Goal: Task Accomplishment & Management: Manage account settings

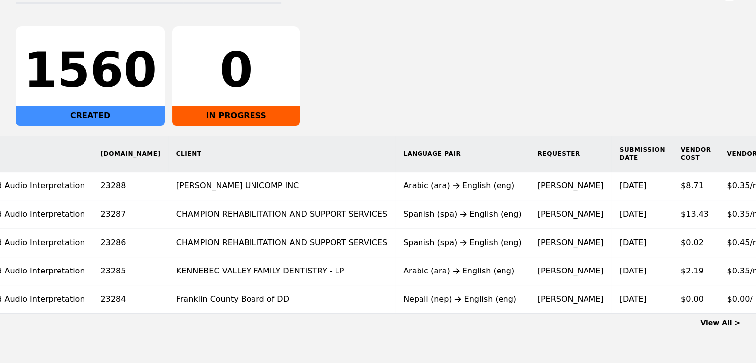
scroll to position [0, 80]
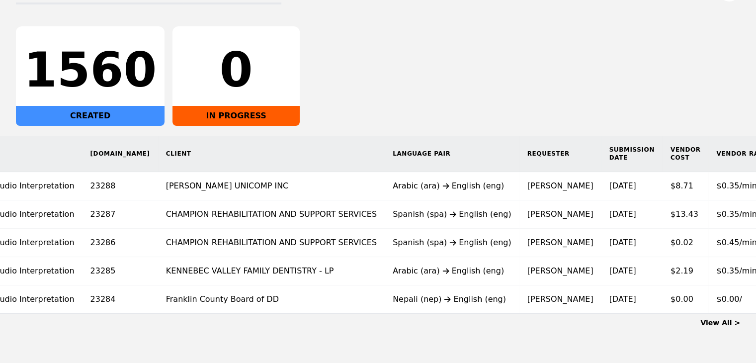
click at [710, 327] on link "View All >" at bounding box center [721, 323] width 40 height 8
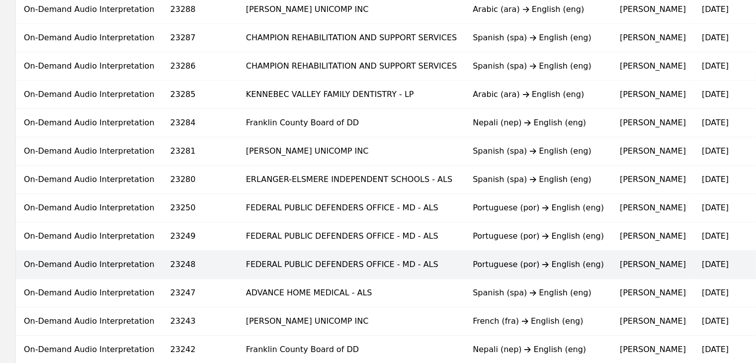
scroll to position [99, 0]
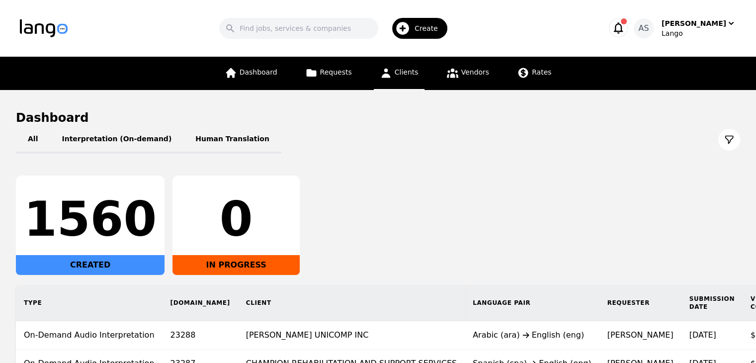
click at [392, 72] on icon at bounding box center [386, 73] width 12 height 12
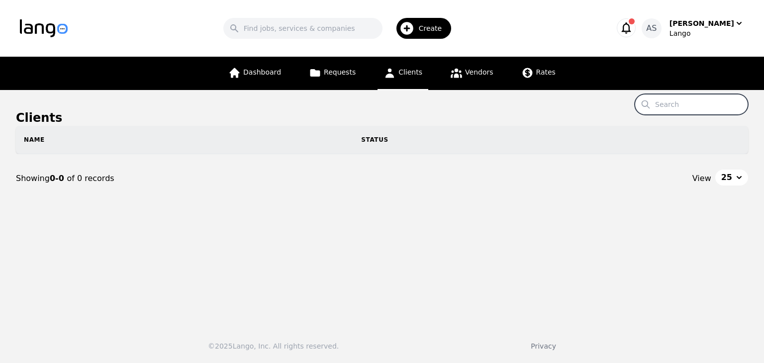
click at [670, 100] on input "Search" at bounding box center [691, 104] width 113 height 21
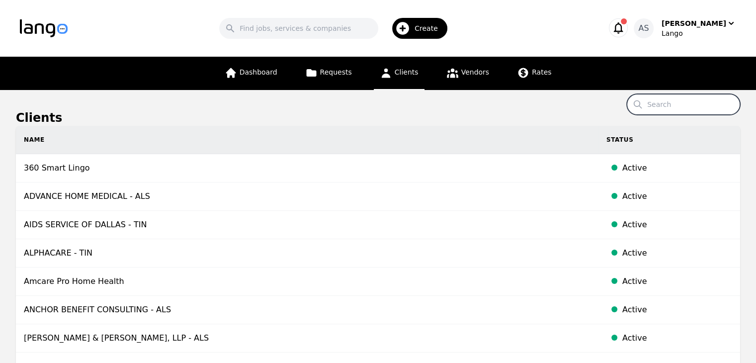
paste input "Progress Enterprises Inc"
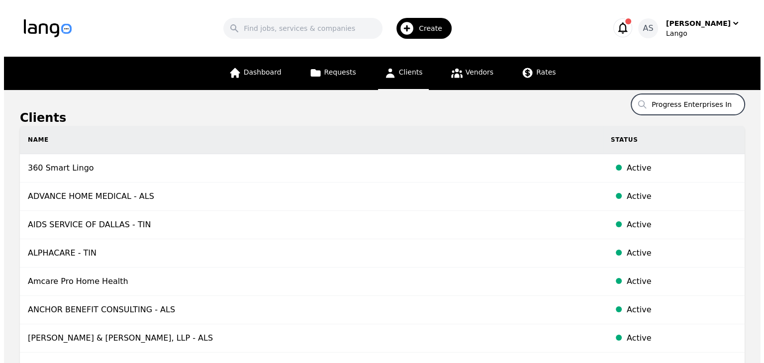
scroll to position [0, 0]
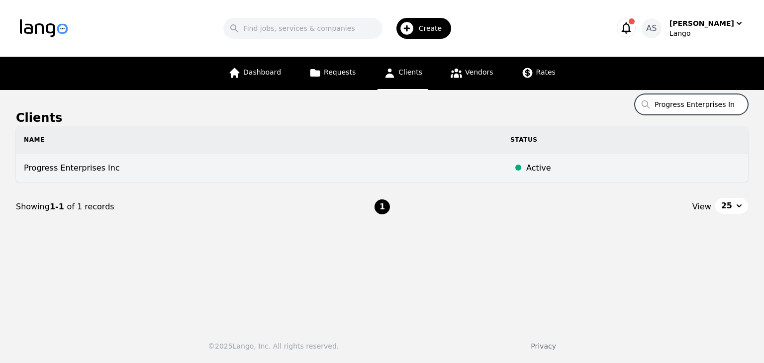
type input "Progress Enterprises Inc"
click at [248, 173] on td "Progress Enterprises Inc" at bounding box center [259, 168] width 486 height 28
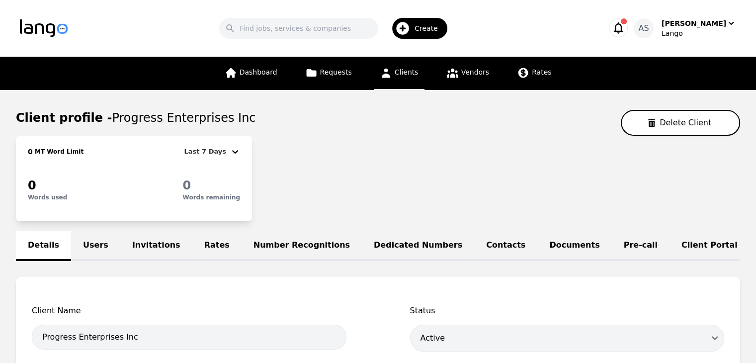
click at [82, 241] on link "Users" at bounding box center [95, 246] width 49 height 30
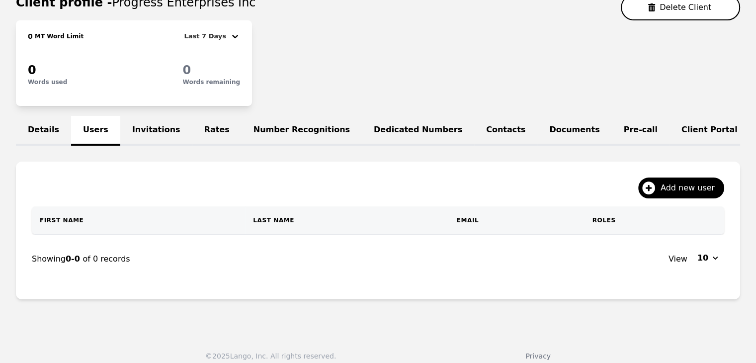
scroll to position [131, 0]
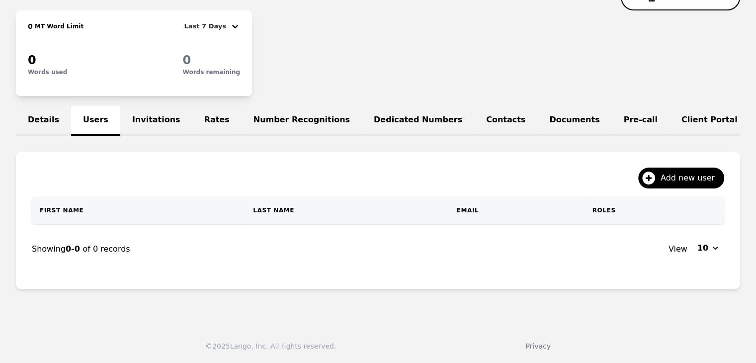
click at [662, 190] on div "Add new user" at bounding box center [378, 182] width 693 height 29
click at [678, 179] on span "Add new user" at bounding box center [691, 178] width 61 height 12
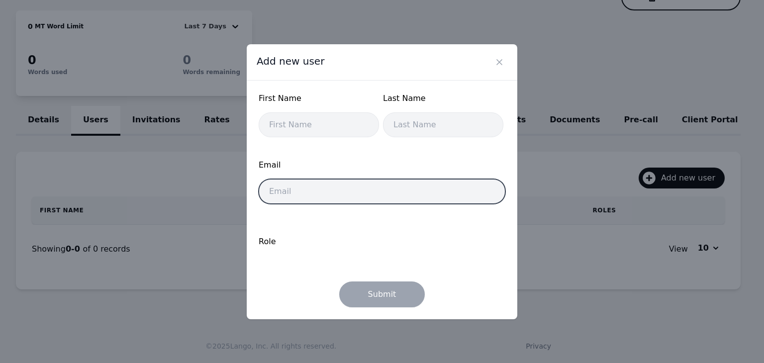
click at [378, 190] on input "email" at bounding box center [382, 191] width 247 height 25
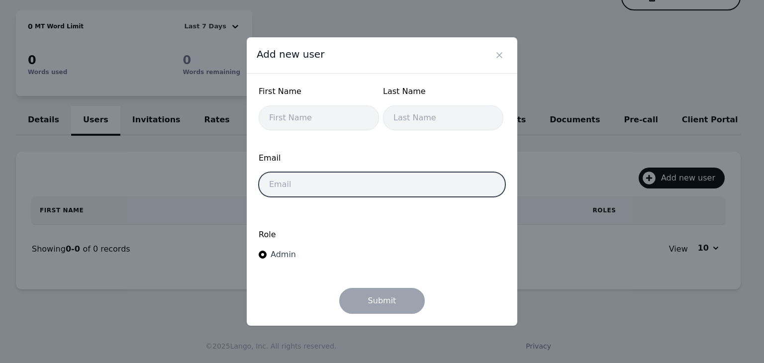
paste input "Progress Enterprises Inc"
type input "Progress Enterprises Inc"
drag, startPoint x: 384, startPoint y: 180, endPoint x: 260, endPoint y: 182, distance: 123.8
click at [260, 182] on input "Progress Enterprises Inc" at bounding box center [382, 184] width 247 height 25
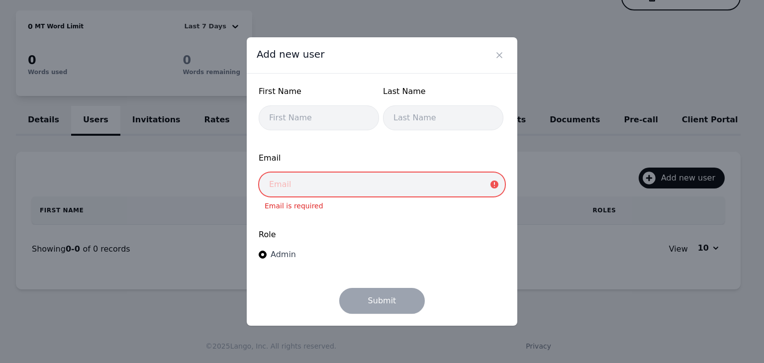
paste input "[EMAIL_ADDRESS][DOMAIN_NAME]"
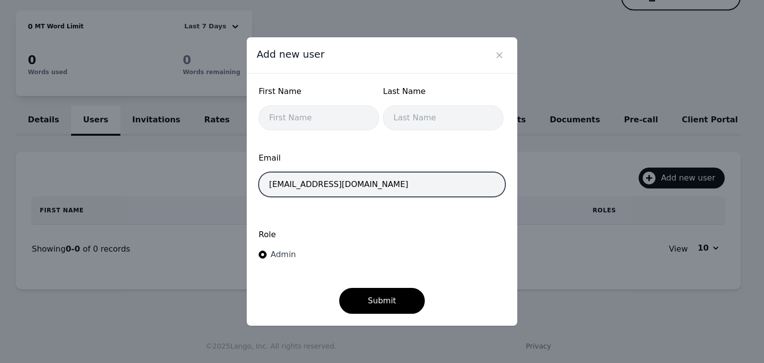
type input "[EMAIL_ADDRESS][DOMAIN_NAME]"
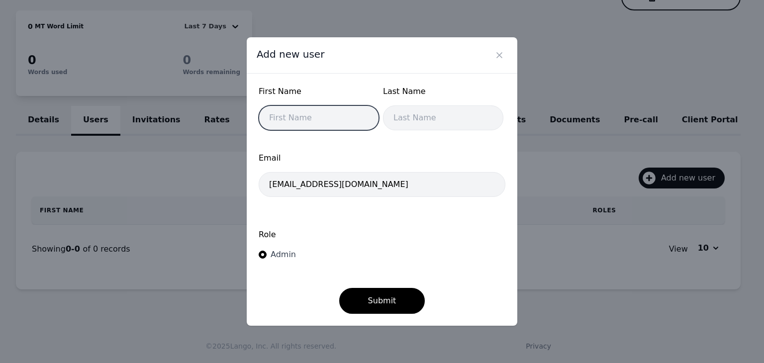
click at [311, 114] on input "text" at bounding box center [319, 117] width 120 height 25
type input "Stephanie"
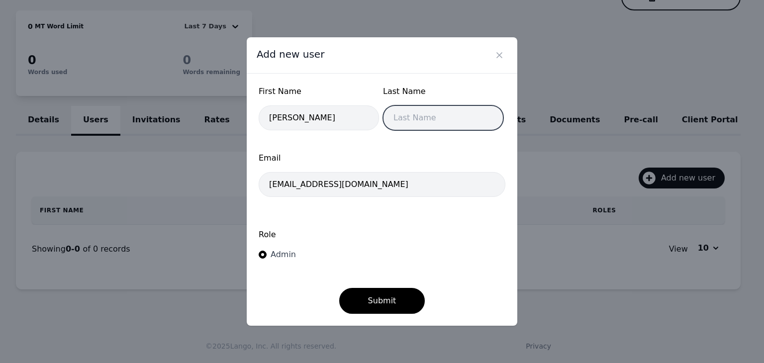
click at [418, 121] on input "text" at bounding box center [443, 117] width 120 height 25
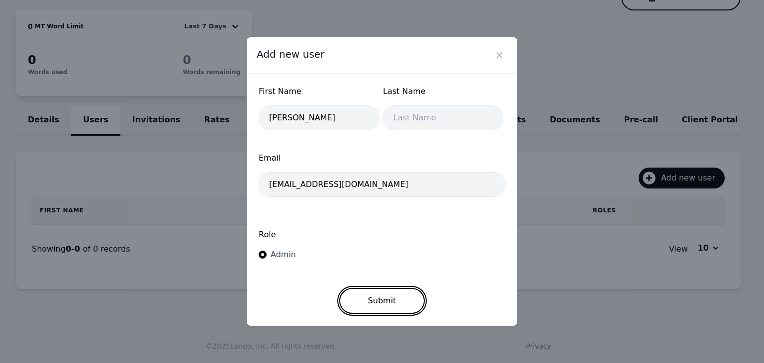
click at [368, 303] on button "Submit" at bounding box center [382, 301] width 86 height 26
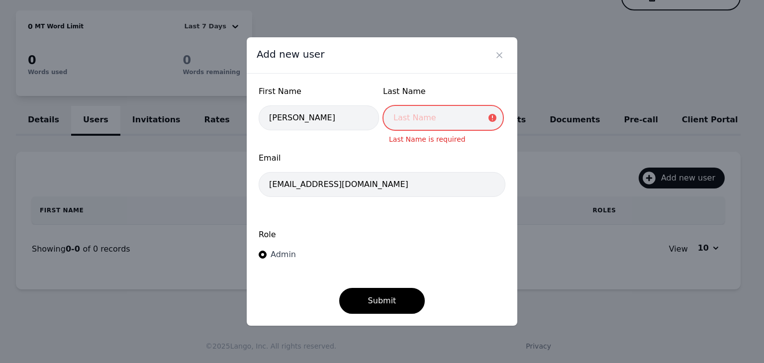
click at [407, 122] on input "text" at bounding box center [443, 117] width 120 height 25
click at [390, 206] on form "First Name Stephanie Last Name Last Name is required Email jamestowncrisisunit@…" at bounding box center [382, 200] width 247 height 228
click at [425, 122] on input "text" at bounding box center [443, 117] width 120 height 25
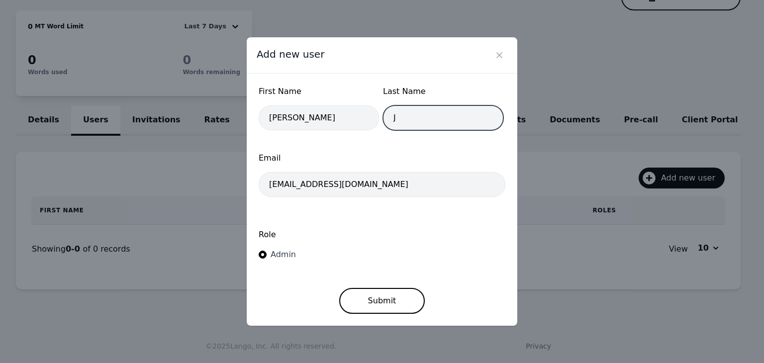
type input "J"
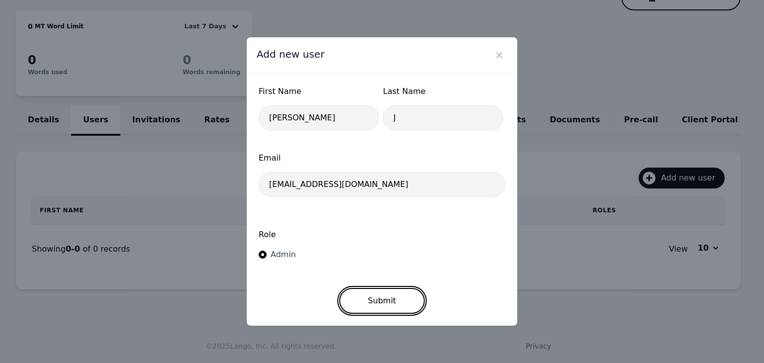
click at [407, 305] on button "Submit" at bounding box center [382, 301] width 86 height 26
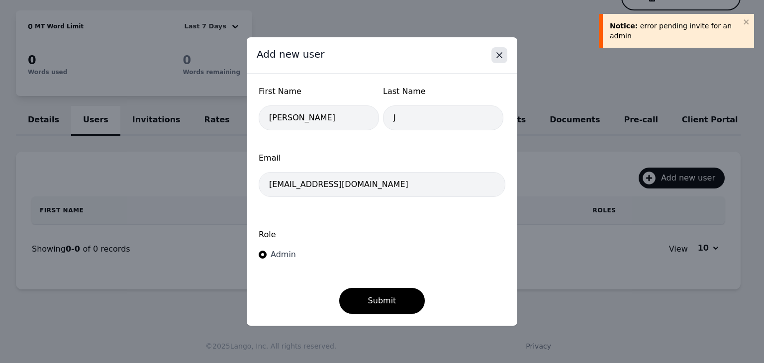
click at [497, 57] on icon "Close" at bounding box center [499, 55] width 10 height 10
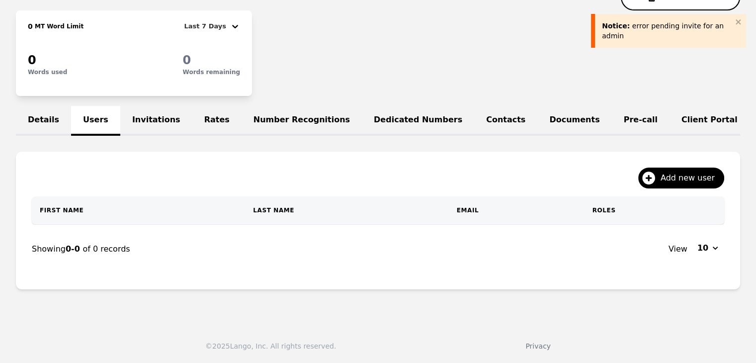
click at [147, 114] on link "Invitations" at bounding box center [156, 121] width 72 height 30
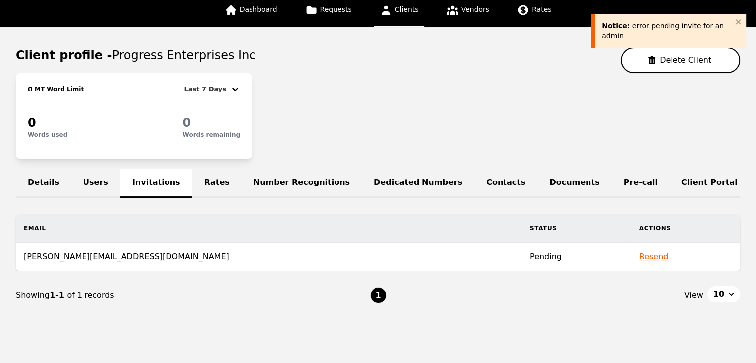
scroll to position [91, 0]
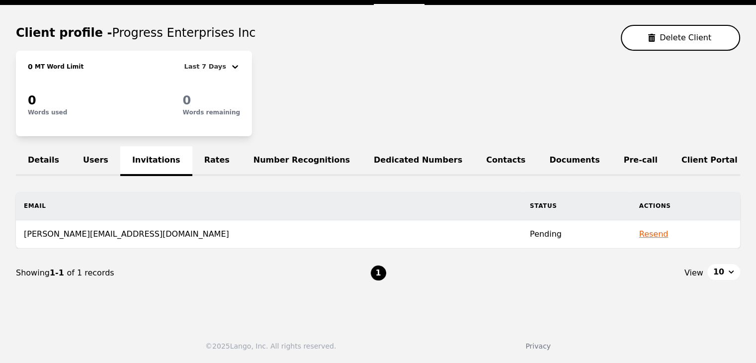
click at [95, 151] on link "Users" at bounding box center [95, 161] width 49 height 30
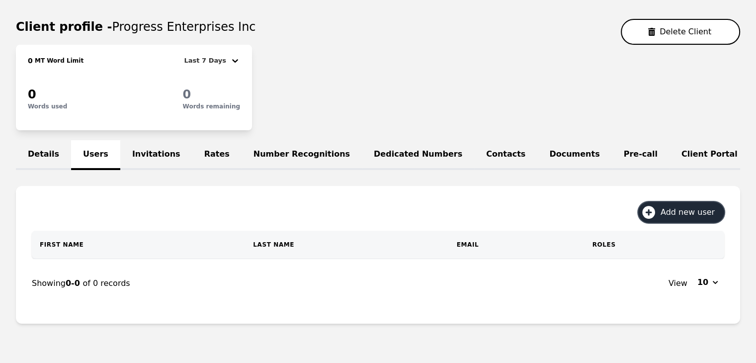
click at [672, 218] on span "Add new user" at bounding box center [691, 212] width 61 height 12
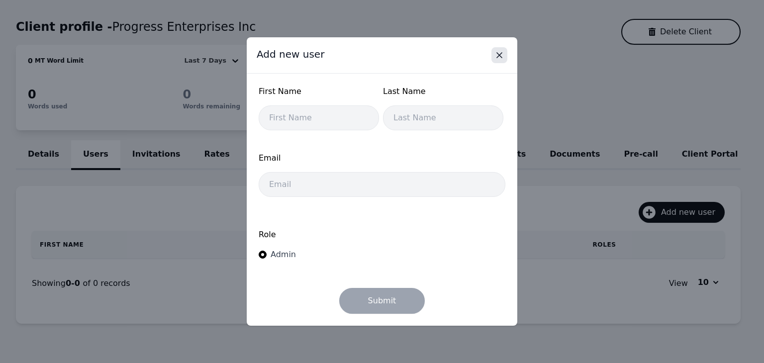
click at [499, 54] on icon "Close" at bounding box center [499, 55] width 10 height 10
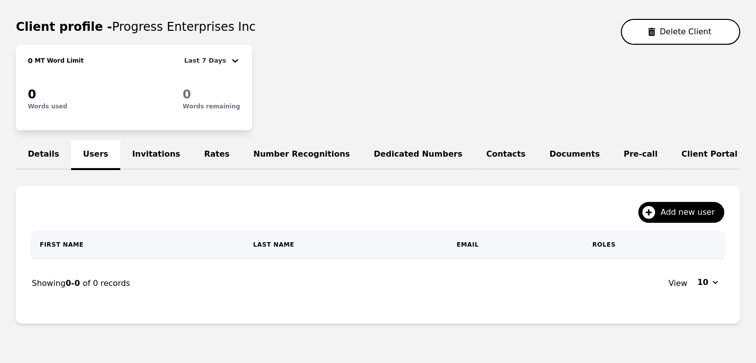
click at [155, 153] on link "Invitations" at bounding box center [156, 155] width 72 height 30
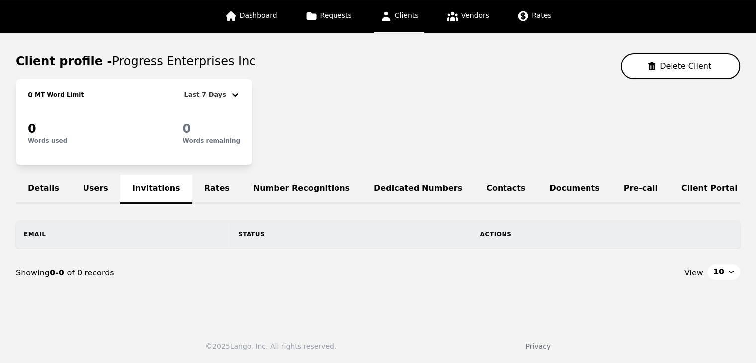
scroll to position [91, 0]
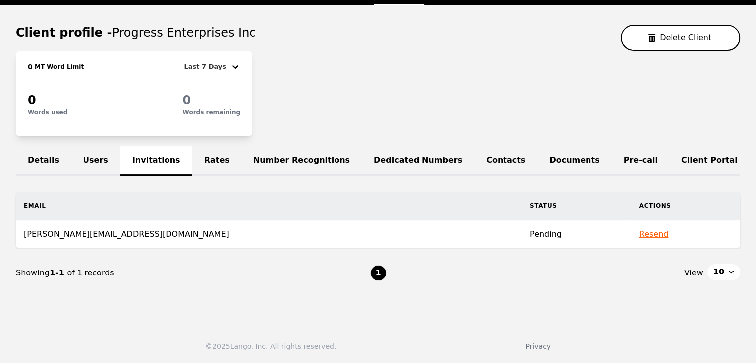
click at [640, 237] on button "Resend" at bounding box center [654, 234] width 29 height 12
click at [95, 154] on link "Users" at bounding box center [95, 161] width 49 height 30
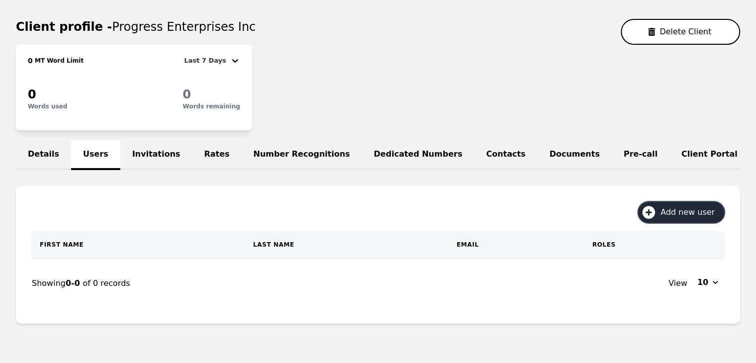
click at [692, 212] on button "Add new user" at bounding box center [682, 212] width 86 height 21
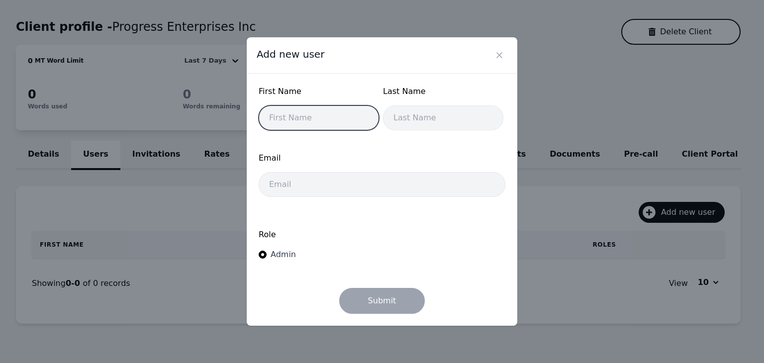
click at [325, 121] on input "text" at bounding box center [319, 117] width 120 height 25
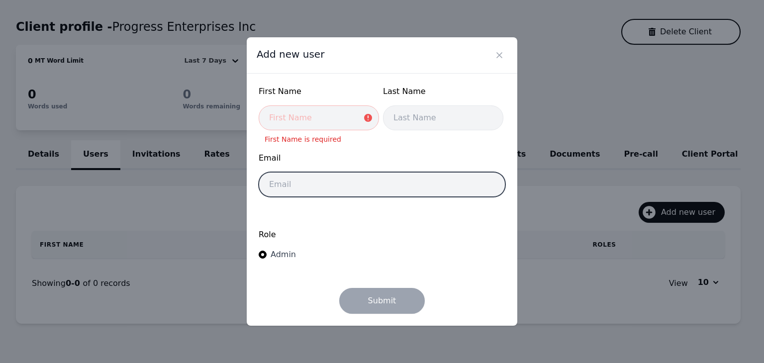
click at [466, 188] on input "email" at bounding box center [382, 184] width 247 height 25
paste input "jamestowncrisisunit@progressenterprisesinc.org"
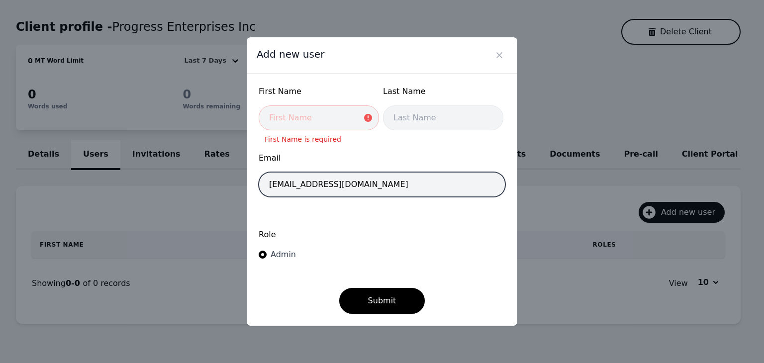
type input "jamestowncrisisunit@progressenterprisesinc.org"
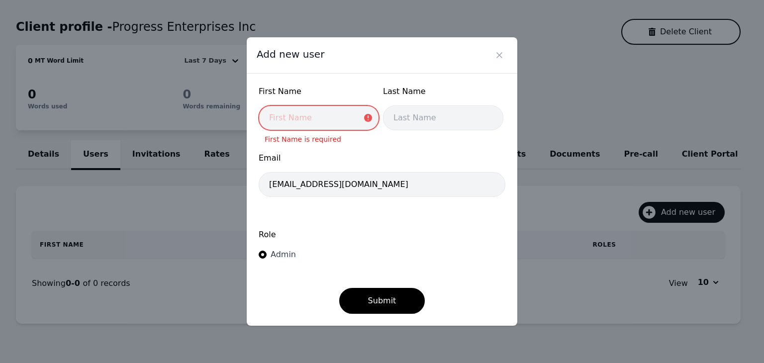
click at [315, 121] on input "text" at bounding box center [319, 117] width 120 height 25
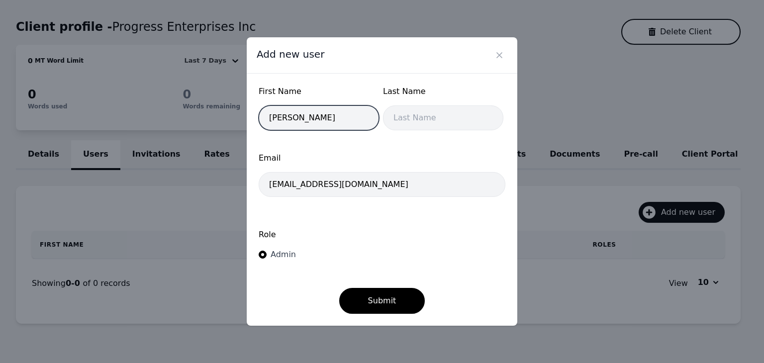
type input "Stephanie"
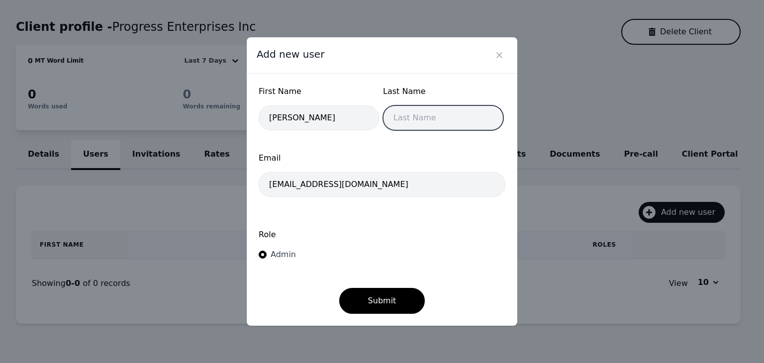
click at [422, 126] on input "text" at bounding box center [443, 117] width 120 height 25
type input "J"
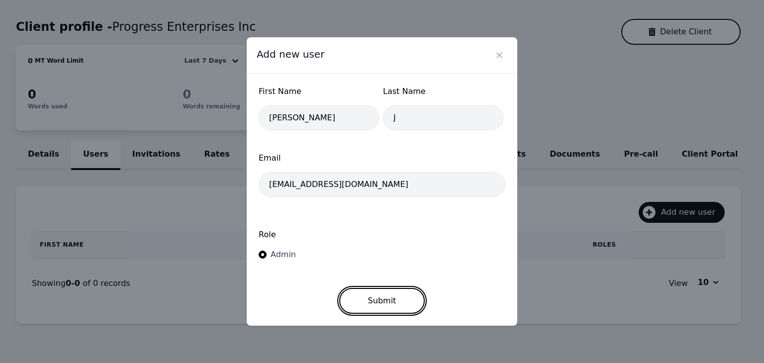
click at [370, 300] on button "Submit" at bounding box center [382, 301] width 86 height 26
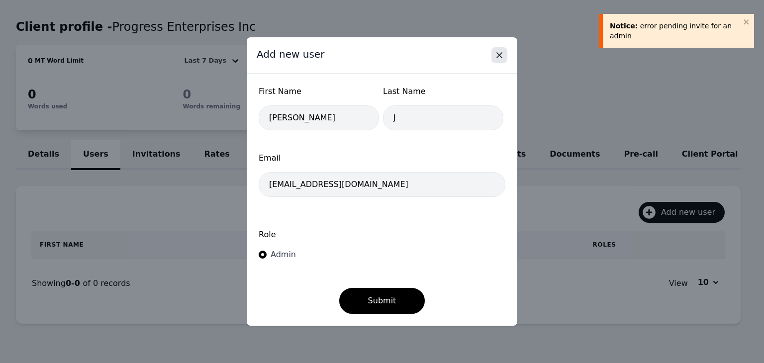
click at [503, 62] on button "Close" at bounding box center [499, 55] width 16 height 16
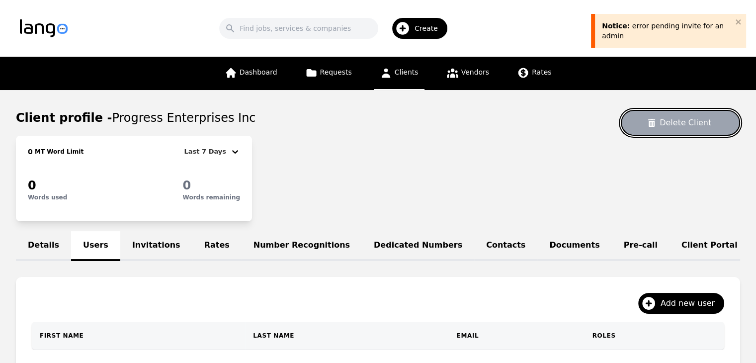
click at [701, 129] on button "Delete Client" at bounding box center [680, 123] width 119 height 26
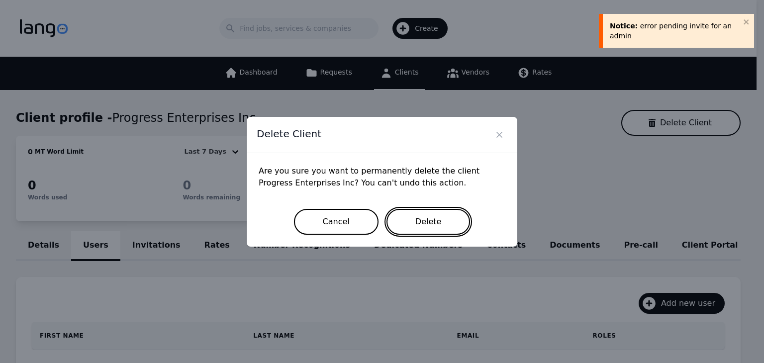
click at [425, 225] on button "Delete" at bounding box center [428, 222] width 84 height 26
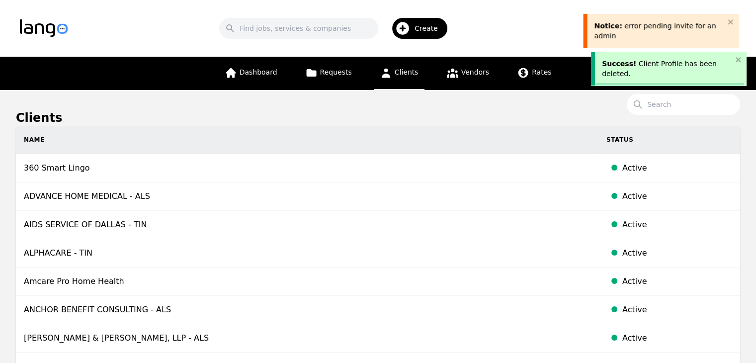
click at [402, 69] on span "Clients" at bounding box center [407, 72] width 24 height 8
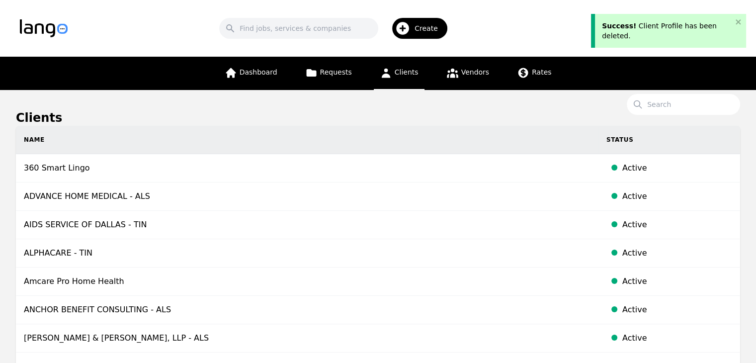
click at [422, 28] on div "Create" at bounding box center [419, 28] width 55 height 21
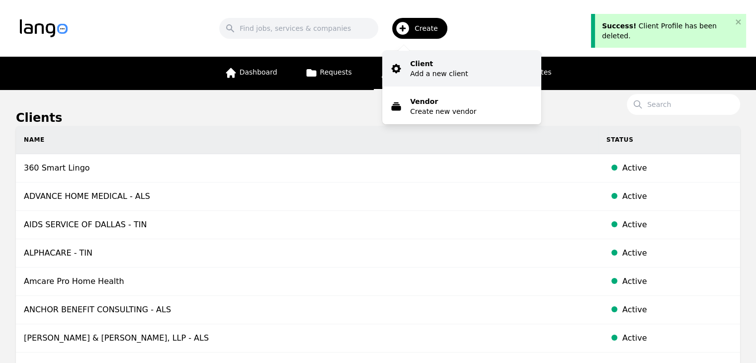
click at [438, 75] on p "Add a new client" at bounding box center [439, 74] width 58 height 10
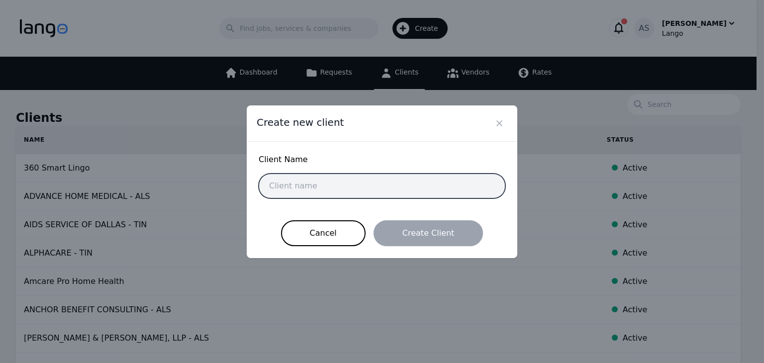
click at [383, 191] on input "text" at bounding box center [382, 186] width 247 height 25
paste input "Progress Enterprises Inc"
type input "Progress Enterprises Inc"
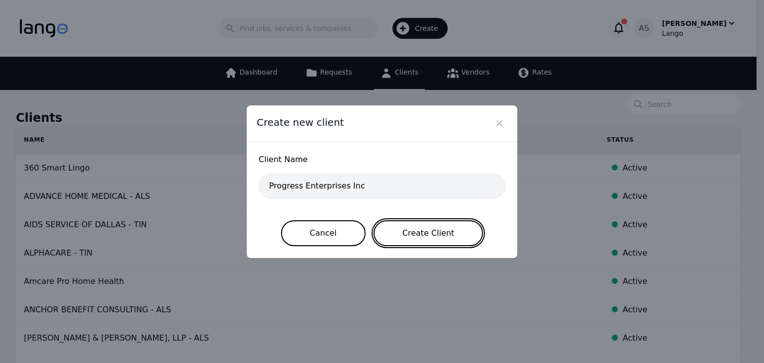
click at [452, 238] on button "Create Client" at bounding box center [428, 233] width 110 height 26
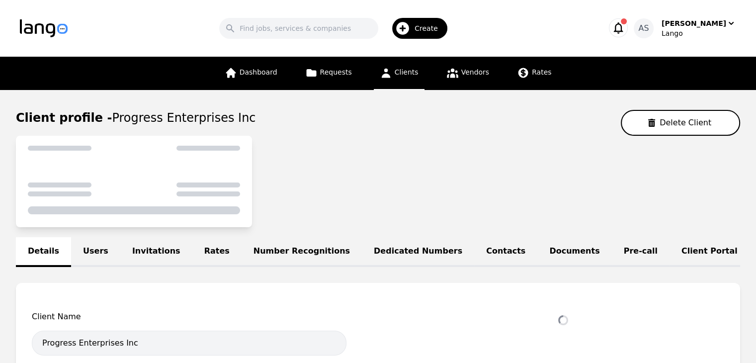
select select "active"
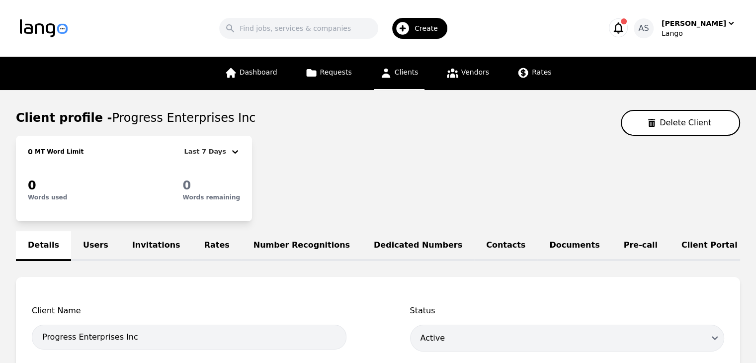
click at [81, 241] on link "Users" at bounding box center [95, 246] width 49 height 30
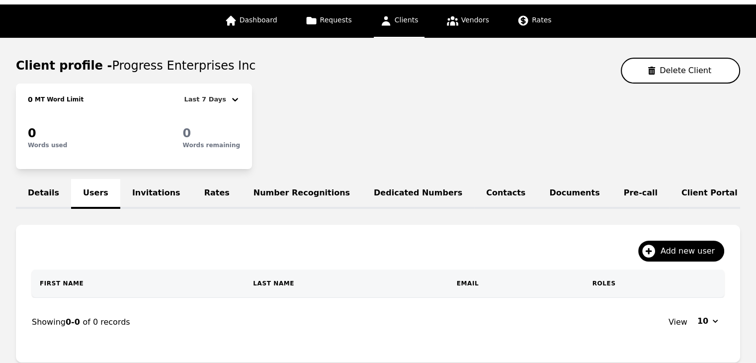
scroll to position [131, 0]
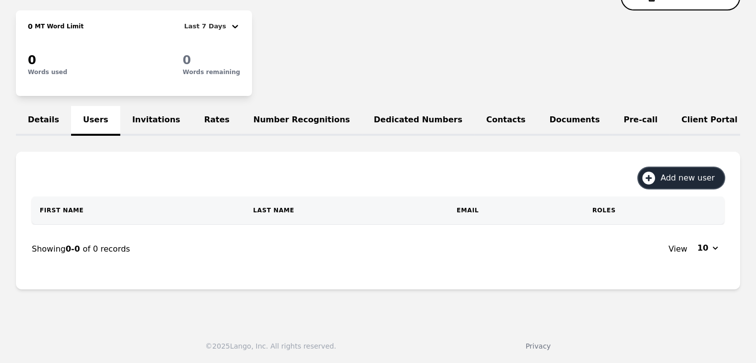
click at [710, 186] on button "Add new user" at bounding box center [682, 178] width 86 height 21
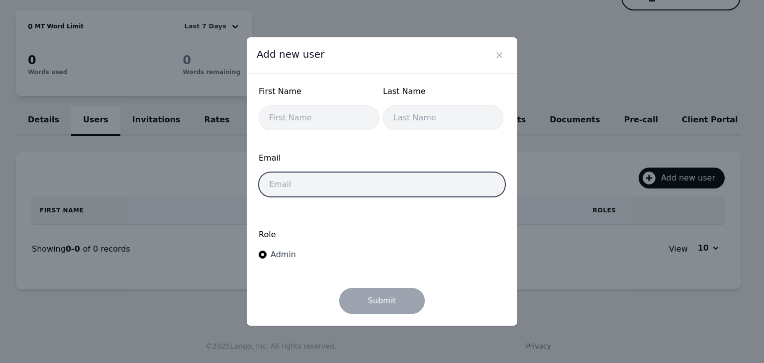
click at [314, 181] on input "email" at bounding box center [382, 184] width 247 height 25
paste input "Progress Enterprises Inc"
type input "Progress Enterprises Inc"
drag, startPoint x: 374, startPoint y: 181, endPoint x: 239, endPoint y: 185, distance: 135.3
click at [239, 185] on div "Add new user First Name Last Name Email Progress Enterprises Inc Role Admin Sub…" at bounding box center [382, 181] width 286 height 304
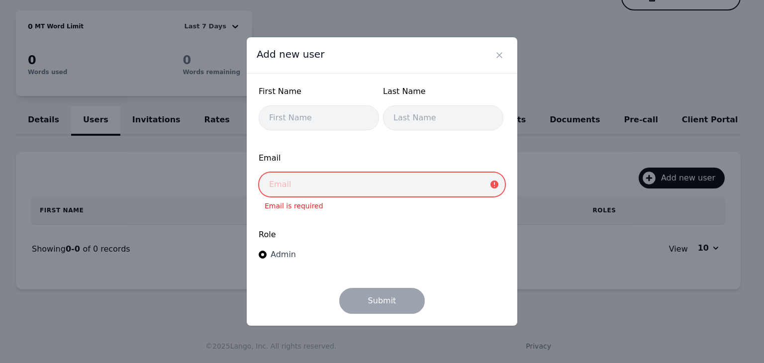
paste input "jamestowncrisisunit@progressenterprisesinc.org"
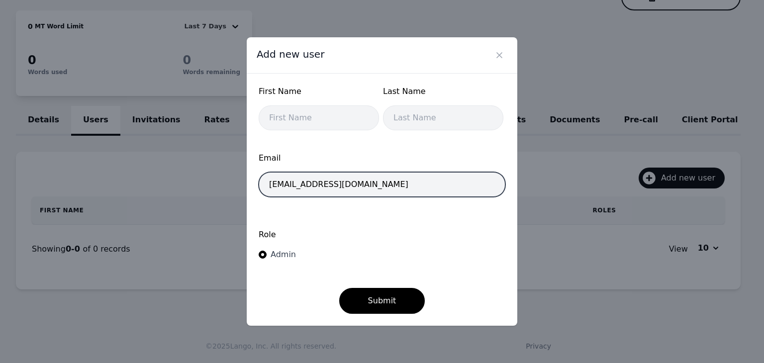
type input "jamestowncrisisunit@progressenterprisesinc.org"
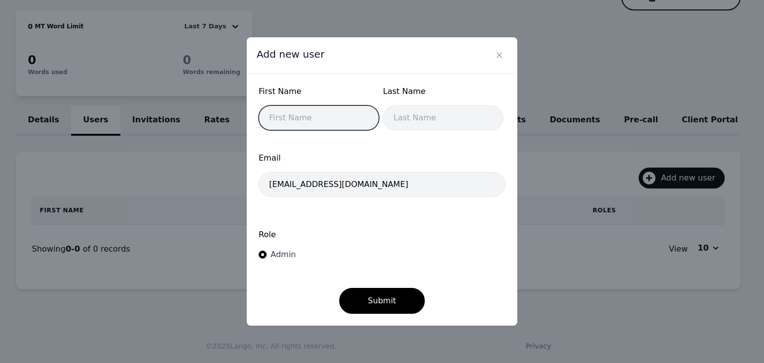
click at [306, 122] on input "text" at bounding box center [319, 117] width 120 height 25
type input "Stephanie"
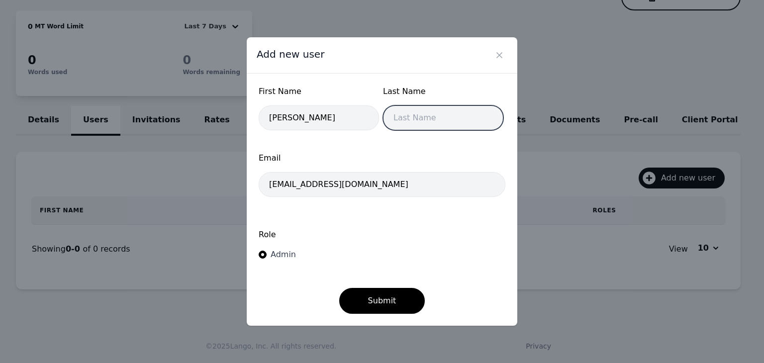
click at [456, 112] on input "text" at bounding box center [443, 117] width 120 height 25
type input "J"
click at [393, 221] on div "Role Admin" at bounding box center [382, 245] width 247 height 53
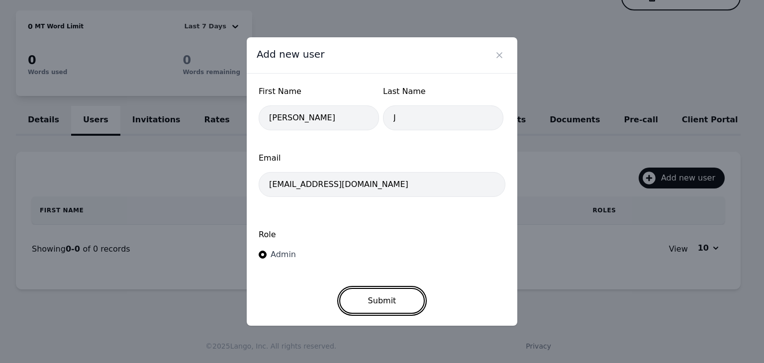
click at [400, 295] on button "Submit" at bounding box center [382, 301] width 86 height 26
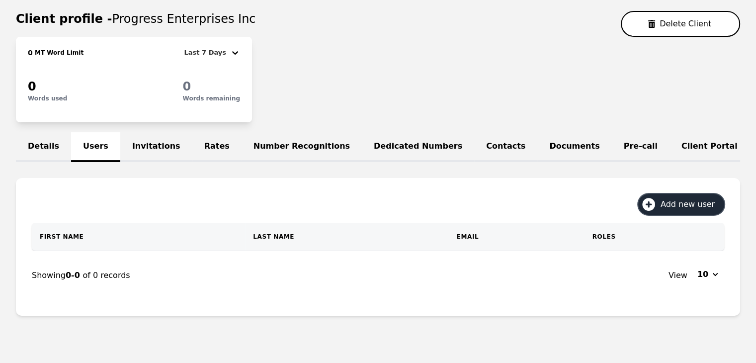
scroll to position [82, 0]
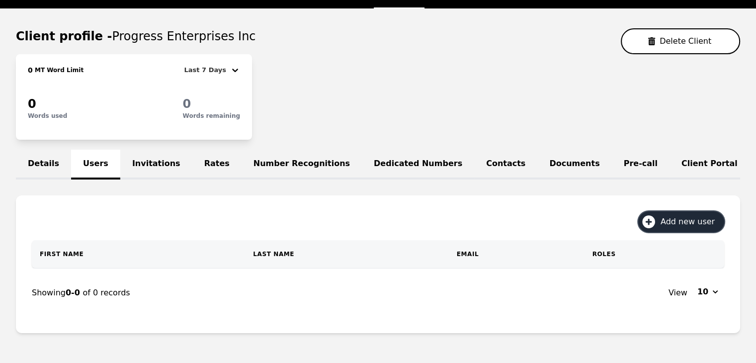
click at [684, 227] on span "Add new user" at bounding box center [691, 222] width 61 height 12
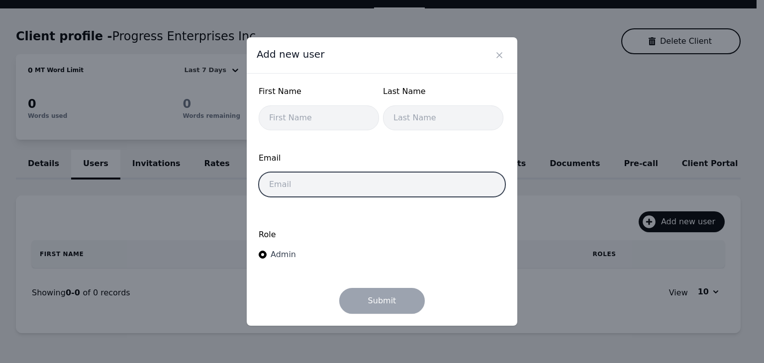
click at [319, 185] on input "email" at bounding box center [382, 184] width 247 height 25
paste input "Erikalprogress@outlook.com"
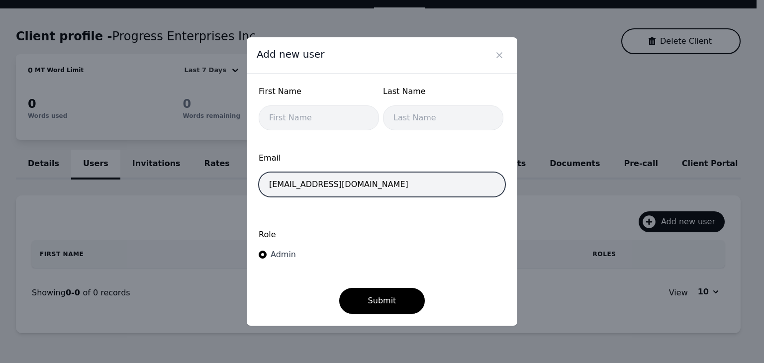
type input "Erikalprogress@outlook.com"
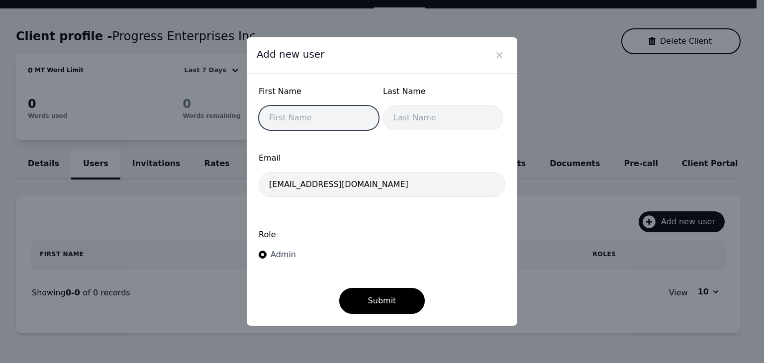
click at [318, 119] on input "text" at bounding box center [319, 117] width 120 height 25
type input "Erika"
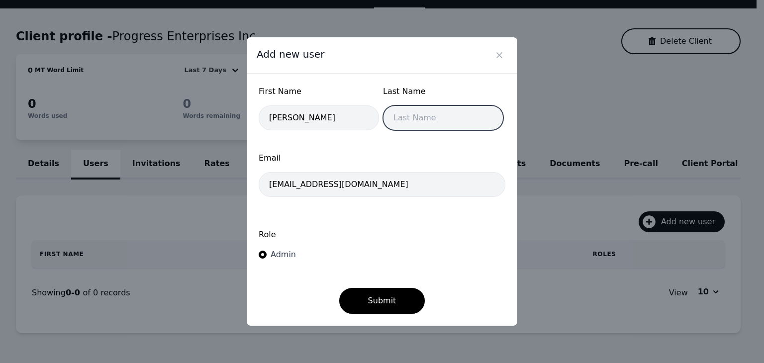
click at [438, 114] on input "text" at bounding box center [443, 117] width 120 height 25
type input "P"
drag, startPoint x: 316, startPoint y: 247, endPoint x: 322, endPoint y: 246, distance: 5.6
click at [316, 247] on div "Role Admin" at bounding box center [382, 245] width 247 height 53
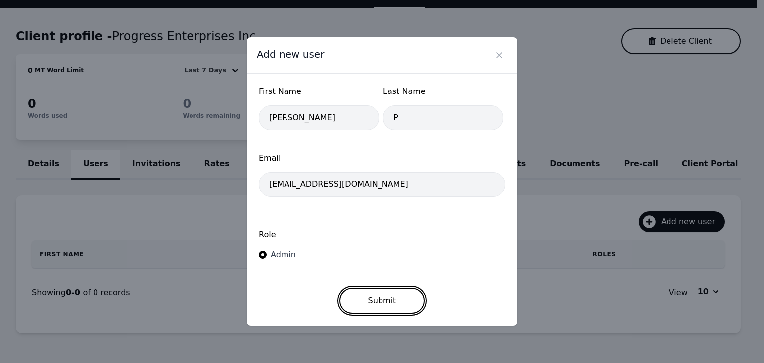
click at [393, 306] on button "Submit" at bounding box center [382, 301] width 86 height 26
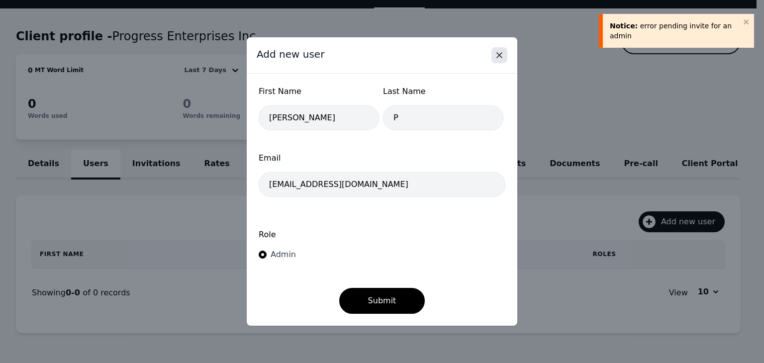
click at [496, 59] on icon "Close" at bounding box center [499, 55] width 10 height 10
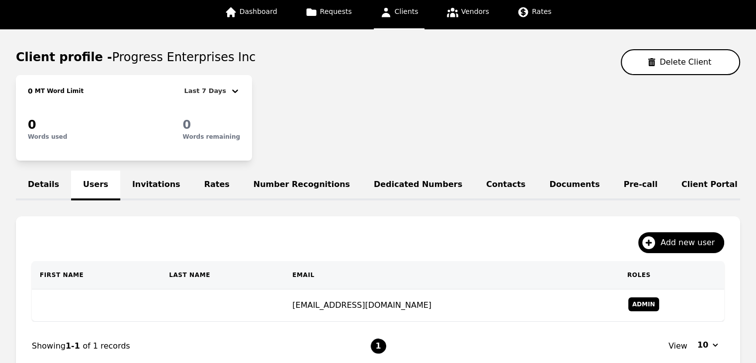
scroll to position [99, 0]
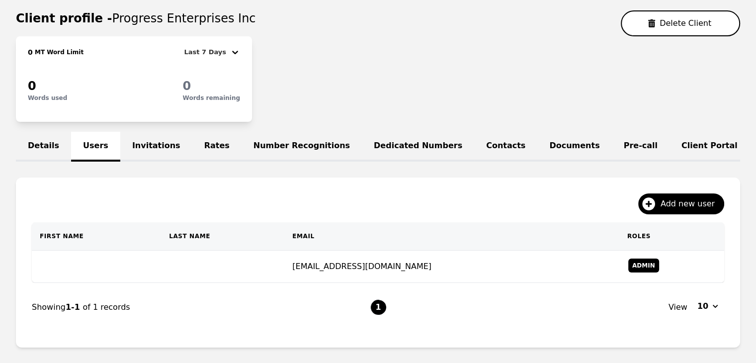
click at [150, 148] on link "Invitations" at bounding box center [156, 147] width 72 height 30
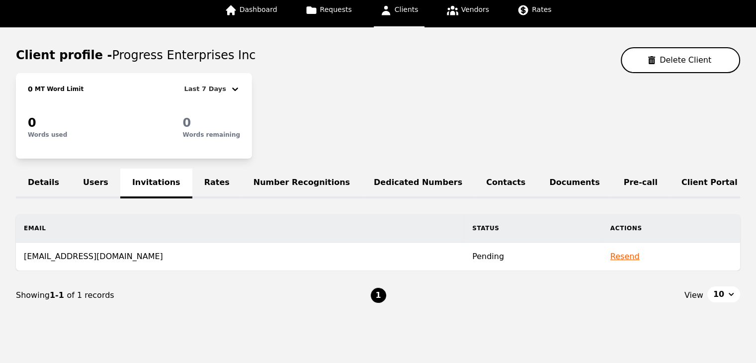
scroll to position [91, 0]
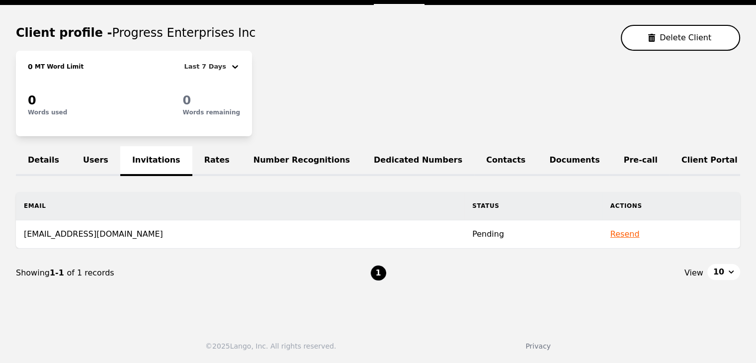
click at [91, 147] on link "Users" at bounding box center [95, 161] width 49 height 30
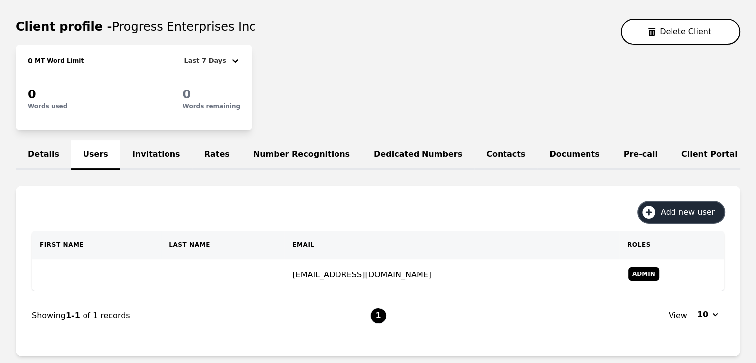
click at [664, 219] on button "Add new user" at bounding box center [682, 212] width 86 height 21
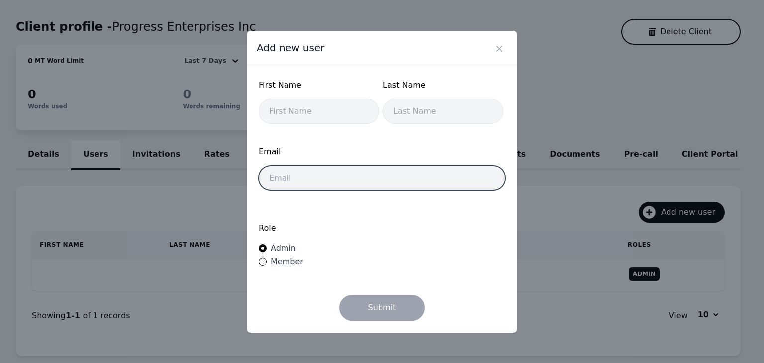
click at [334, 178] on input "email" at bounding box center [382, 178] width 247 height 25
paste input "Erikalprogress@outlook.com"
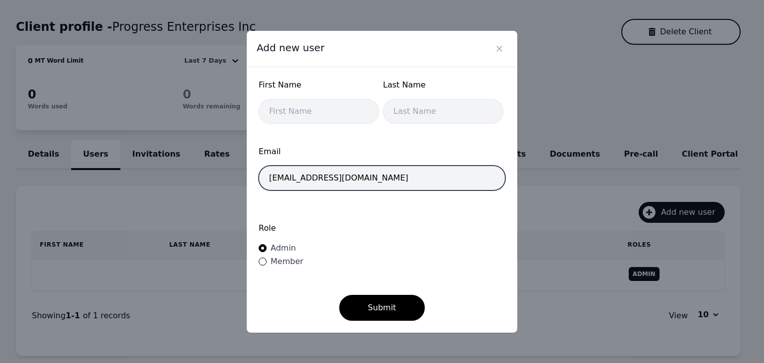
type input "Erikalprogress@outlook.com"
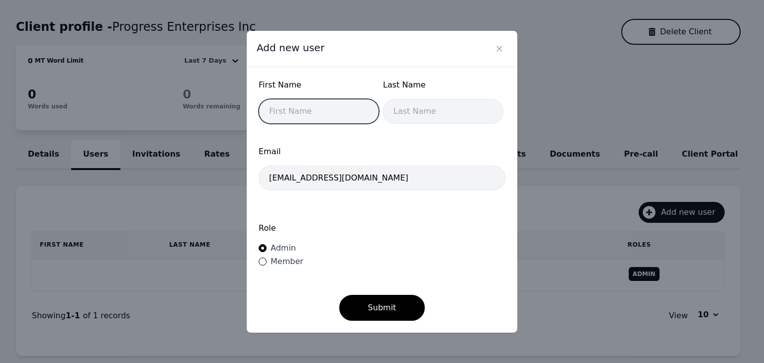
click at [336, 115] on input "text" at bounding box center [319, 111] width 120 height 25
type input "Erika"
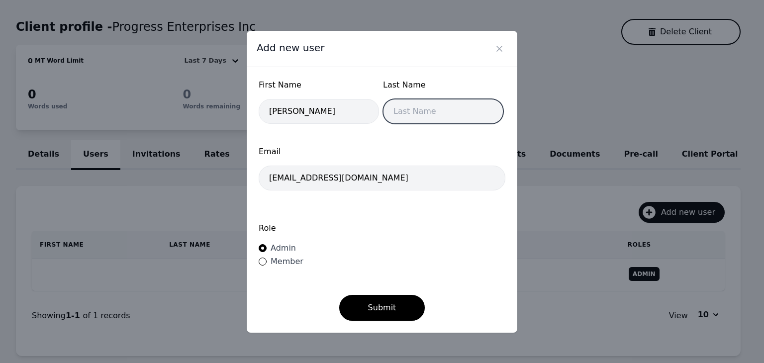
click at [405, 119] on input "text" at bounding box center [443, 111] width 120 height 25
type input "P"
click at [371, 232] on label "Role" at bounding box center [382, 228] width 247 height 12
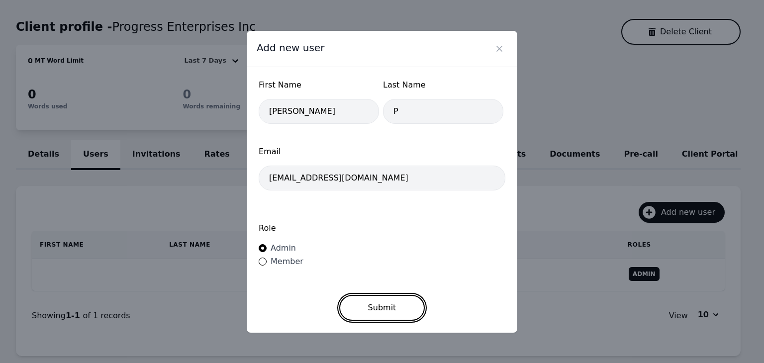
click at [394, 310] on button "Submit" at bounding box center [382, 308] width 86 height 26
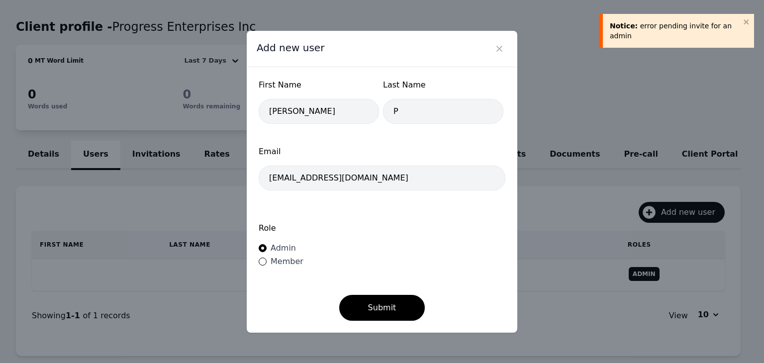
click at [291, 262] on span "Member" at bounding box center [287, 261] width 33 height 9
click at [267, 262] on input "Member" at bounding box center [263, 262] width 8 height 8
radio input "true"
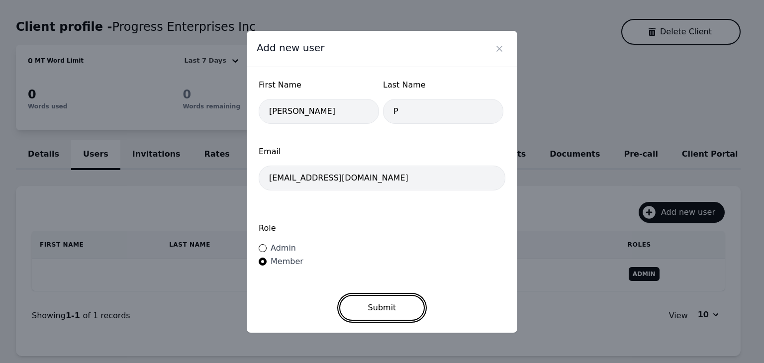
click at [382, 304] on button "Submit" at bounding box center [382, 308] width 86 height 26
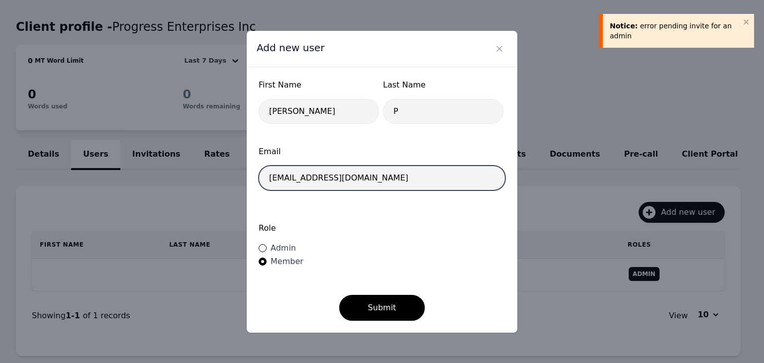
drag, startPoint x: 391, startPoint y: 174, endPoint x: 195, endPoint y: 173, distance: 196.4
click at [195, 173] on div "Add new user First Name [PERSON_NAME] Last Name P Email [EMAIL_ADDRESS][DOMAIN_…" at bounding box center [382, 181] width 764 height 363
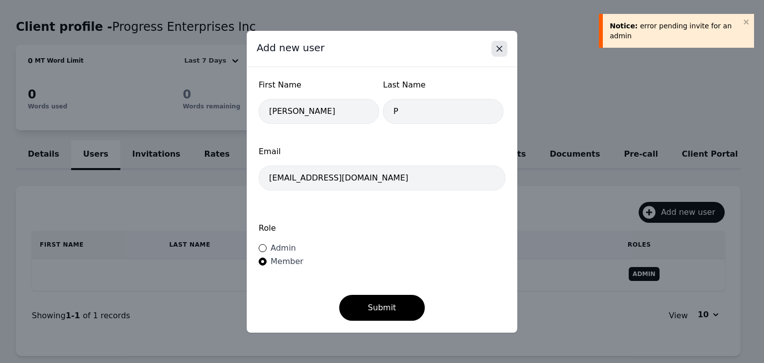
click at [497, 48] on icon "Close" at bounding box center [499, 49] width 10 height 10
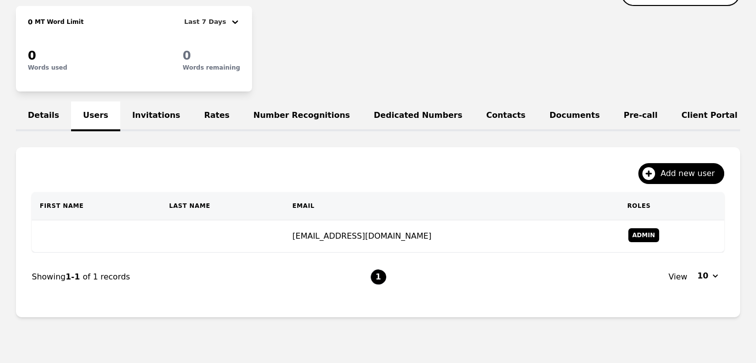
scroll to position [149, 0]
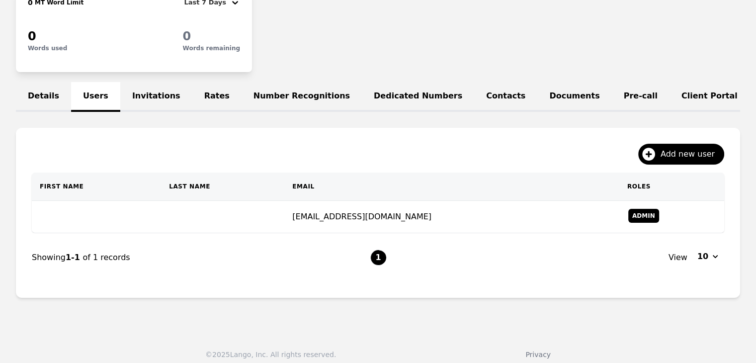
click at [142, 90] on link "Invitations" at bounding box center [156, 97] width 72 height 30
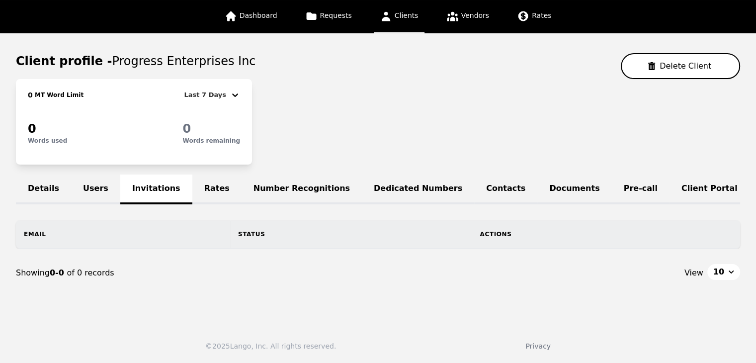
scroll to position [91, 0]
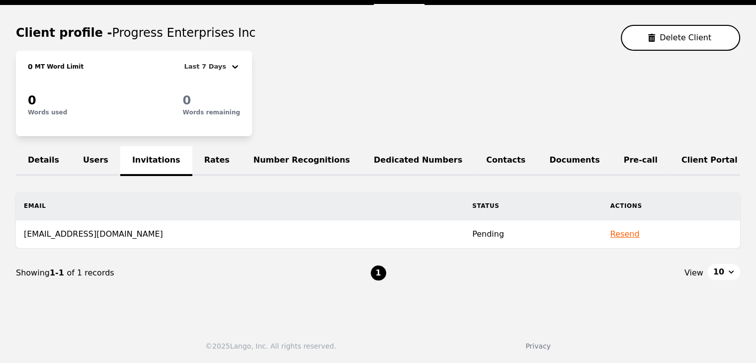
click at [91, 138] on section "Client profile - Progress Enterprises Inc Delete Client 0 MT Word Limit Last 7 …" at bounding box center [378, 161] width 725 height 273
click at [92, 147] on link "Users" at bounding box center [95, 161] width 49 height 30
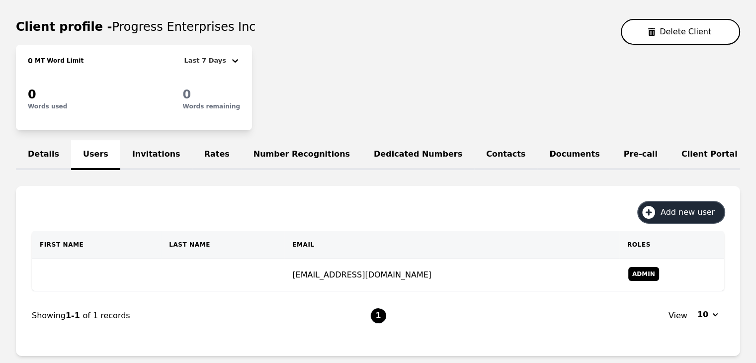
click at [668, 215] on span "Add new user" at bounding box center [691, 212] width 61 height 12
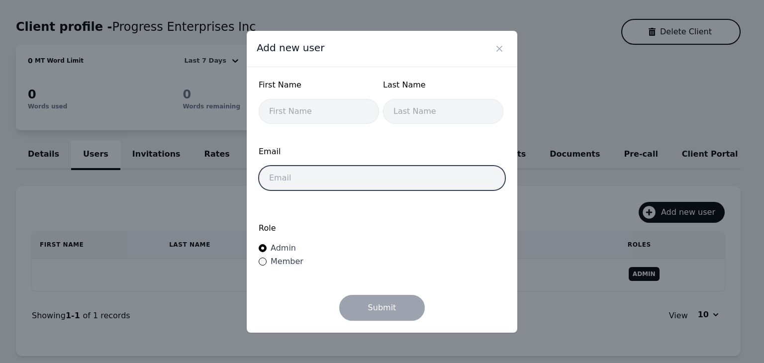
click at [340, 178] on input "email" at bounding box center [382, 178] width 247 height 25
paste input "Erikalprogress@outlook.com"
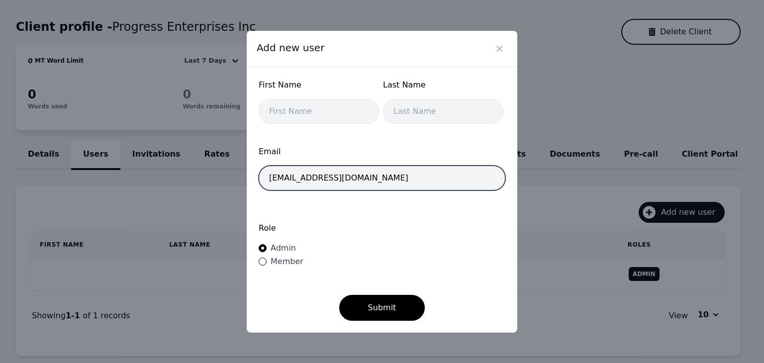
type input "Erikalprogress@outlook.com"
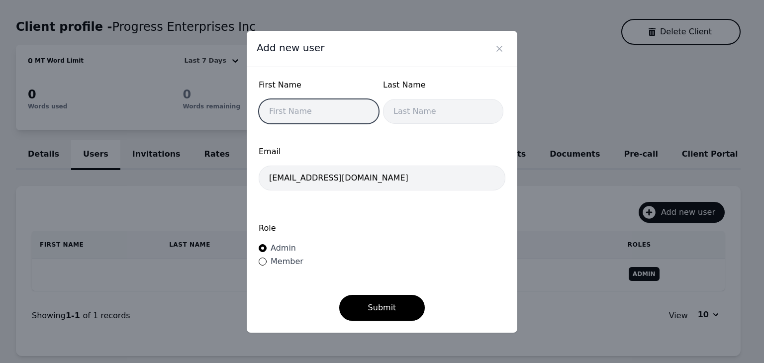
click at [328, 112] on input "text" at bounding box center [319, 111] width 120 height 25
type input "Erika"
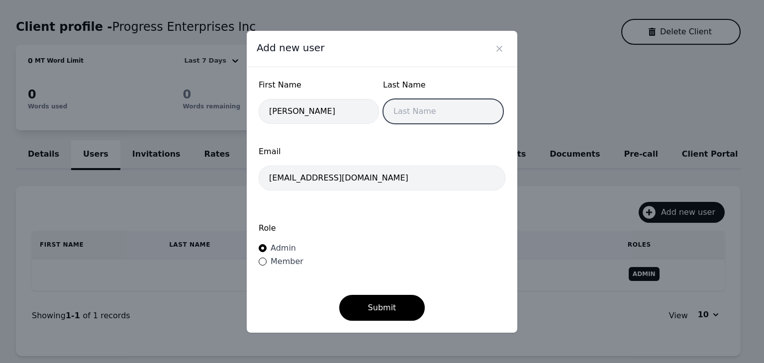
click at [415, 116] on input "text" at bounding box center [443, 111] width 120 height 25
type input "P"
click at [381, 243] on div "Role Admin Member" at bounding box center [382, 245] width 247 height 67
click at [289, 263] on span "Member" at bounding box center [287, 261] width 33 height 9
click at [267, 263] on input "Member" at bounding box center [263, 262] width 8 height 8
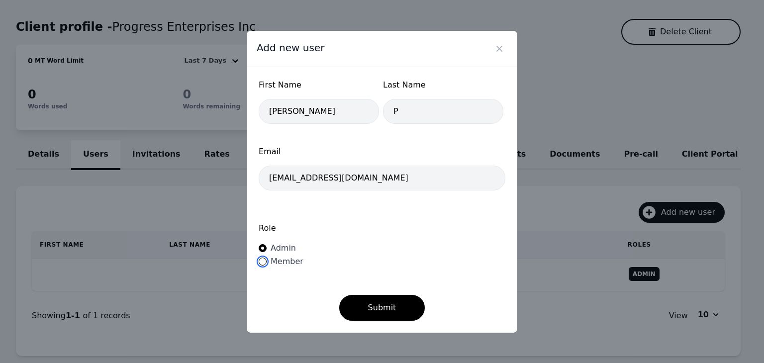
radio input "true"
click at [386, 307] on button "Submit" at bounding box center [382, 308] width 86 height 26
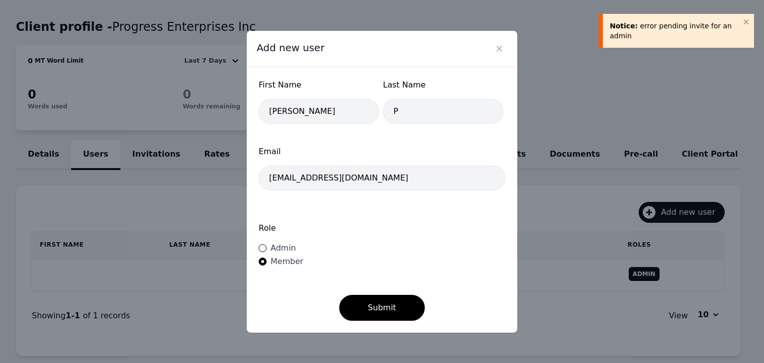
click at [286, 245] on span "Admin" at bounding box center [283, 247] width 25 height 9
click at [267, 245] on input "Admin" at bounding box center [263, 248] width 8 height 8
radio input "true"
click at [376, 301] on button "Submit" at bounding box center [382, 308] width 86 height 26
click at [499, 52] on icon "Close" at bounding box center [499, 49] width 10 height 10
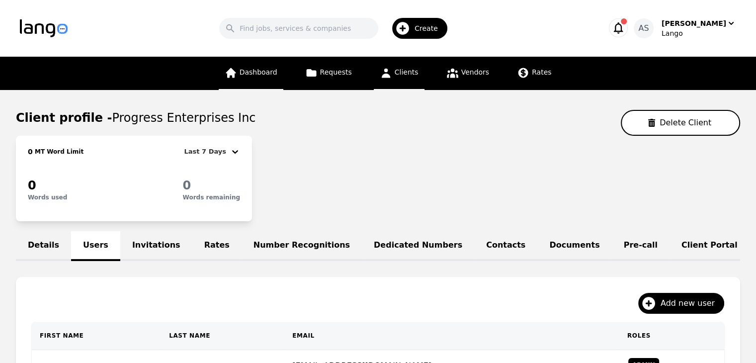
click at [268, 74] on span "Dashboard" at bounding box center [259, 72] width 38 height 8
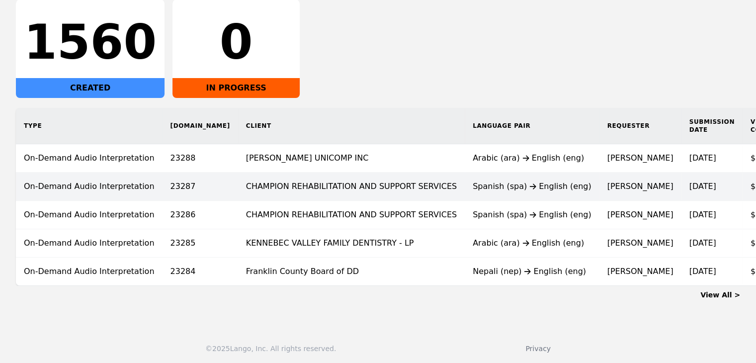
scroll to position [186, 0]
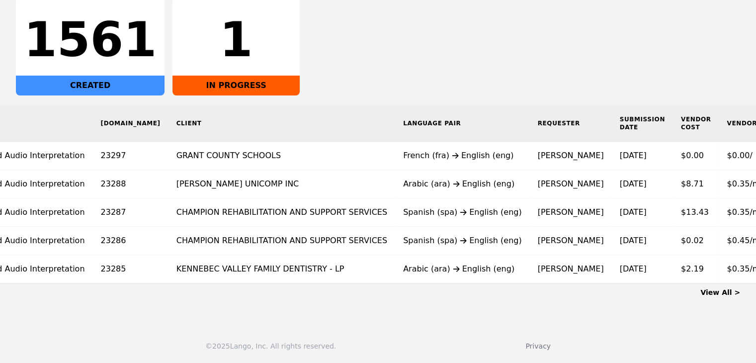
scroll to position [0, 81]
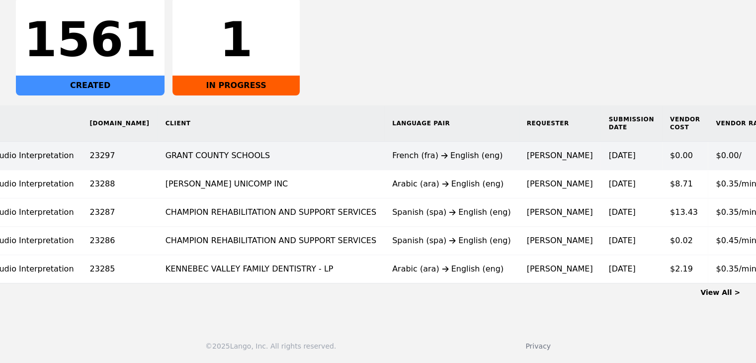
click at [439, 152] on icon at bounding box center [445, 156] width 12 height 8
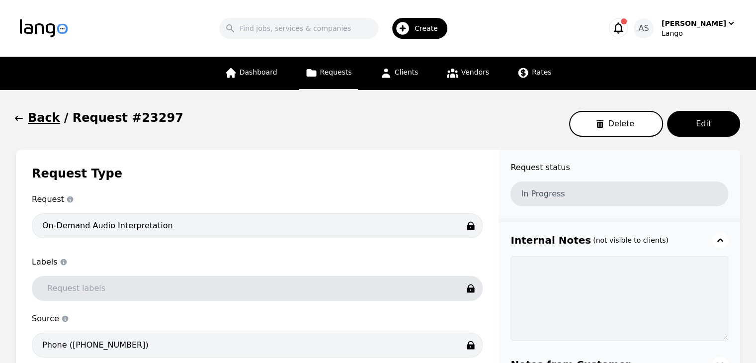
click at [22, 118] on icon "button" at bounding box center [19, 118] width 10 height 10
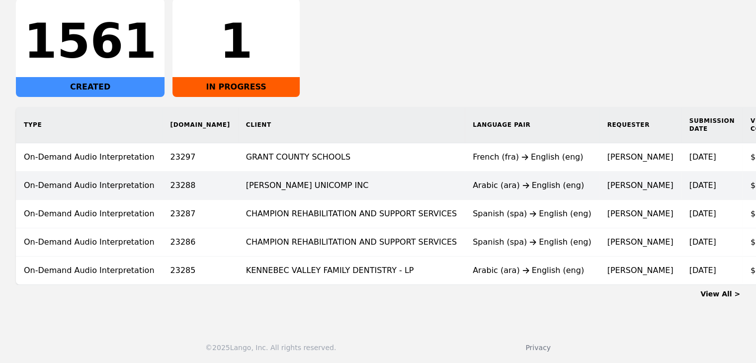
scroll to position [179, 0]
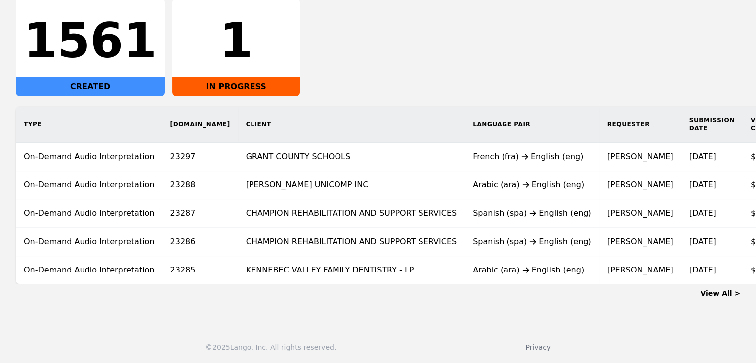
click at [714, 293] on div "View All >" at bounding box center [378, 291] width 725 height 14
click at [714, 297] on link "View All >" at bounding box center [721, 293] width 40 height 8
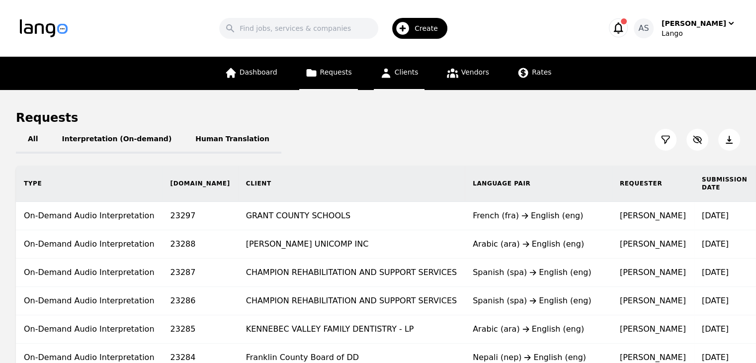
click at [402, 76] on span "Clients" at bounding box center [407, 72] width 24 height 8
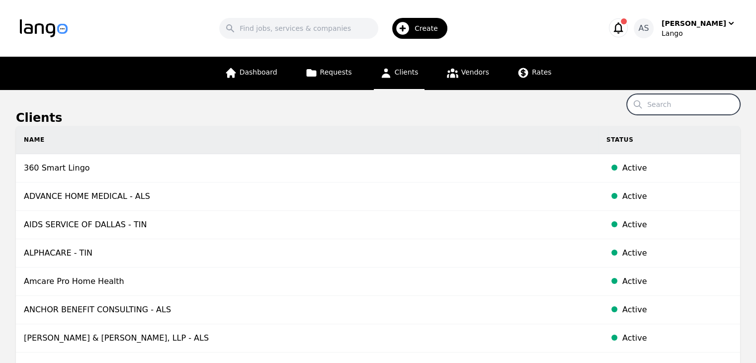
click at [681, 100] on input "Search" at bounding box center [683, 104] width 113 height 21
type input "progress"
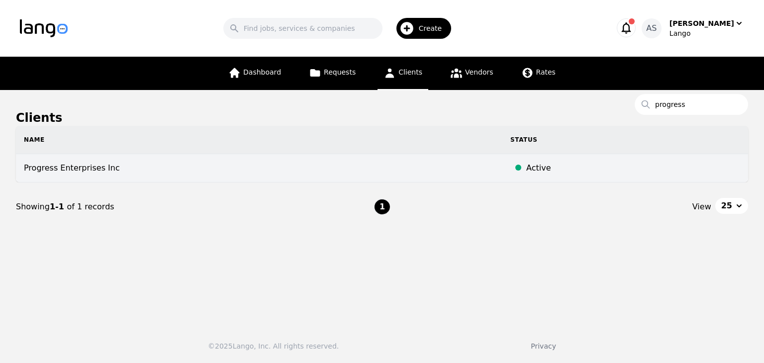
click at [149, 161] on td "Progress Enterprises Inc" at bounding box center [259, 168] width 486 height 28
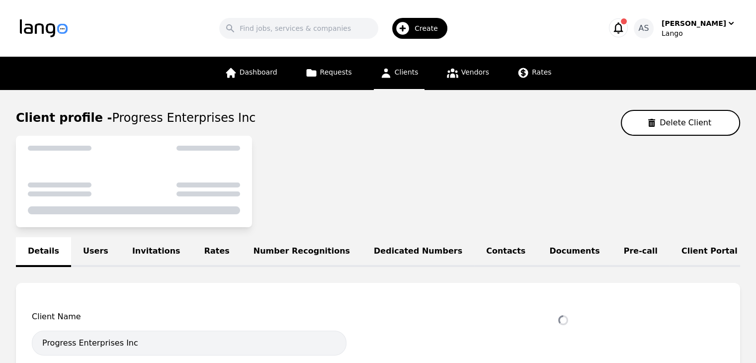
select select "active"
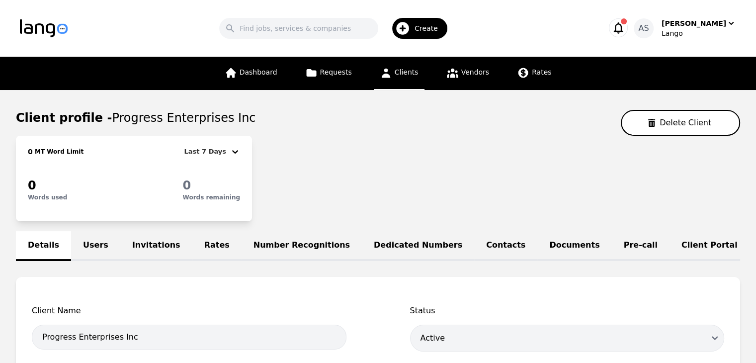
click at [88, 238] on link "Users" at bounding box center [95, 246] width 49 height 30
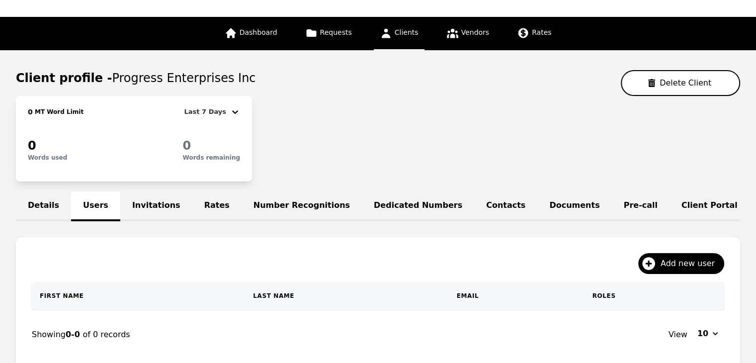
scroll to position [99, 0]
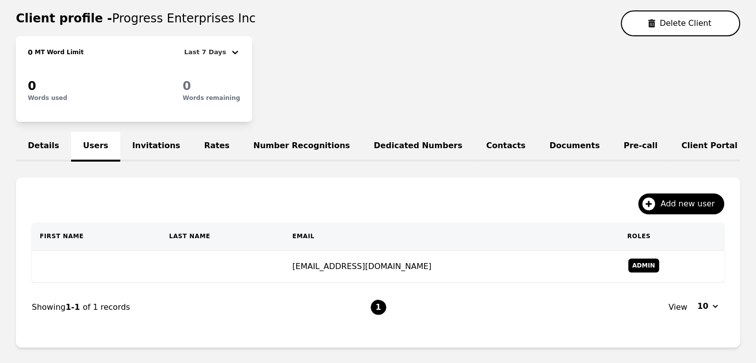
click at [136, 141] on link "Invitations" at bounding box center [156, 147] width 72 height 30
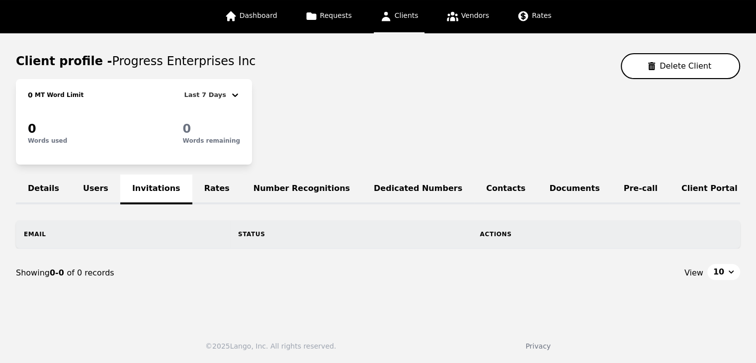
scroll to position [63, 0]
click at [93, 179] on link "Users" at bounding box center [95, 190] width 49 height 30
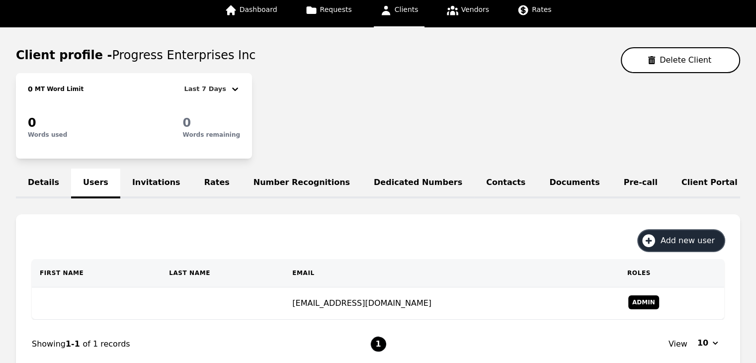
click at [684, 247] on span "Add new user" at bounding box center [691, 241] width 61 height 12
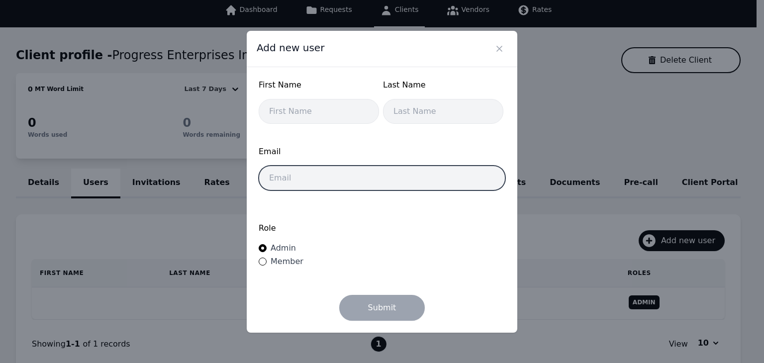
click at [312, 173] on input "email" at bounding box center [382, 178] width 247 height 25
paste input "Erikalprogress@outlook.com"
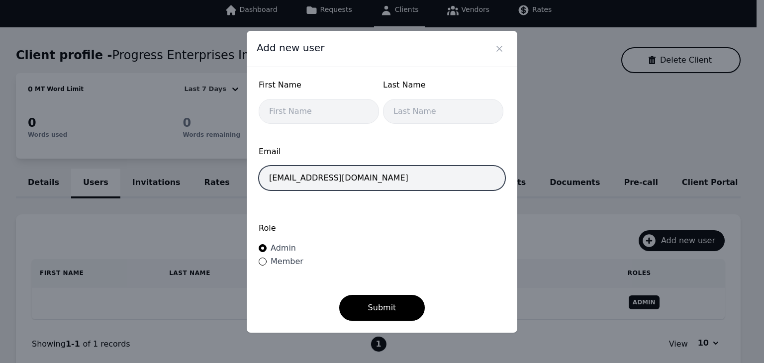
type input "Erikalprogress@outlook.com"
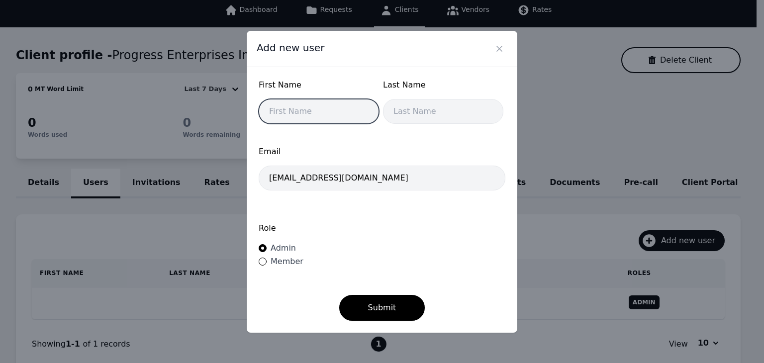
click at [312, 115] on input "text" at bounding box center [319, 111] width 120 height 25
type input "Erika"
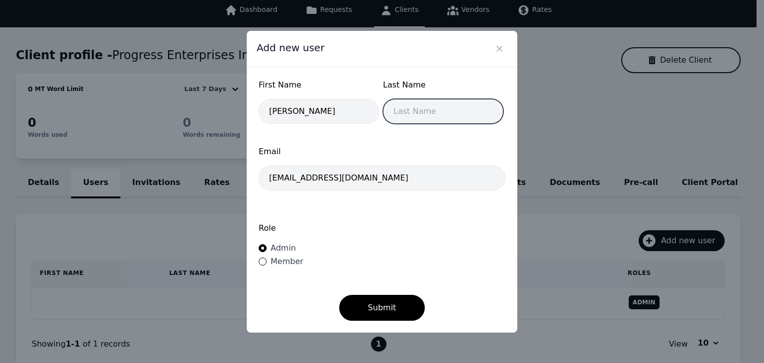
click at [396, 110] on input "text" at bounding box center [443, 111] width 120 height 25
type input "P"
click at [284, 261] on span "Member" at bounding box center [287, 261] width 33 height 9
click at [267, 261] on input "Member" at bounding box center [263, 262] width 8 height 8
radio input "true"
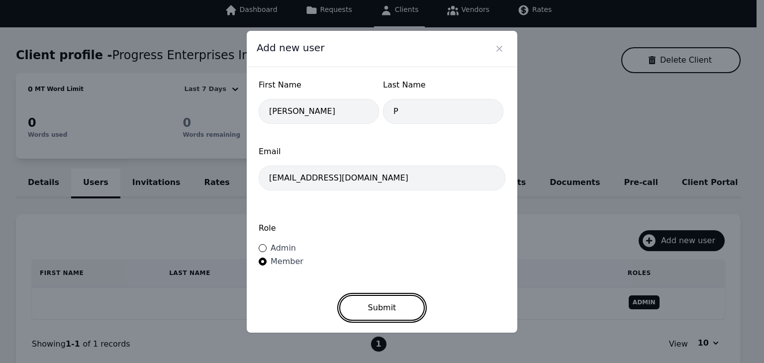
click at [384, 311] on button "Submit" at bounding box center [382, 308] width 86 height 26
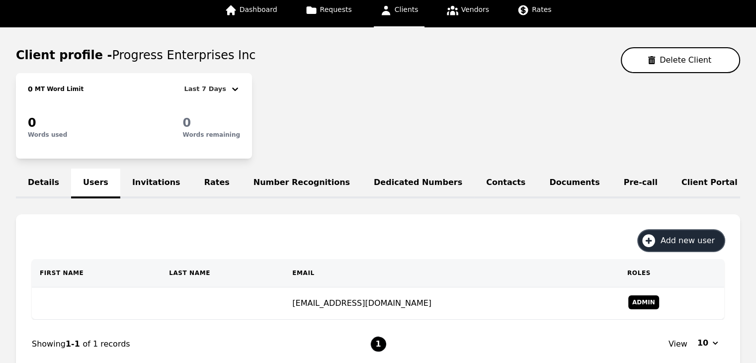
click at [690, 247] on span "Add new user" at bounding box center [691, 241] width 61 height 12
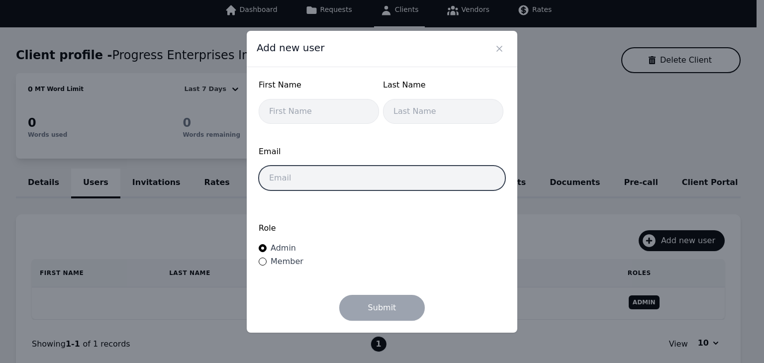
click at [368, 177] on input "email" at bounding box center [382, 178] width 247 height 25
paste input "Melandie.Wildflower@outlook.com"
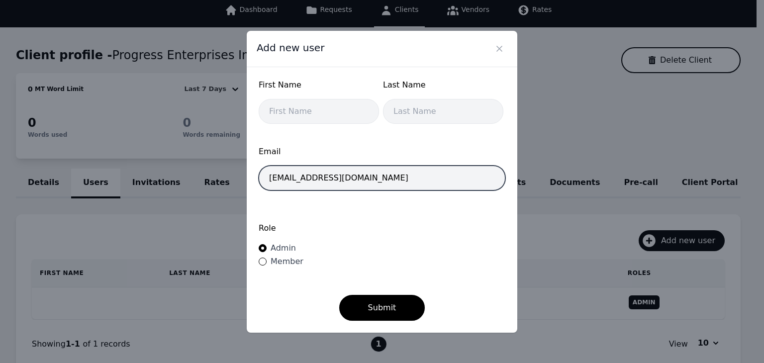
type input "Melandie.Wildflower@outlook.com"
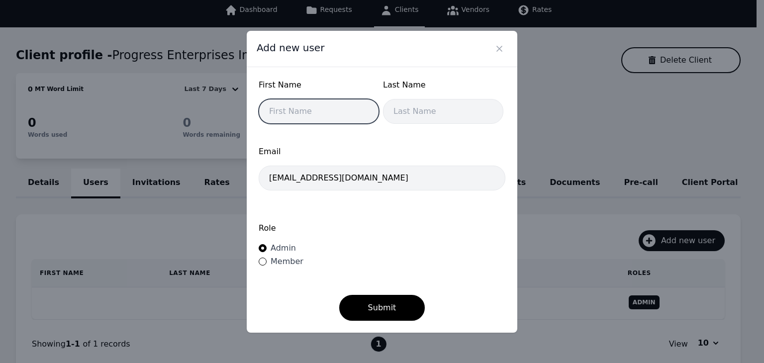
click at [311, 103] on input "text" at bounding box center [319, 111] width 120 height 25
type input "Melandie"
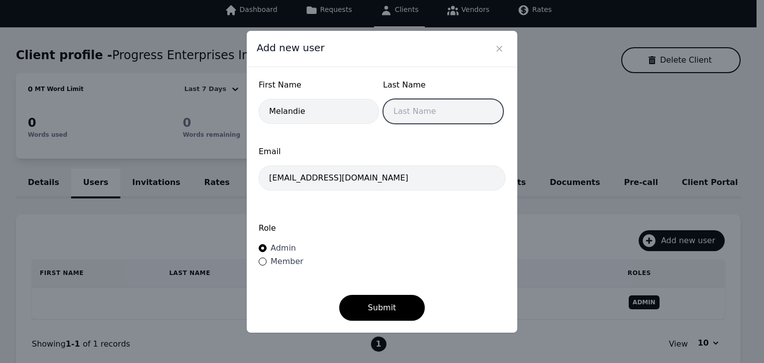
click at [402, 120] on input "text" at bounding box center [443, 111] width 120 height 25
type input "W"
click at [529, 113] on div "Add new user First Name Melandie Last Name W Email Melandie.Wildflower@outlook.…" at bounding box center [382, 181] width 764 height 363
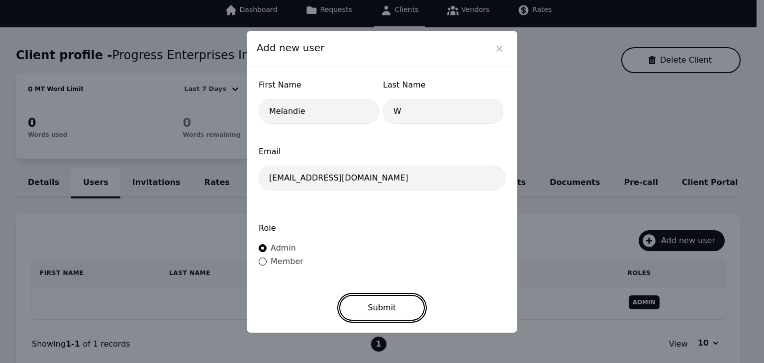
click at [391, 311] on button "Submit" at bounding box center [382, 308] width 86 height 26
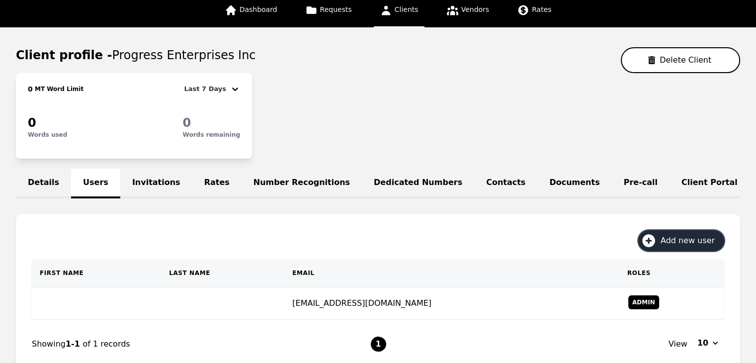
click at [673, 246] on span "Add new user" at bounding box center [691, 241] width 61 height 12
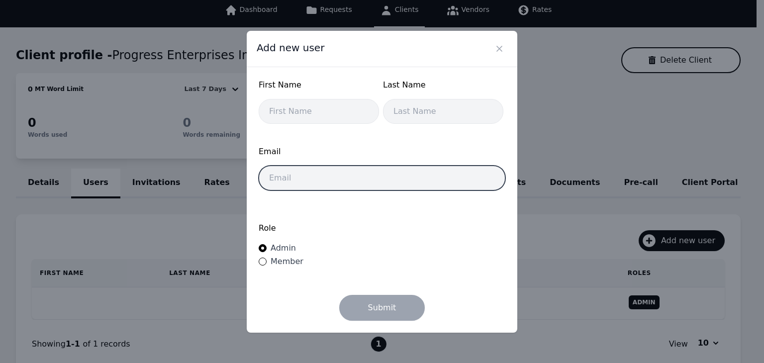
click at [367, 170] on input "email" at bounding box center [382, 178] width 247 height 25
paste input "lakecottage.vicky@midconetwork.com"
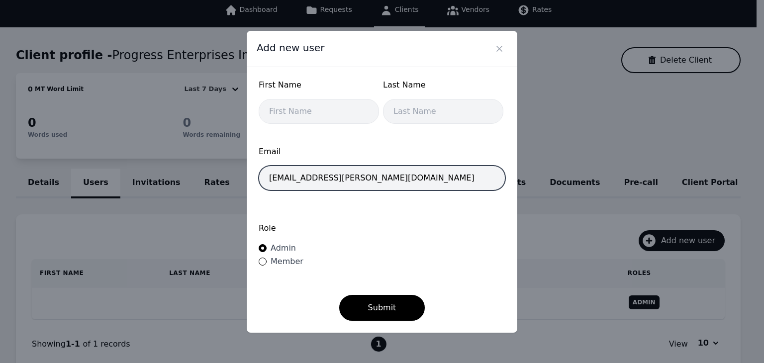
type input "lakecottage.vicky@midconetwork.com"
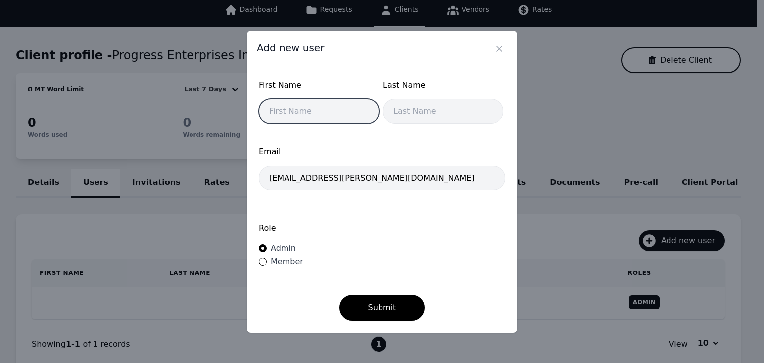
click at [306, 105] on input "text" at bounding box center [319, 111] width 120 height 25
type input "Vicky"
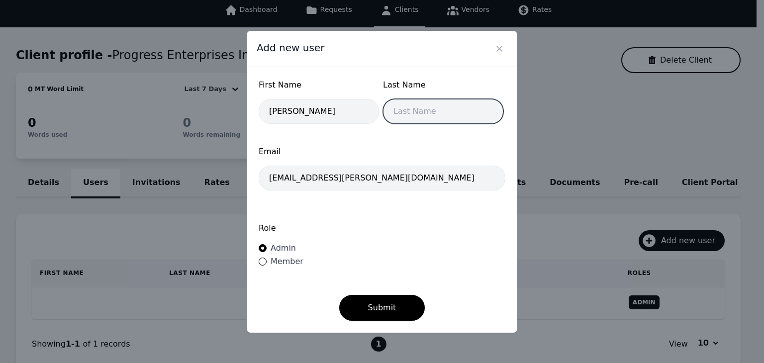
click at [422, 108] on input "text" at bounding box center [443, 111] width 120 height 25
type input "L"
click at [283, 266] on span "Member" at bounding box center [287, 261] width 33 height 9
click at [267, 266] on input "Member" at bounding box center [263, 262] width 8 height 8
radio input "true"
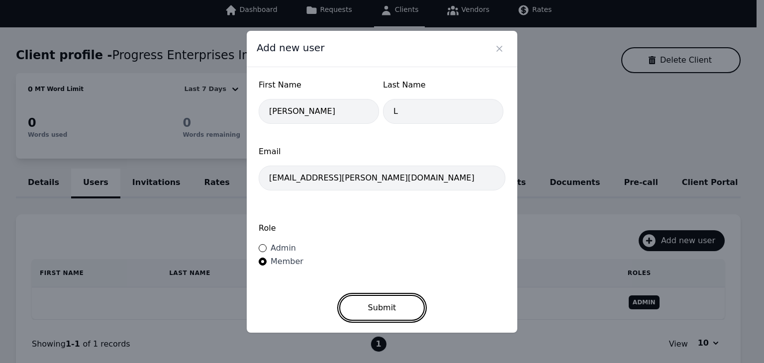
click at [364, 298] on button "Submit" at bounding box center [382, 308] width 86 height 26
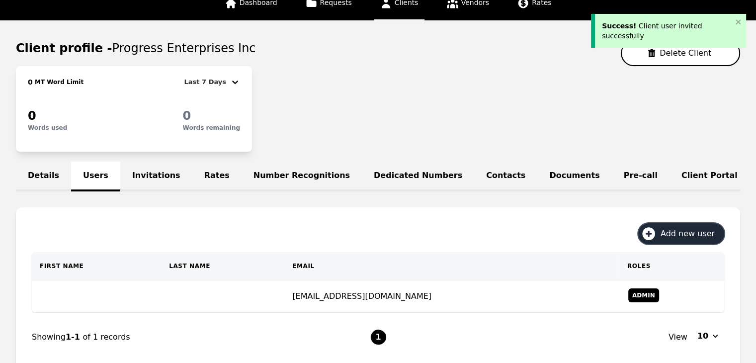
scroll to position [112, 0]
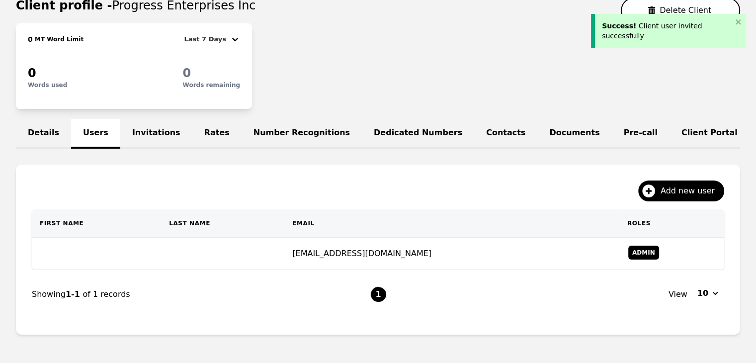
click at [289, 257] on td "jamestowncrisisunit@progressenterprisesinc.org" at bounding box center [451, 254] width 335 height 32
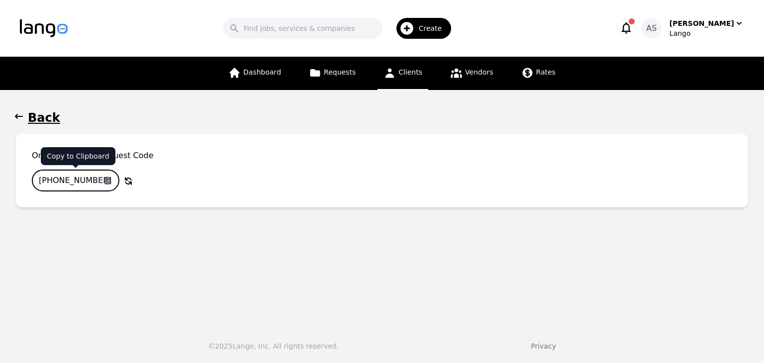
click at [86, 180] on input "780-7230-893" at bounding box center [76, 181] width 88 height 22
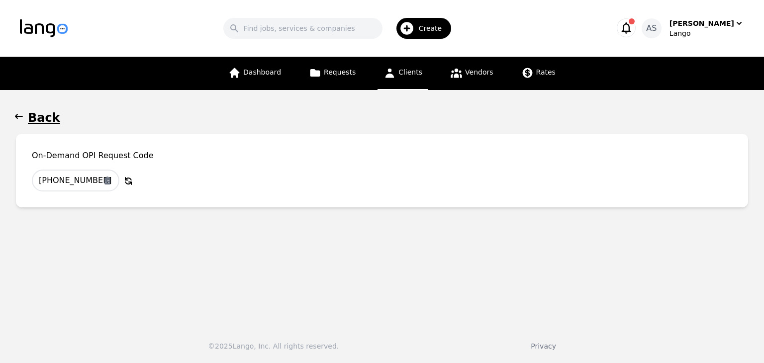
click at [20, 118] on icon "button" at bounding box center [19, 116] width 10 height 10
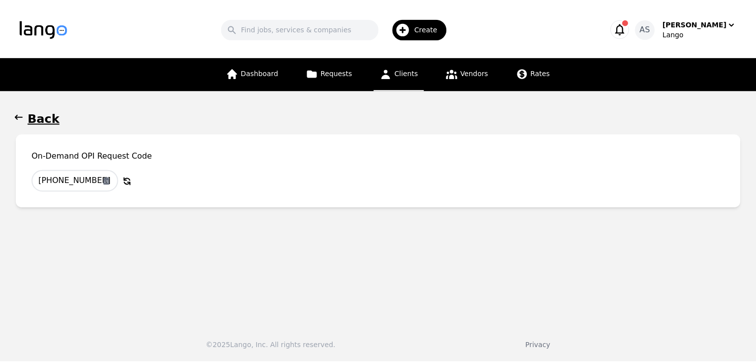
scroll to position [112, 0]
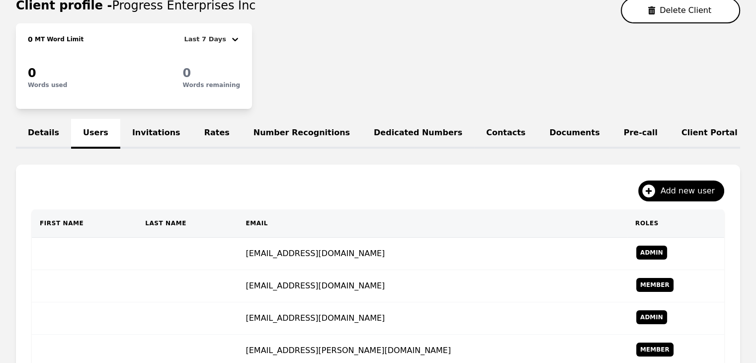
click at [136, 133] on link "Invitations" at bounding box center [156, 134] width 72 height 30
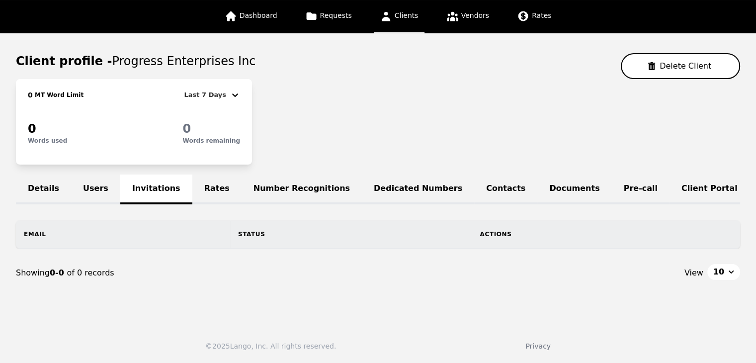
scroll to position [112, 0]
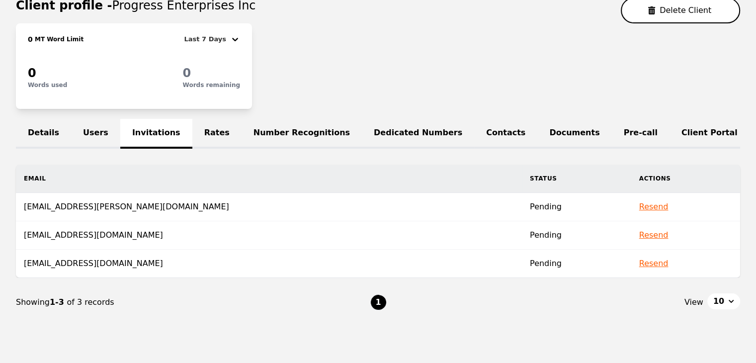
click at [95, 181] on th "Email" at bounding box center [269, 179] width 506 height 28
click at [144, 199] on td "lakecottage.vicky@midconetwork.com" at bounding box center [269, 207] width 506 height 28
click at [132, 213] on td "lakecottage.vicky@midconetwork.com" at bounding box center [269, 207] width 506 height 28
click at [78, 122] on link "Users" at bounding box center [95, 134] width 49 height 30
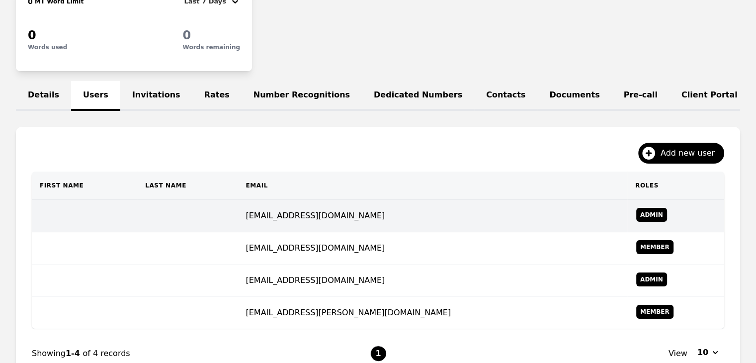
scroll to position [212, 0]
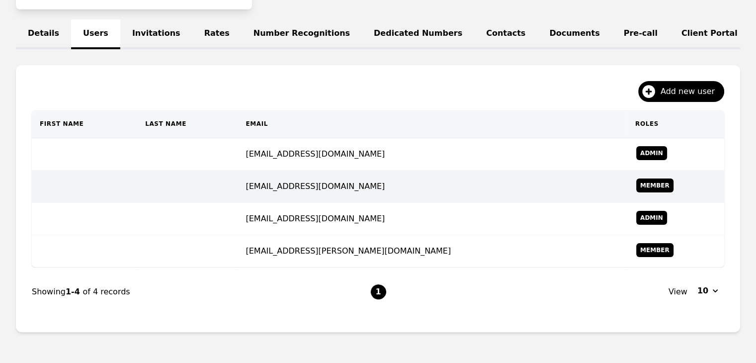
click at [238, 198] on td at bounding box center [187, 187] width 100 height 32
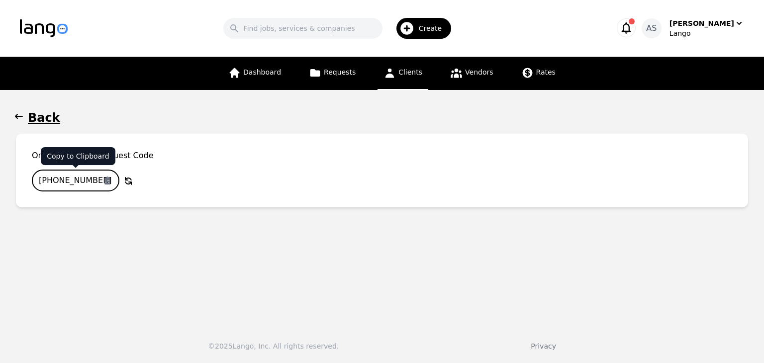
click at [87, 178] on input "350-0698-102" at bounding box center [76, 181] width 88 height 22
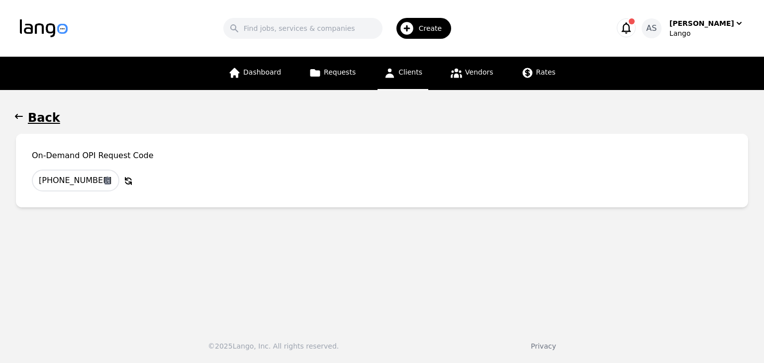
click at [18, 120] on icon "button" at bounding box center [19, 116] width 10 height 10
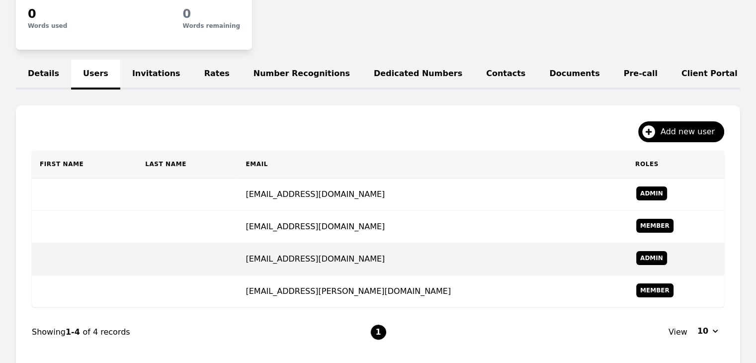
scroll to position [187, 0]
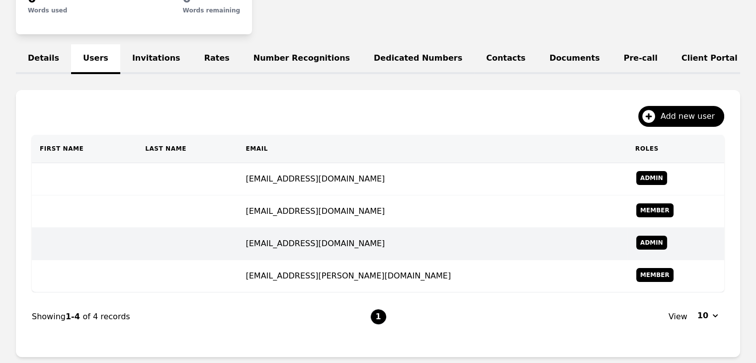
click at [293, 253] on td "melandie.wildflower@outlook.com" at bounding box center [433, 244] width 390 height 32
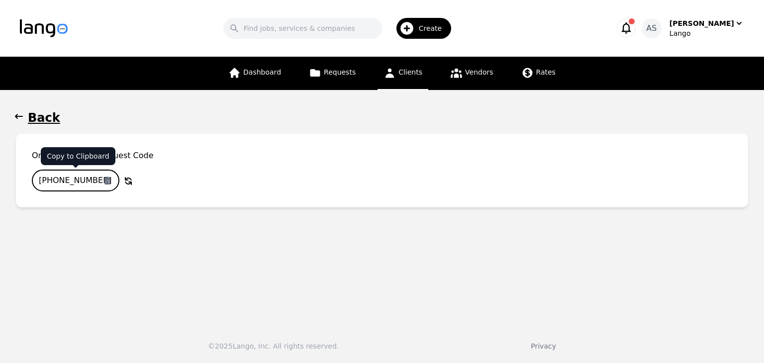
click at [87, 183] on input "113-3298-977" at bounding box center [76, 181] width 88 height 22
click at [17, 118] on icon "button" at bounding box center [19, 116] width 8 height 5
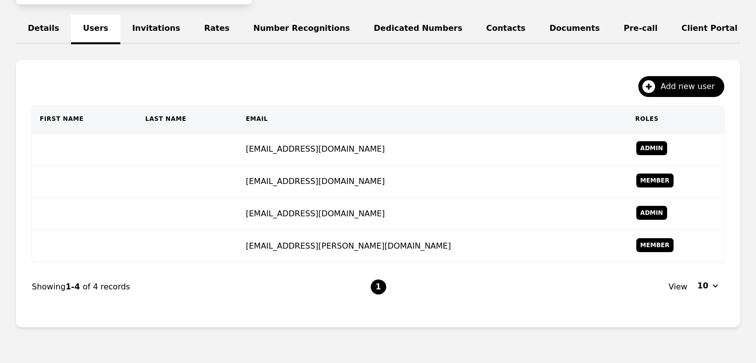
scroll to position [260, 0]
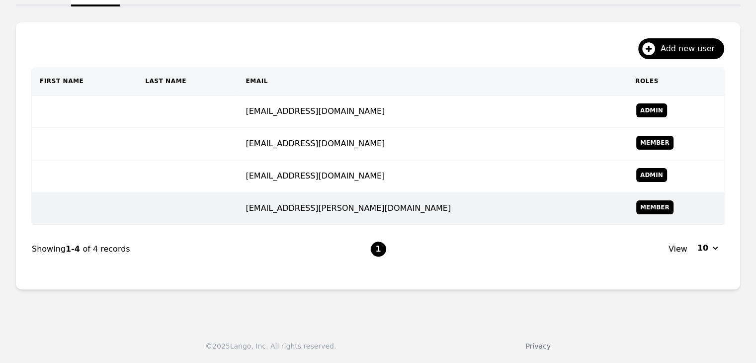
click at [279, 208] on td "lakecottage.vicky@midconetwork.com" at bounding box center [433, 208] width 390 height 32
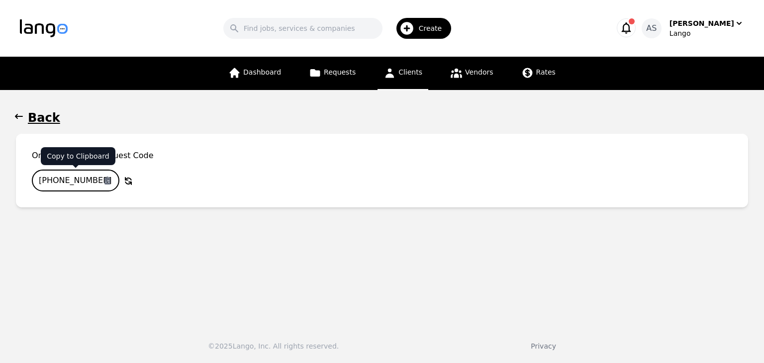
click at [80, 181] on input "738-9919-287" at bounding box center [76, 181] width 88 height 22
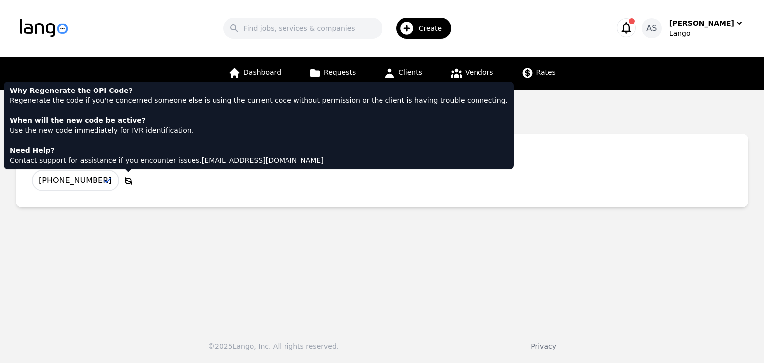
click at [241, 177] on div "738-9919-287 Copy to Clipboard Why Regenerate the OPI Code? Regenerate the code…" at bounding box center [382, 181] width 700 height 22
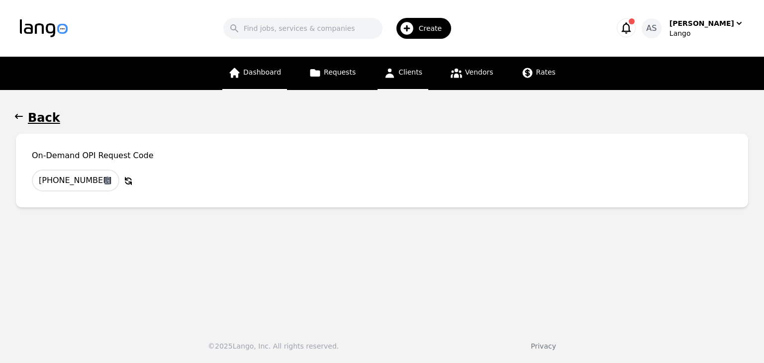
click at [277, 78] on link "Dashboard" at bounding box center [254, 73] width 65 height 33
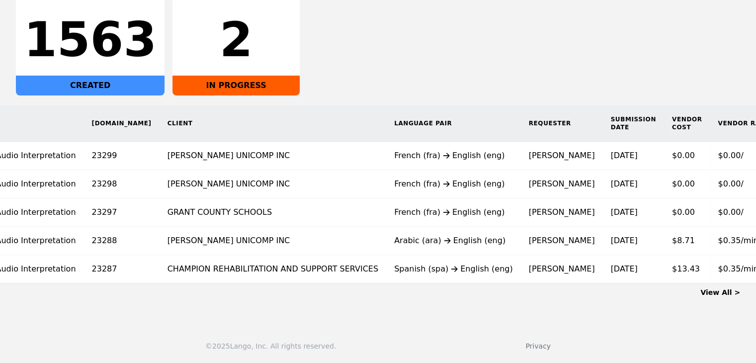
scroll to position [0, 81]
click at [384, 155] on td "French (fra) English (eng)" at bounding box center [451, 156] width 135 height 28
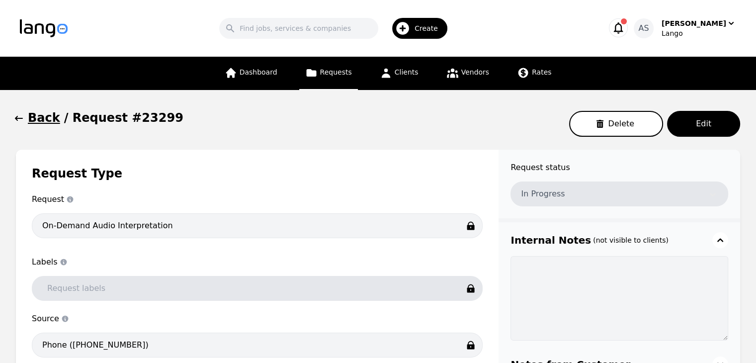
click at [21, 118] on icon "button" at bounding box center [19, 118] width 10 height 10
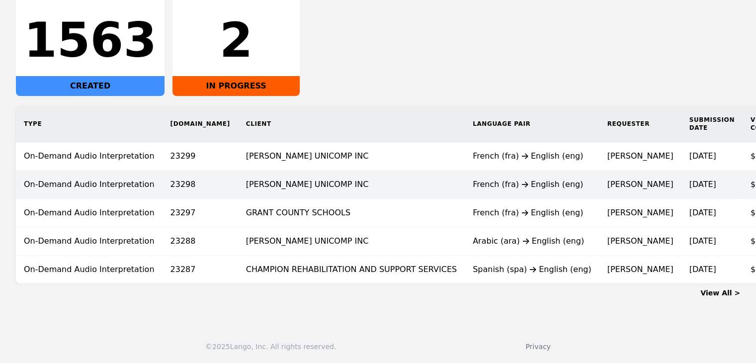
scroll to position [186, 0]
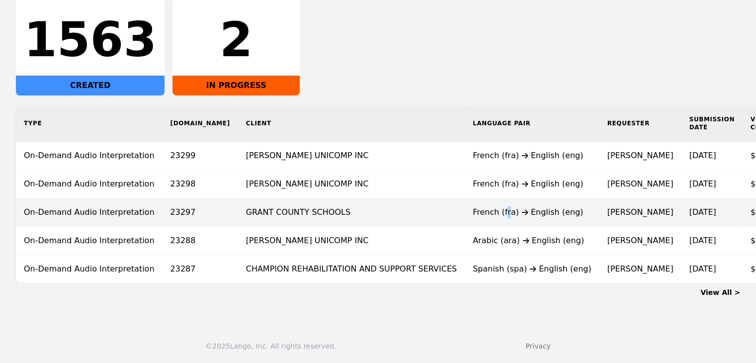
click at [473, 206] on div "French (fra) English (eng)" at bounding box center [532, 212] width 119 height 12
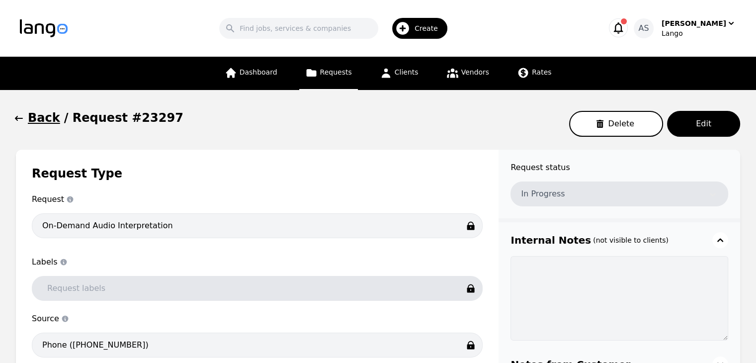
click at [20, 121] on icon "button" at bounding box center [19, 118] width 10 height 10
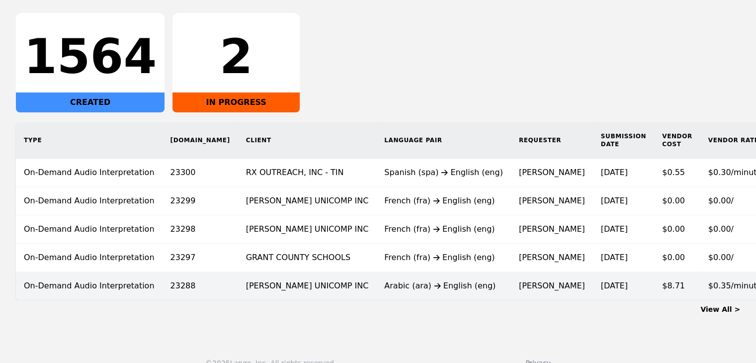
scroll to position [179, 0]
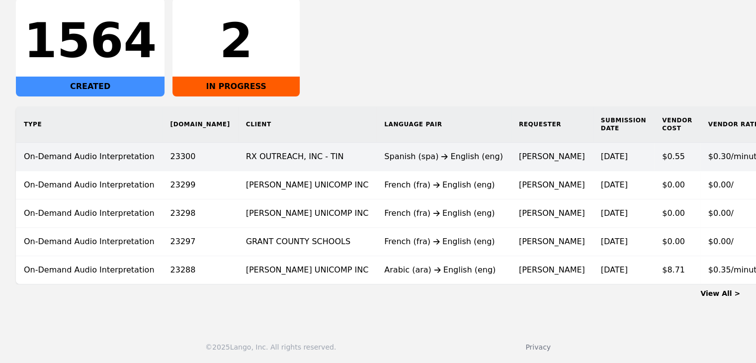
click at [593, 162] on td "[DATE]" at bounding box center [623, 157] width 61 height 28
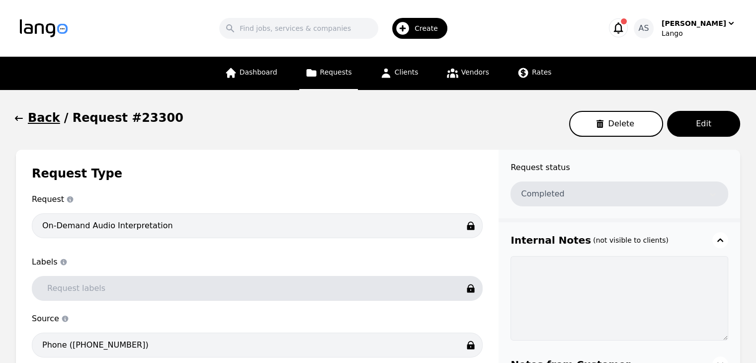
click at [18, 120] on icon "button" at bounding box center [19, 118] width 10 height 10
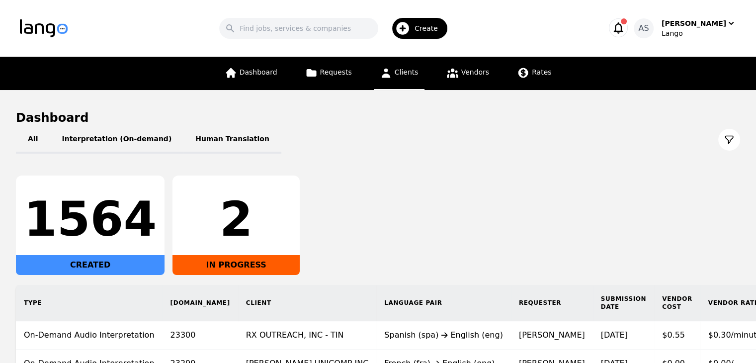
click at [410, 82] on link "Clients" at bounding box center [399, 73] width 51 height 33
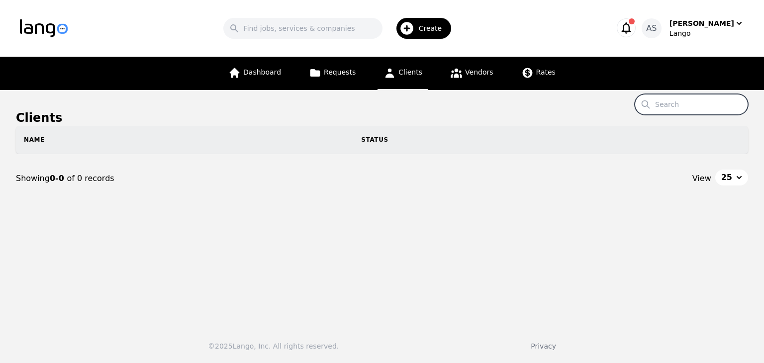
click at [688, 104] on input "Search" at bounding box center [691, 104] width 113 height 21
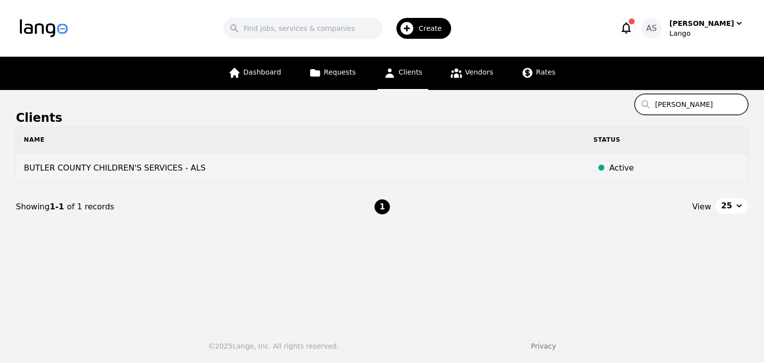
type input "[PERSON_NAME]"
click at [174, 169] on td "BUTLER COUNTY CHILDREN'S SERVICES - ALS" at bounding box center [300, 168] width 569 height 28
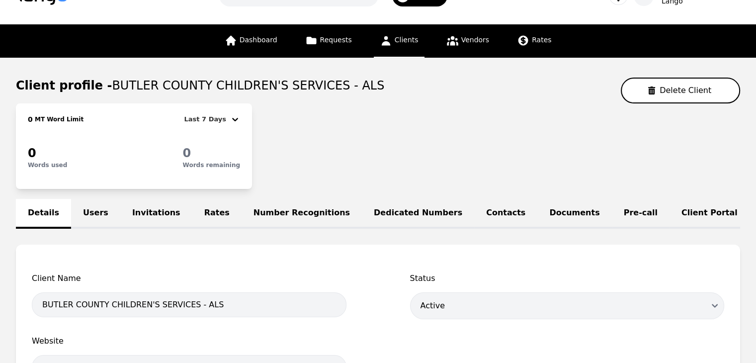
scroll to position [50, 0]
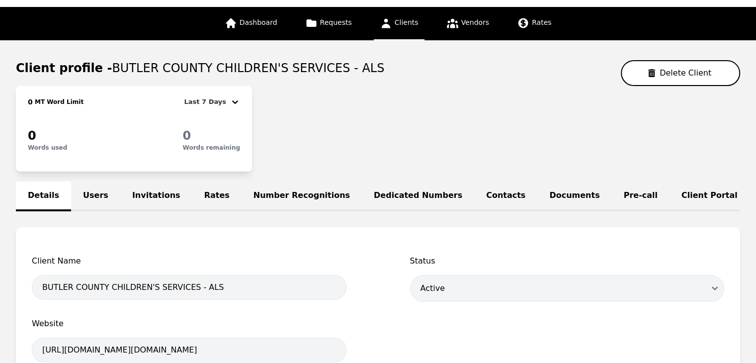
click at [79, 195] on link "Users" at bounding box center [95, 197] width 49 height 30
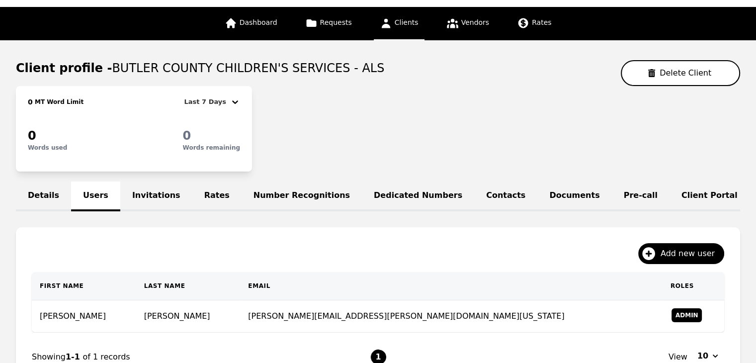
scroll to position [163, 0]
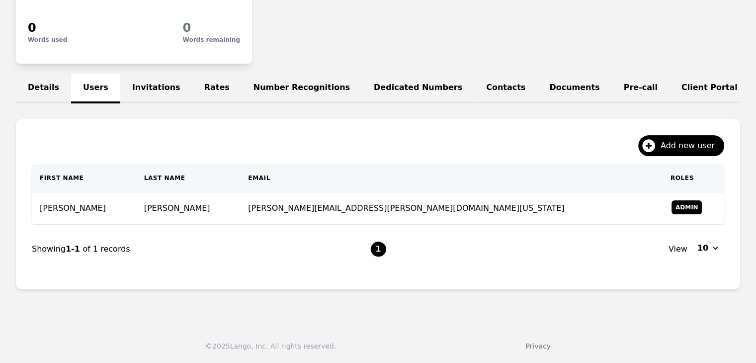
click at [28, 83] on link "Details" at bounding box center [43, 89] width 55 height 30
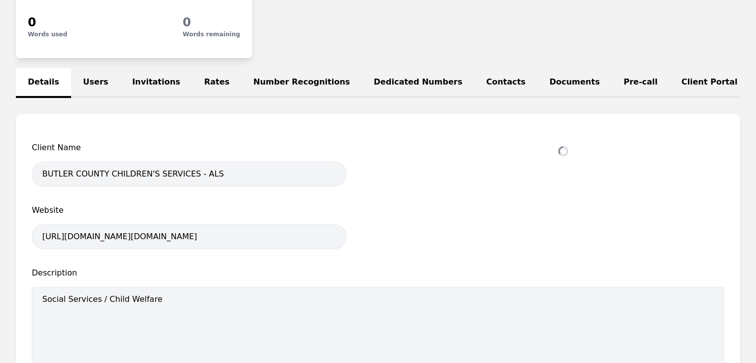
select select "active"
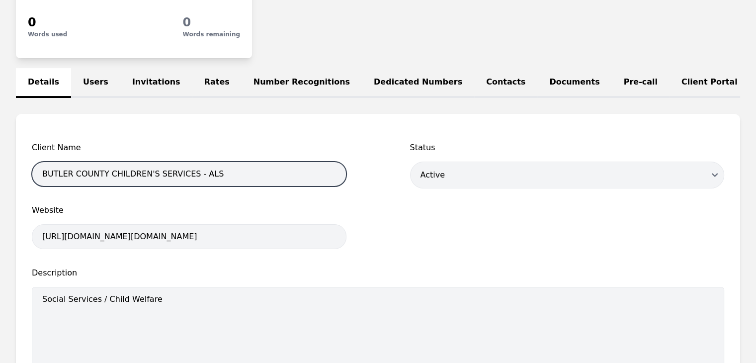
drag, startPoint x: 182, startPoint y: 177, endPoint x: 36, endPoint y: 170, distance: 145.9
click at [36, 170] on div "BUTLER COUNTY CHILDREN'S SERVICES - ALS" at bounding box center [189, 174] width 315 height 25
paste input "JOB & FAMILY"
type input "BUTLER COUNTY JOB & FAMILY SERVICES - ALS"
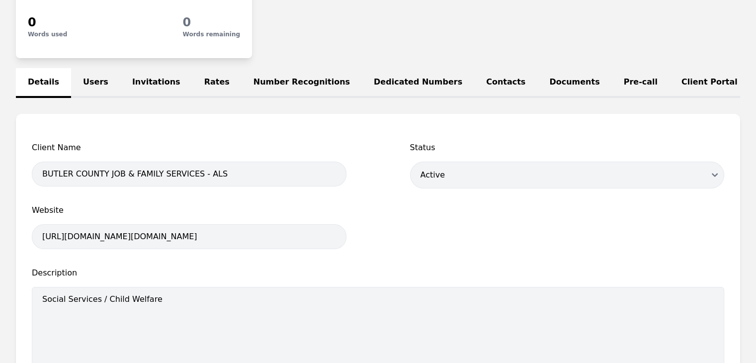
click at [356, 158] on div "Client Name BUTLER COUNTY JOB & FAMILY SERVICES - ALS Status Draft Active Disab…" at bounding box center [378, 321] width 693 height 358
click at [94, 82] on link "Users" at bounding box center [95, 83] width 49 height 30
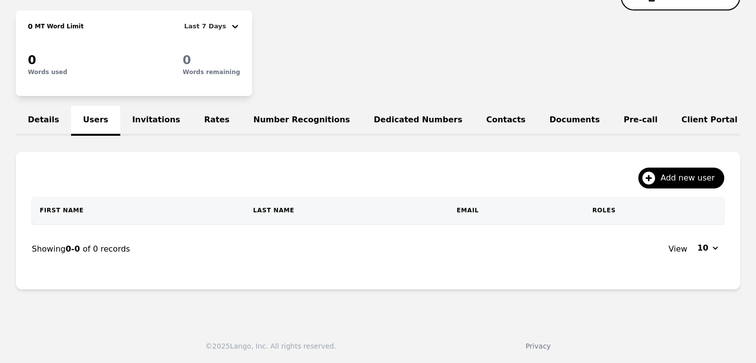
scroll to position [163, 0]
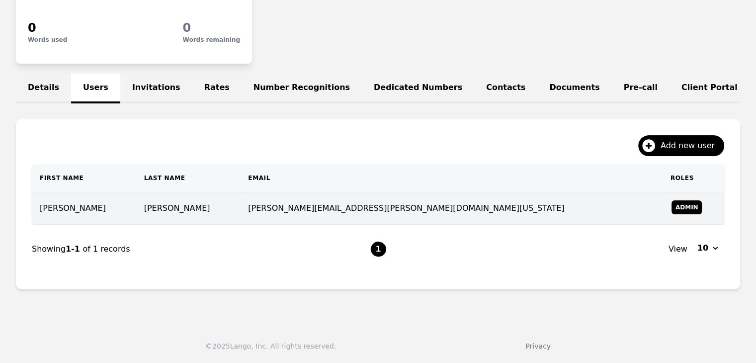
click at [212, 208] on td "[PERSON_NAME]" at bounding box center [188, 208] width 104 height 32
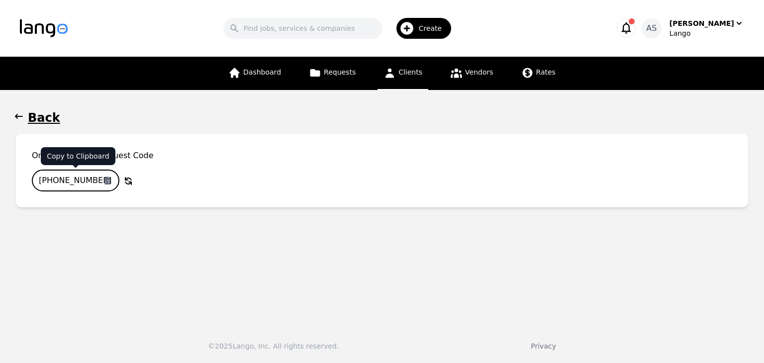
click at [56, 179] on input "982-6378-506" at bounding box center [76, 181] width 88 height 22
click at [20, 111] on span "button" at bounding box center [19, 118] width 10 height 16
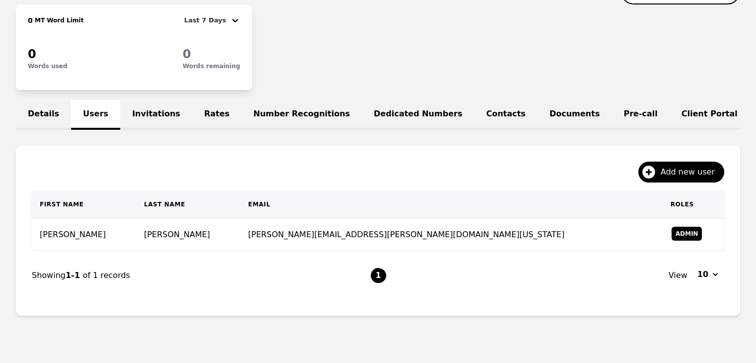
scroll to position [137, 0]
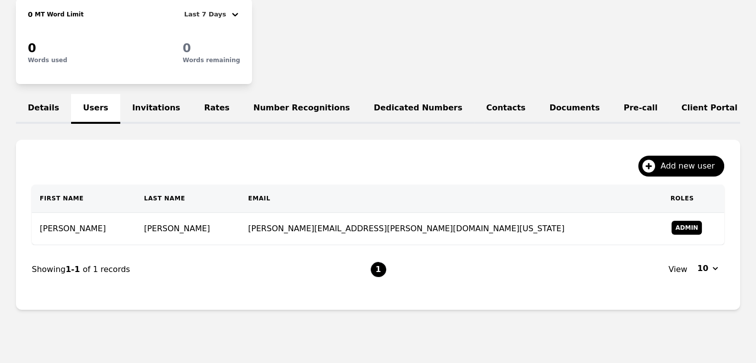
click at [34, 105] on link "Details" at bounding box center [43, 109] width 55 height 30
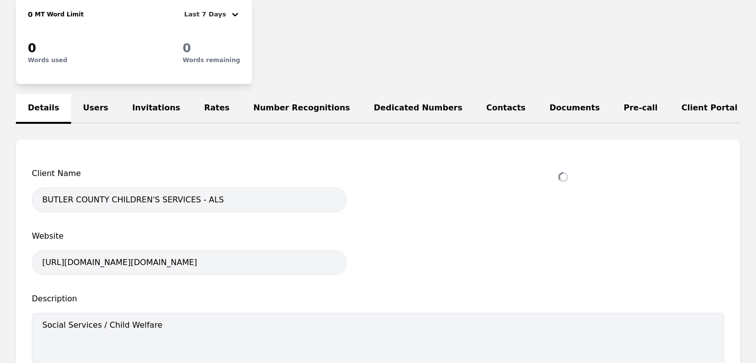
select select "active"
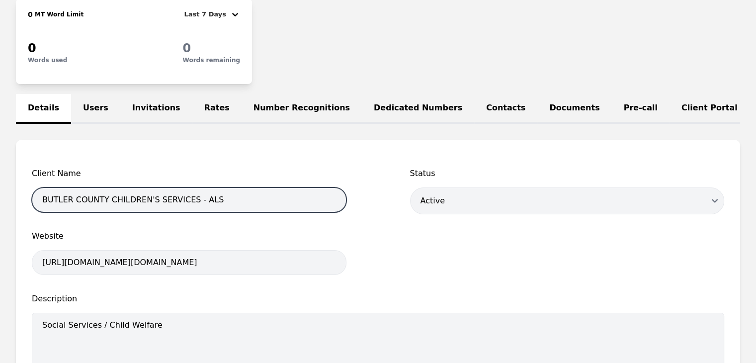
drag, startPoint x: 183, startPoint y: 206, endPoint x: 0, endPoint y: 201, distance: 182.6
click at [0, 201] on main "Client profile - BUTLER COUNTY CHILDREN'S SERVICES - ALS Delete Client 0 MT Wor…" at bounding box center [378, 278] width 756 height 651
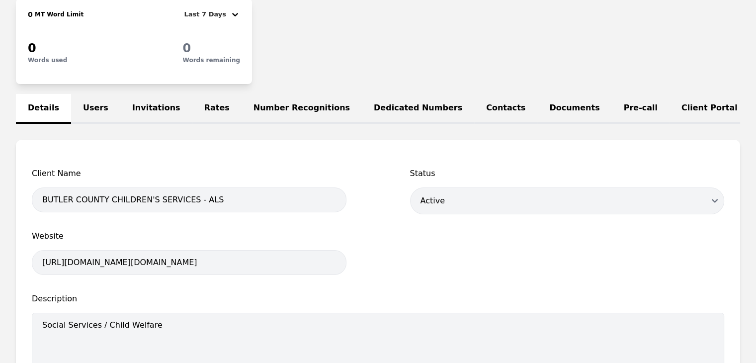
click at [268, 165] on div "Client Name BUTLER COUNTY CHILDREN'S SERVICES - ALS Status Disabled Draft Activ…" at bounding box center [378, 341] width 725 height 402
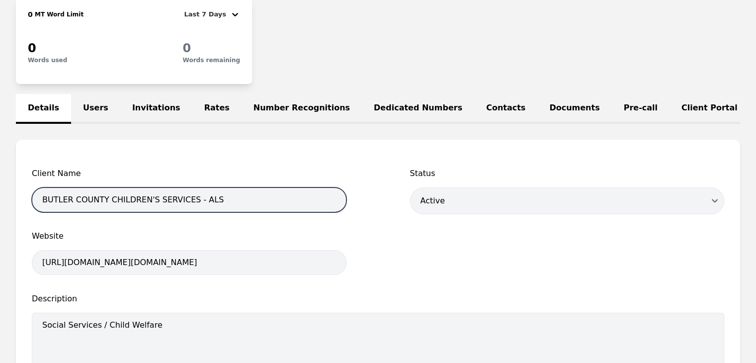
drag, startPoint x: 182, startPoint y: 208, endPoint x: 41, endPoint y: 208, distance: 140.7
click at [41, 208] on input "BUTLER COUNTY CHILDREN'S SERVICES - ALS" at bounding box center [189, 199] width 315 height 25
paste input "JOB & FAMILY"
type input "BUTLER COUNTY JOB & FAMILY SERVICES - ALS"
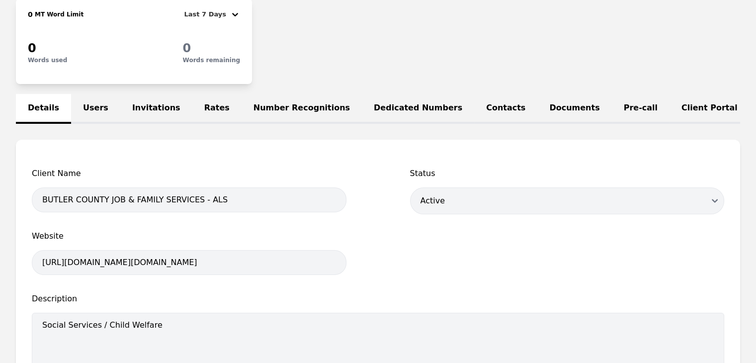
click at [344, 242] on span "Website" at bounding box center [189, 236] width 315 height 12
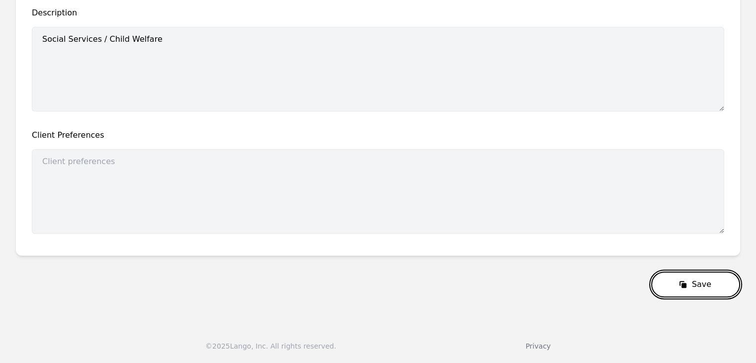
click at [681, 283] on button "Save" at bounding box center [696, 285] width 89 height 26
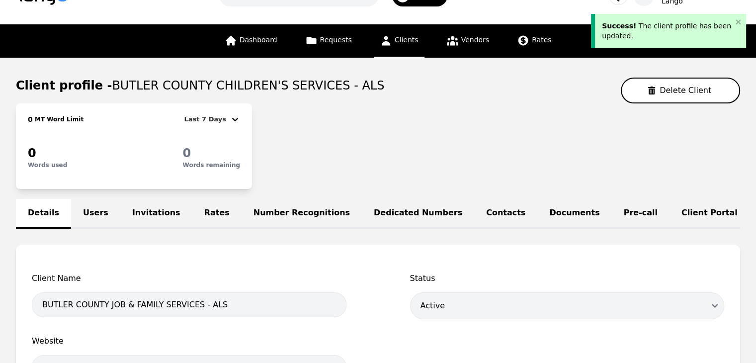
scroll to position [0, 0]
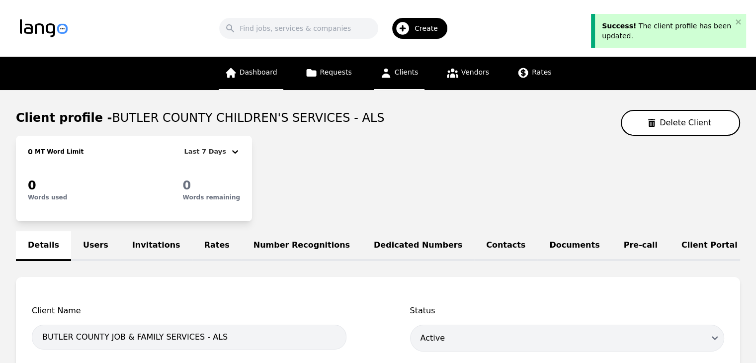
click at [272, 75] on span "Dashboard" at bounding box center [259, 72] width 38 height 8
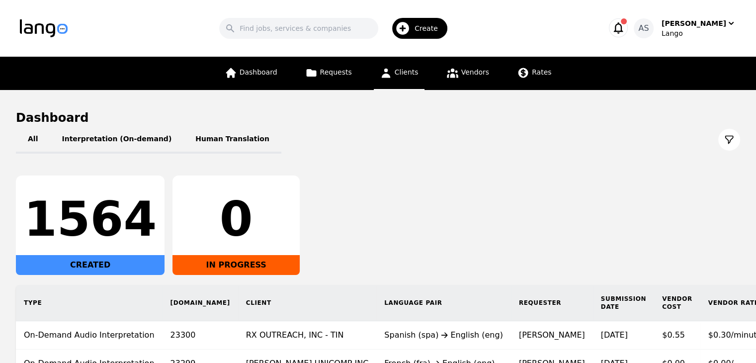
click at [406, 72] on span "Clients" at bounding box center [407, 72] width 24 height 8
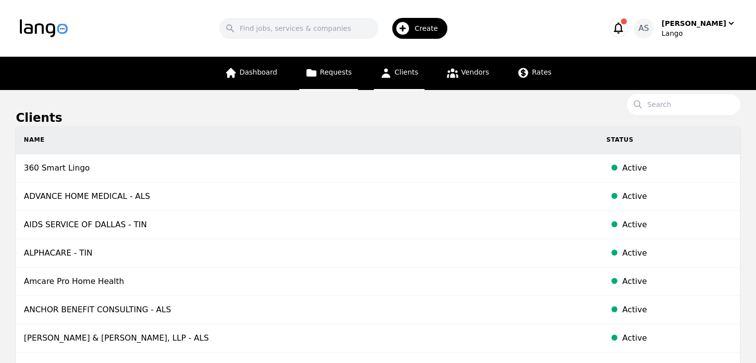
click at [348, 68] on span "Requests" at bounding box center [336, 72] width 32 height 8
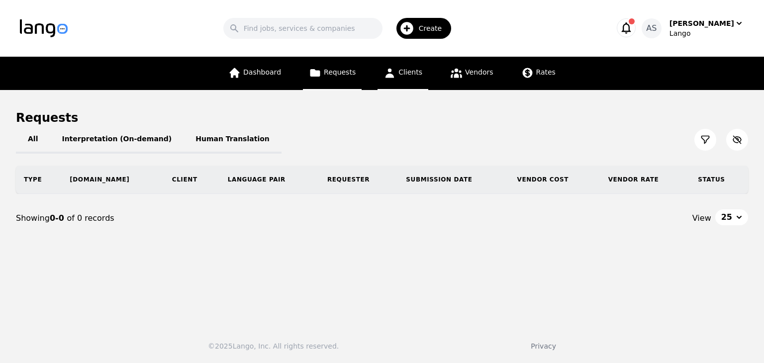
click at [416, 75] on span "Clients" at bounding box center [410, 72] width 24 height 8
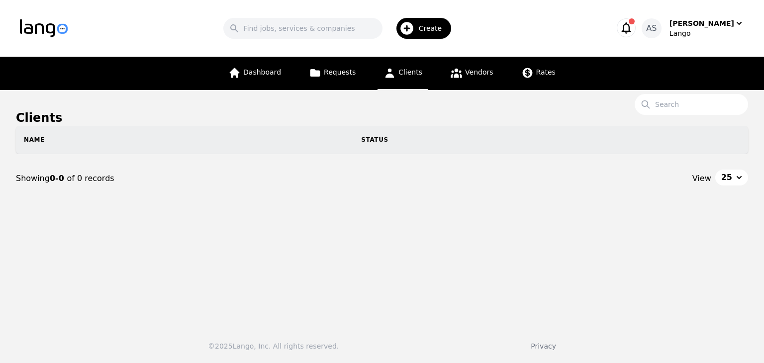
click at [299, 74] on div "Dashboard Requests Clients Vendors Rates" at bounding box center [391, 73] width 339 height 33
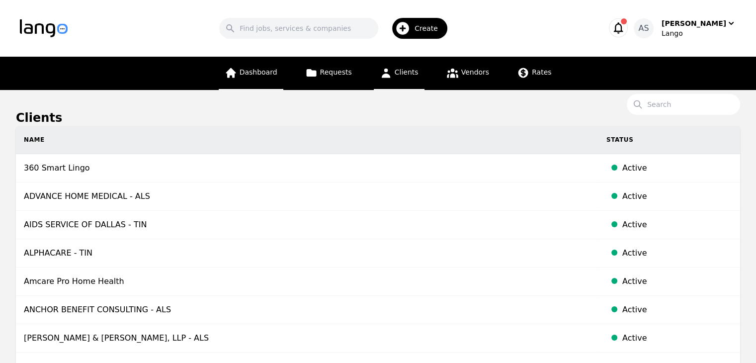
click at [259, 80] on link "Dashboard" at bounding box center [251, 73] width 65 height 33
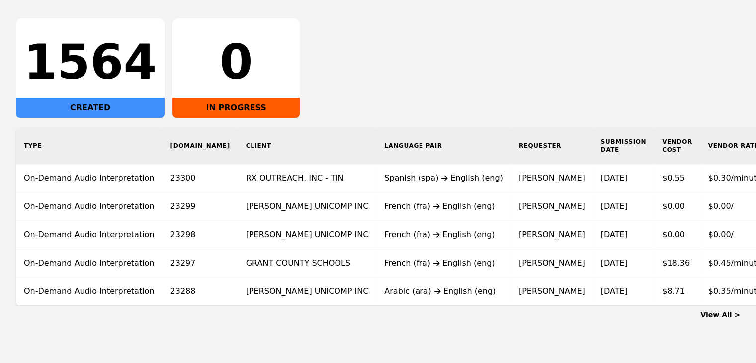
scroll to position [179, 0]
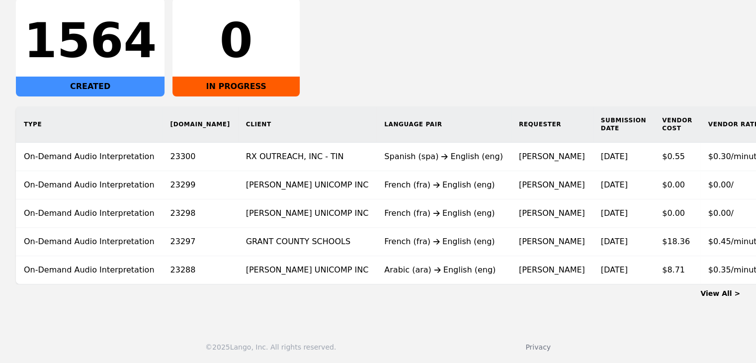
click at [712, 292] on link "View All >" at bounding box center [721, 293] width 40 height 8
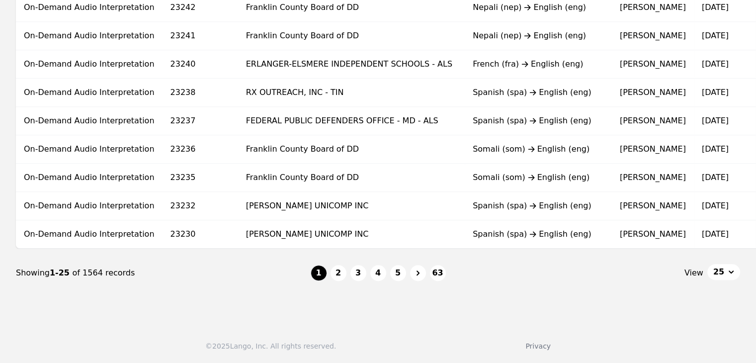
scroll to position [666, 0]
click at [342, 268] on button "2" at bounding box center [339, 273] width 16 height 16
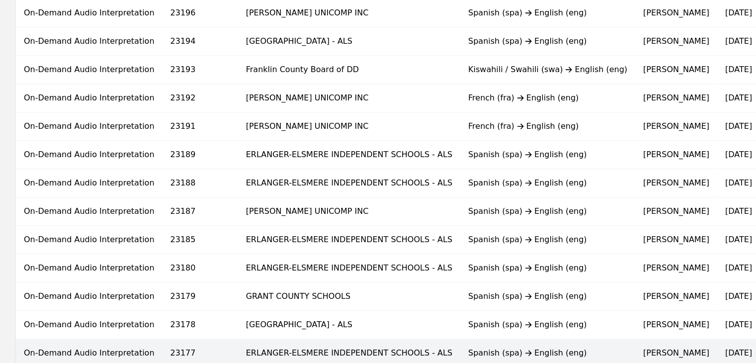
scroll to position [647, 0]
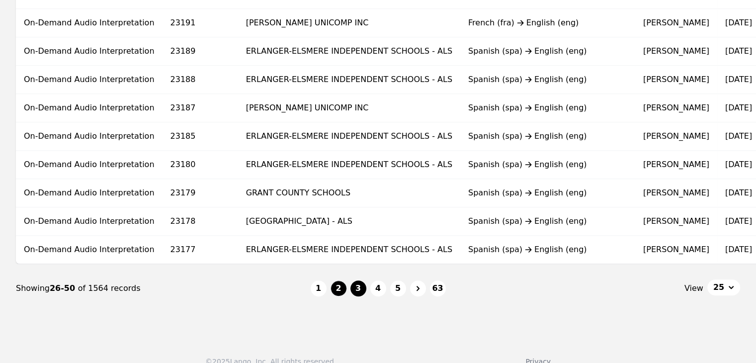
click at [353, 286] on button "3" at bounding box center [359, 288] width 16 height 16
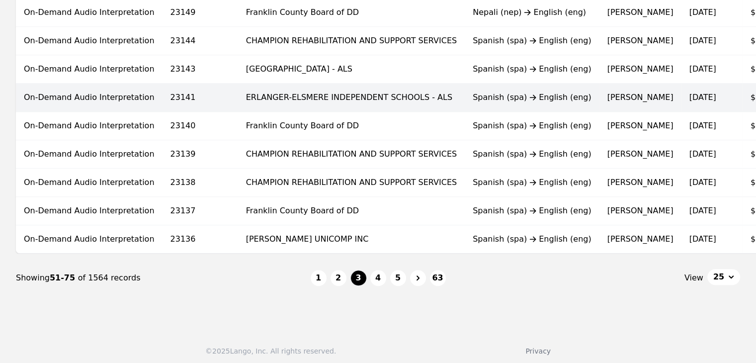
scroll to position [666, 0]
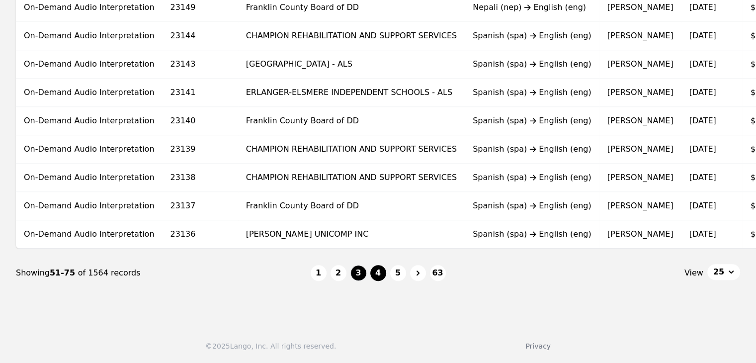
click at [379, 271] on button "4" at bounding box center [379, 273] width 16 height 16
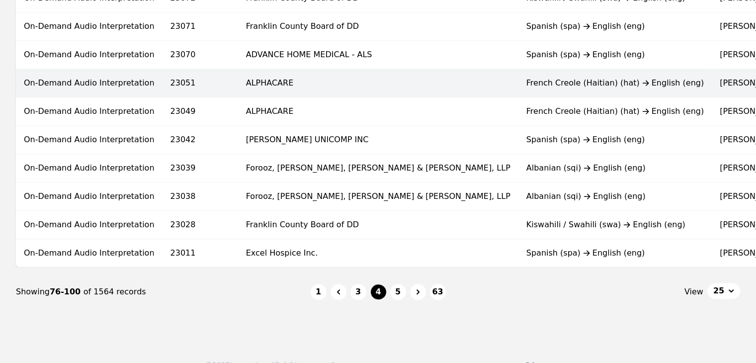
scroll to position [647, 0]
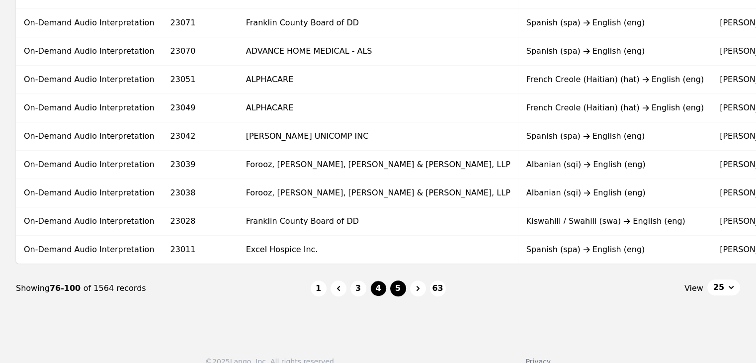
click at [402, 289] on button "5" at bounding box center [398, 288] width 16 height 16
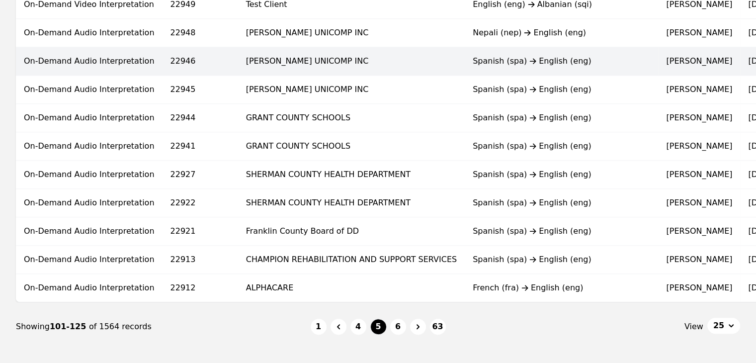
scroll to position [666, 0]
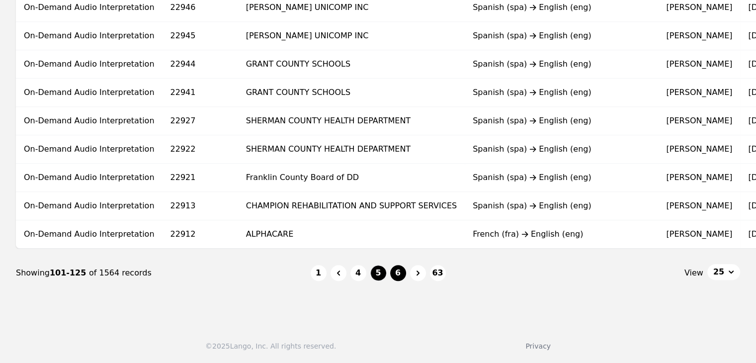
click at [399, 272] on button "6" at bounding box center [398, 273] width 16 height 16
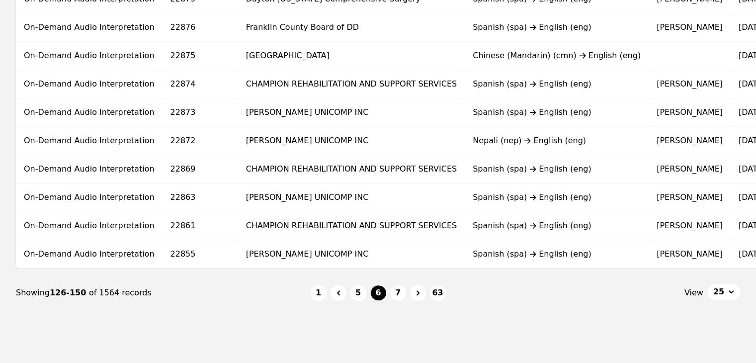
scroll to position [647, 0]
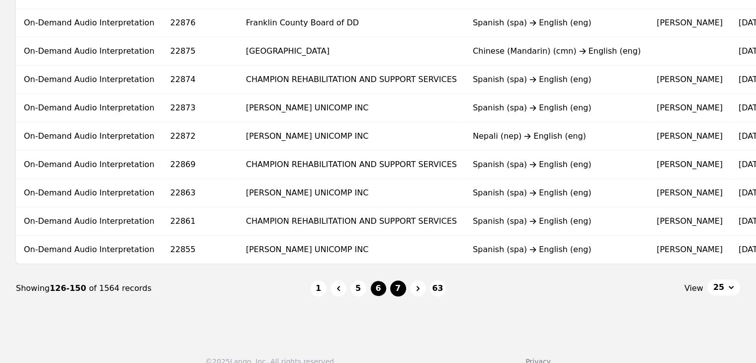
click at [397, 287] on button "7" at bounding box center [398, 288] width 16 height 16
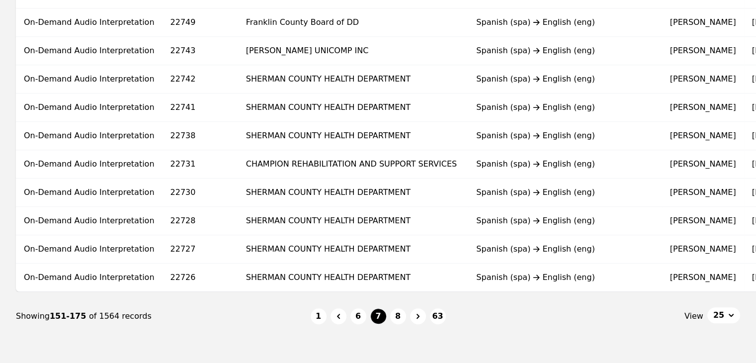
scroll to position [666, 0]
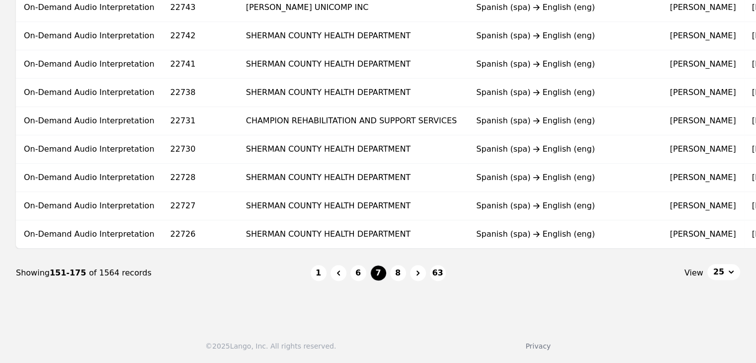
click at [399, 283] on nav "Showing 151-175 of 1564 records 1 6 7 8 63 View 25" at bounding box center [378, 273] width 725 height 49
click at [398, 279] on button "8" at bounding box center [398, 273] width 16 height 16
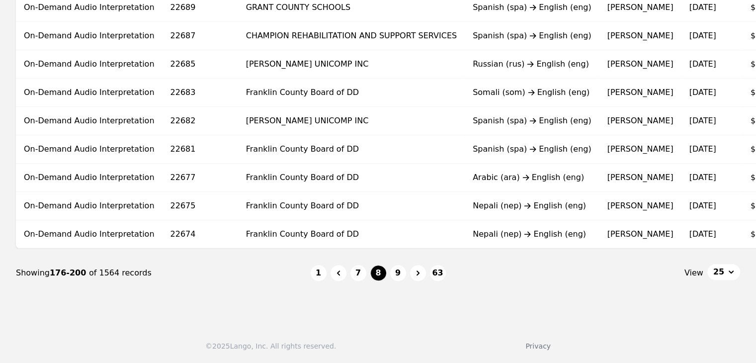
scroll to position [666, 0]
click at [402, 276] on button "9" at bounding box center [398, 273] width 16 height 16
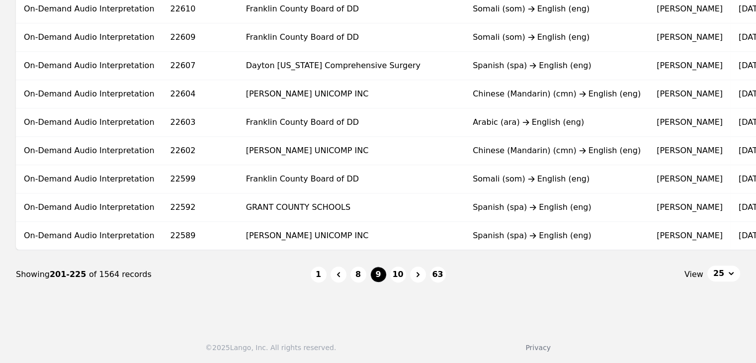
scroll to position [666, 0]
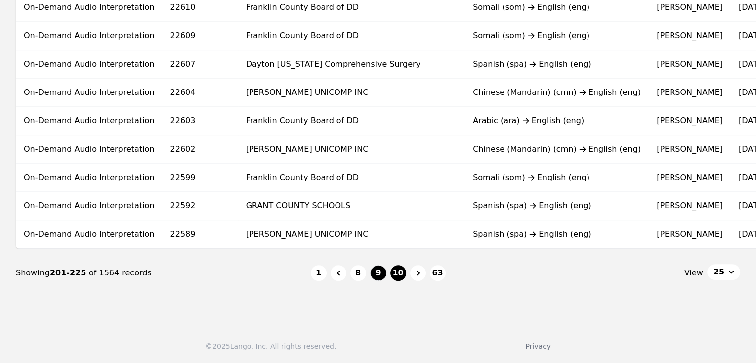
click at [398, 274] on button "10" at bounding box center [398, 273] width 16 height 16
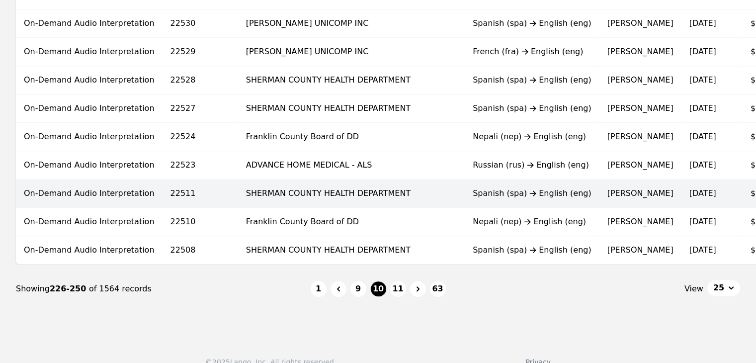
scroll to position [647, 0]
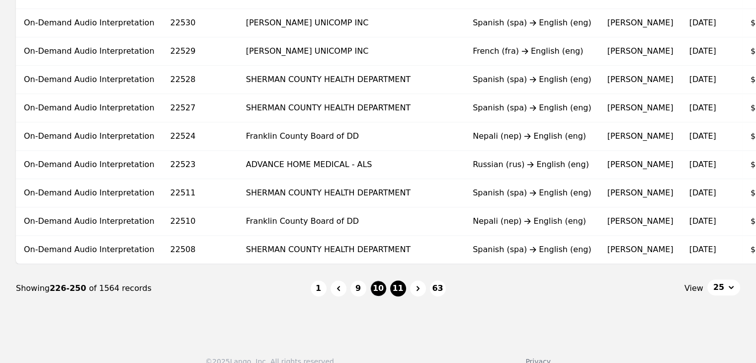
click at [398, 291] on button "11" at bounding box center [398, 288] width 16 height 16
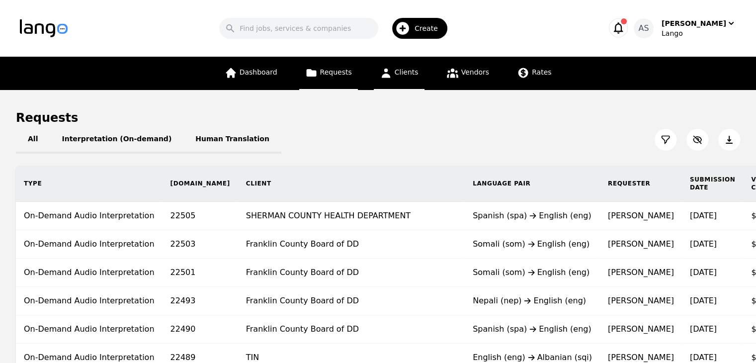
click at [391, 81] on link "Clients" at bounding box center [399, 73] width 51 height 33
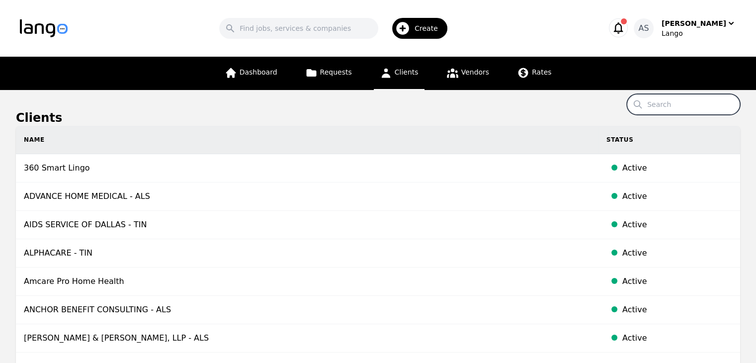
click at [650, 103] on input "Search" at bounding box center [683, 104] width 113 height 21
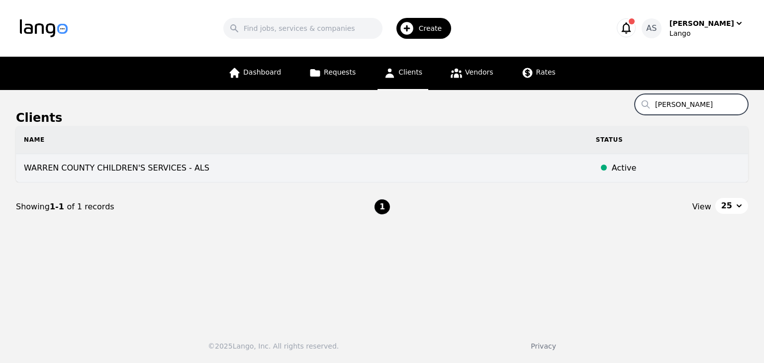
type input "warren"
click at [162, 165] on td "WARREN COUNTY CHILDREN'S SERVICES - ALS" at bounding box center [302, 168] width 572 height 28
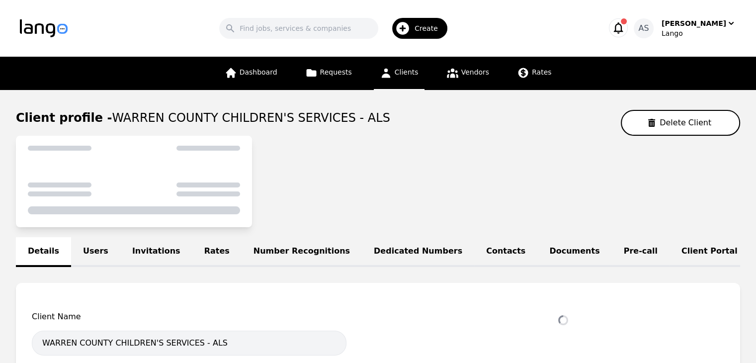
select select "active"
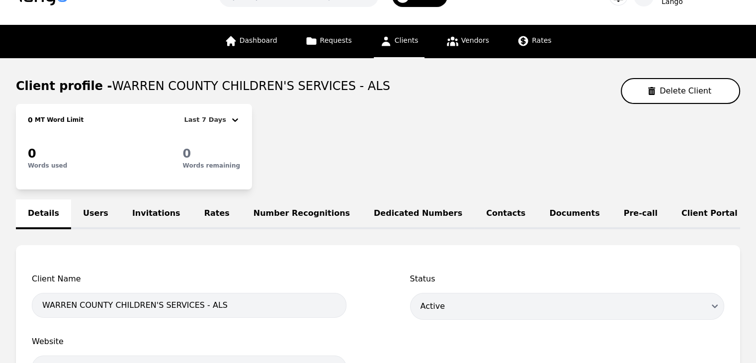
scroll to position [149, 0]
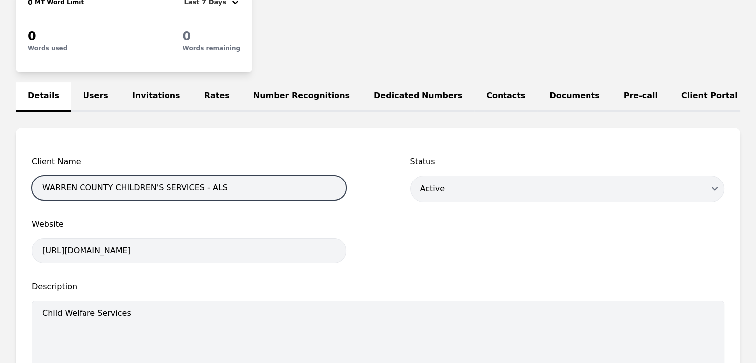
drag, startPoint x: 186, startPoint y: 199, endPoint x: 34, endPoint y: 200, distance: 152.7
click at [34, 200] on input "WARREN COUNTY CHILDREN'S SERVICES - ALS" at bounding box center [189, 188] width 315 height 25
paste input "JOB & FAMILY SERVICES"
type input "WARREN COUNTY JOB & FAMILY SERVICES - ALS"
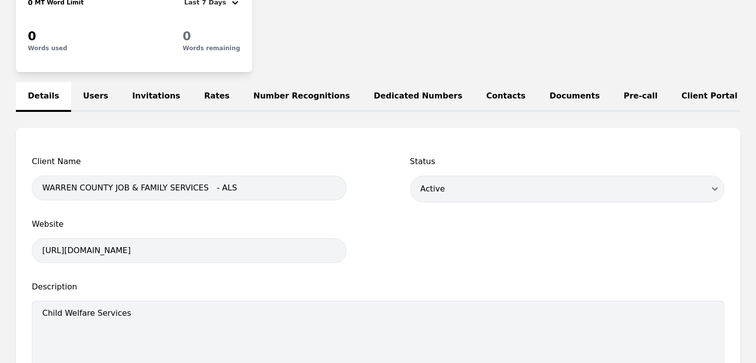
click at [304, 230] on span "Website" at bounding box center [189, 224] width 315 height 12
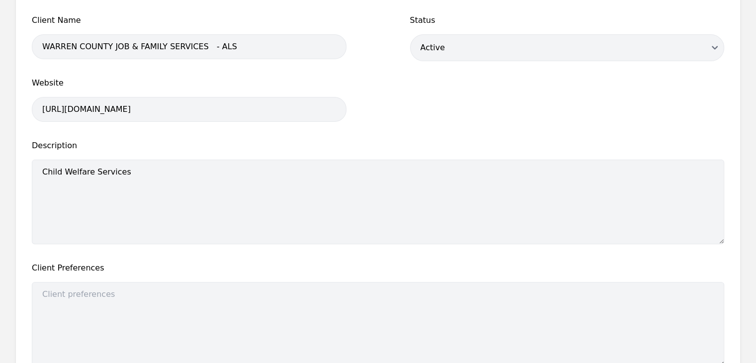
scroll to position [429, 0]
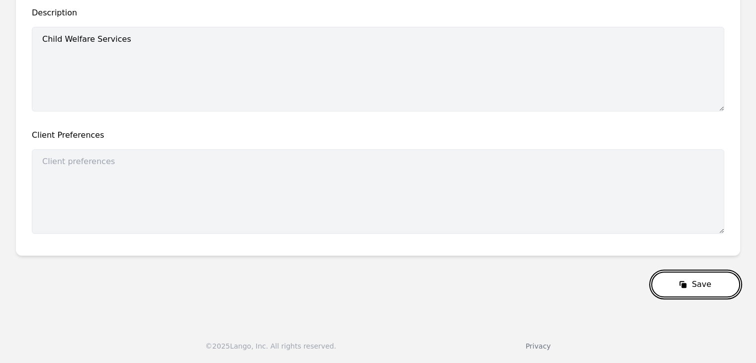
click at [726, 295] on button "Save" at bounding box center [696, 285] width 89 height 26
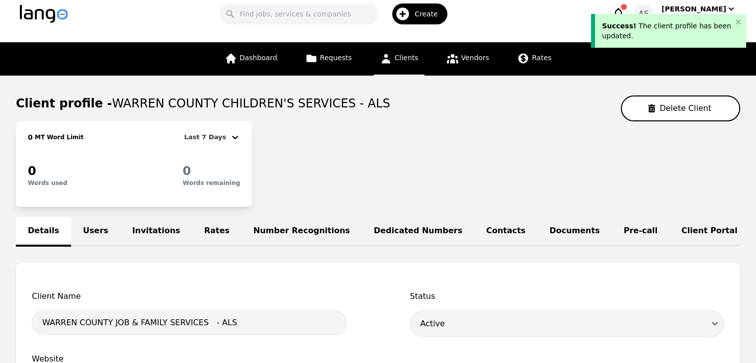
scroll to position [0, 0]
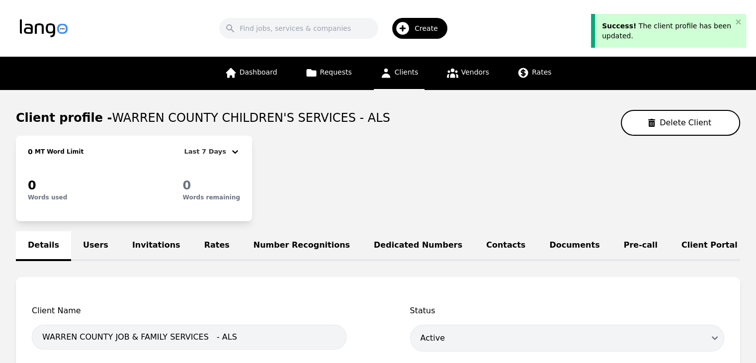
click at [93, 242] on link "Users" at bounding box center [95, 246] width 49 height 30
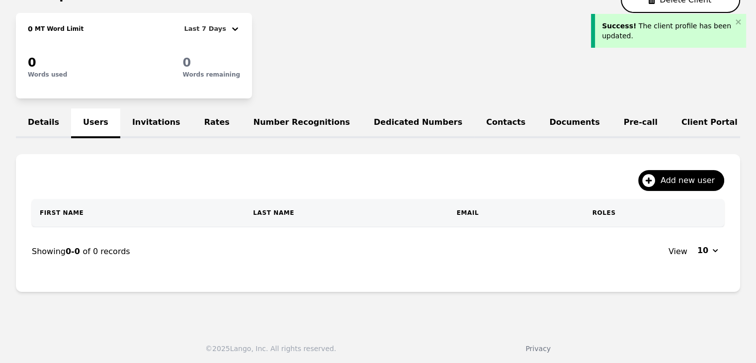
scroll to position [131, 0]
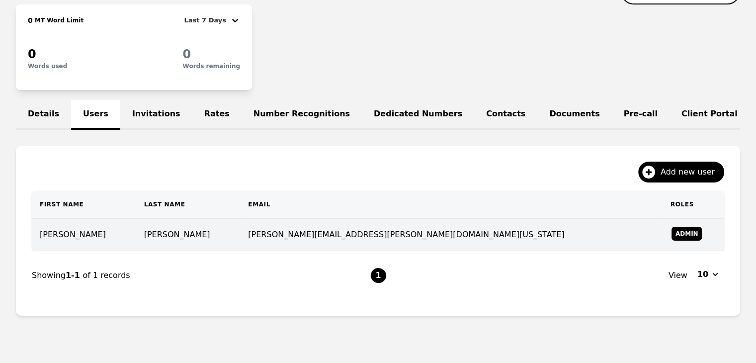
click at [364, 243] on td "elnora.hamilton@jfs.ohio.gov" at bounding box center [451, 235] width 422 height 32
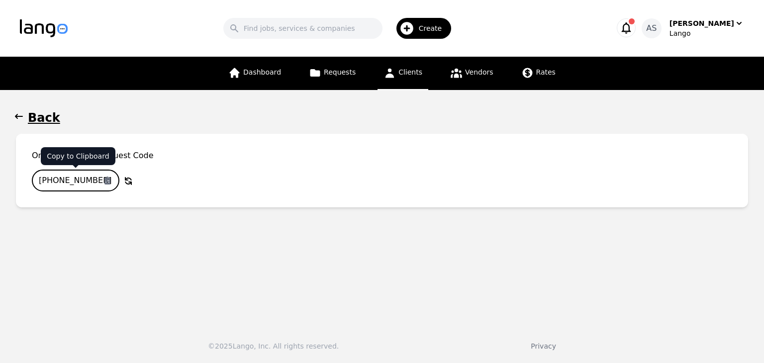
click at [86, 184] on input "783-8191-772" at bounding box center [76, 181] width 88 height 22
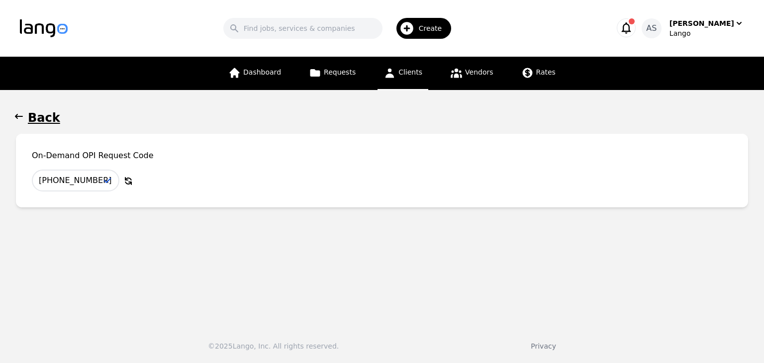
click at [13, 118] on main "Back On-Demand OPI Request Code 783-8191-772 Copy to Clipboard Why Regenerate t…" at bounding box center [382, 203] width 764 height 227
click at [20, 116] on icon "button" at bounding box center [19, 116] width 8 height 5
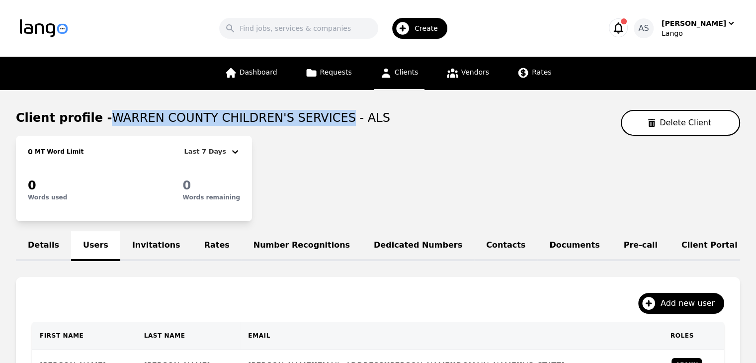
drag, startPoint x: 102, startPoint y: 118, endPoint x: 317, endPoint y: 119, distance: 214.8
click at [317, 119] on span "WARREN COUNTY CHILDREN'S SERVICES - ALS" at bounding box center [251, 118] width 278 height 14
copy span "WARREN COUNTY CHILDREN'S SERVICES"
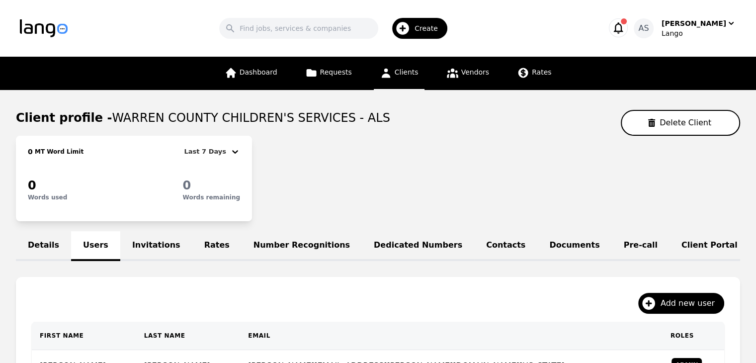
click at [426, 154] on div "0 MT Word Limit Last 7 Days 0 Words used 0 Words remaining" at bounding box center [378, 179] width 725 height 86
click at [259, 72] on span "Dashboard" at bounding box center [259, 72] width 38 height 8
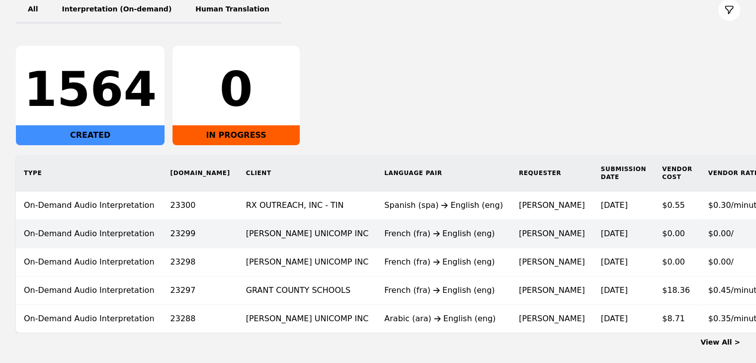
scroll to position [179, 0]
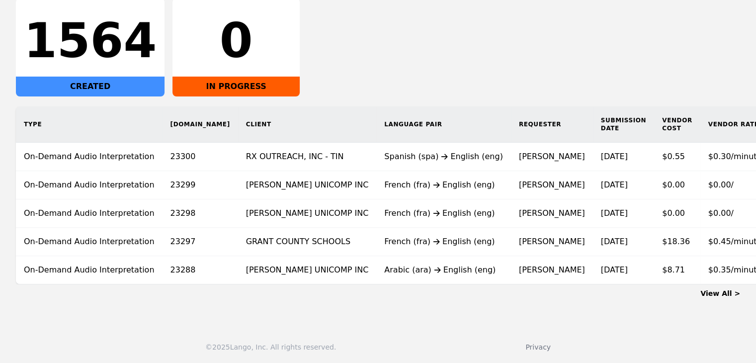
click at [728, 295] on link "View All >" at bounding box center [721, 293] width 40 height 8
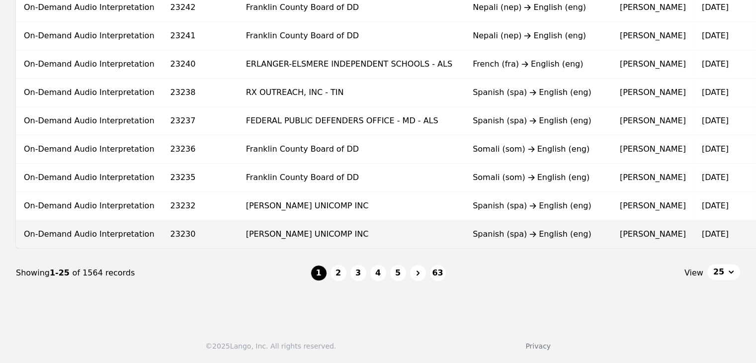
scroll to position [666, 0]
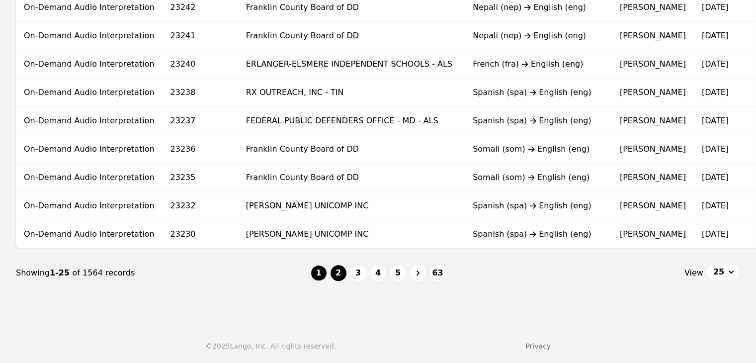
click at [342, 270] on button "2" at bounding box center [339, 273] width 16 height 16
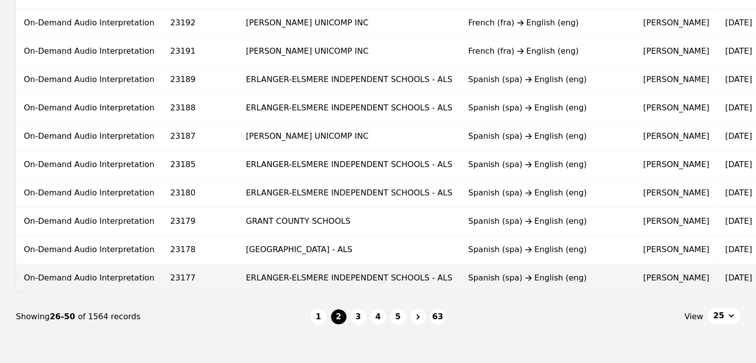
scroll to position [666, 0]
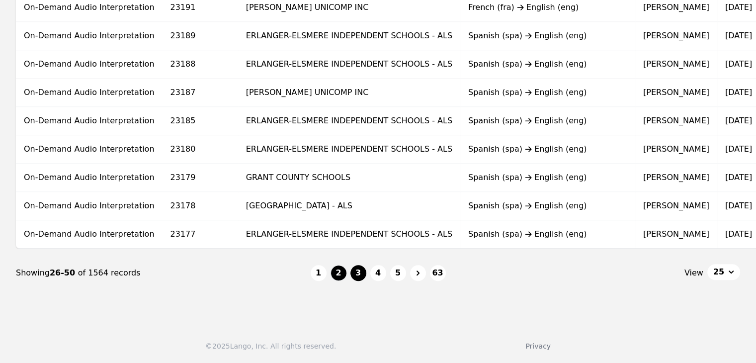
click at [356, 278] on button "3" at bounding box center [359, 273] width 16 height 16
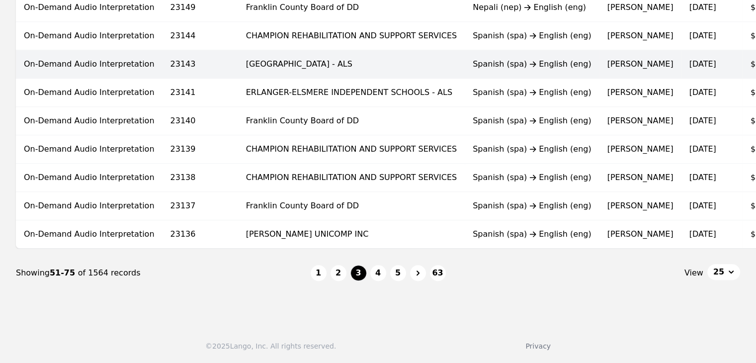
scroll to position [666, 0]
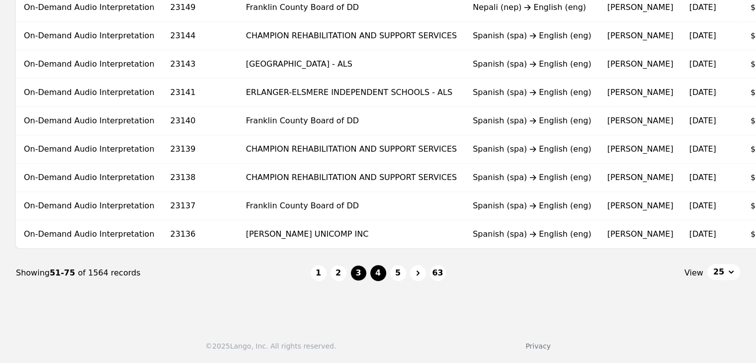
click at [373, 276] on button "4" at bounding box center [379, 273] width 16 height 16
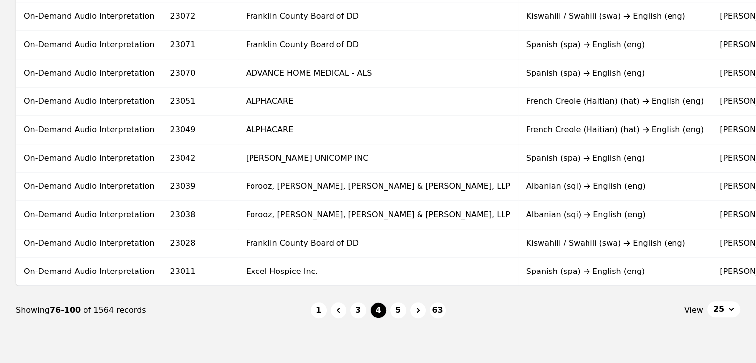
scroll to position [666, 0]
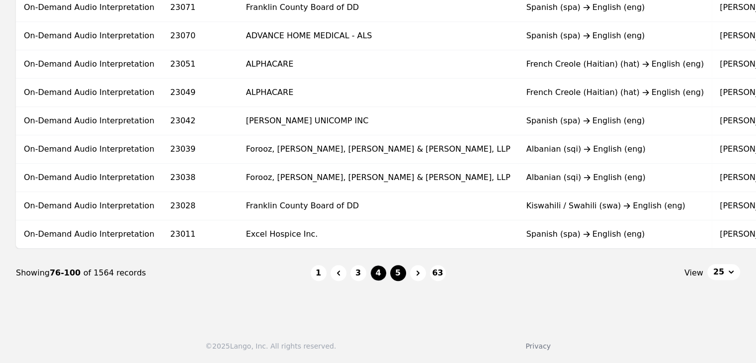
click at [396, 273] on button "5" at bounding box center [398, 273] width 16 height 16
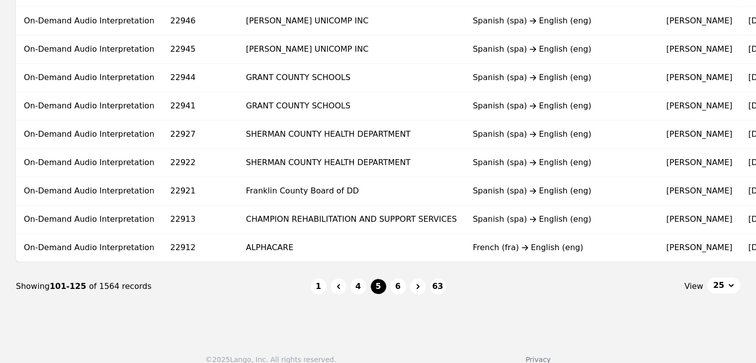
scroll to position [666, 0]
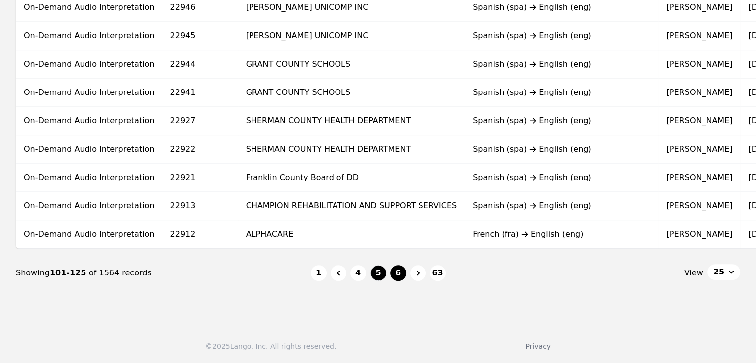
click at [399, 277] on button "6" at bounding box center [398, 273] width 16 height 16
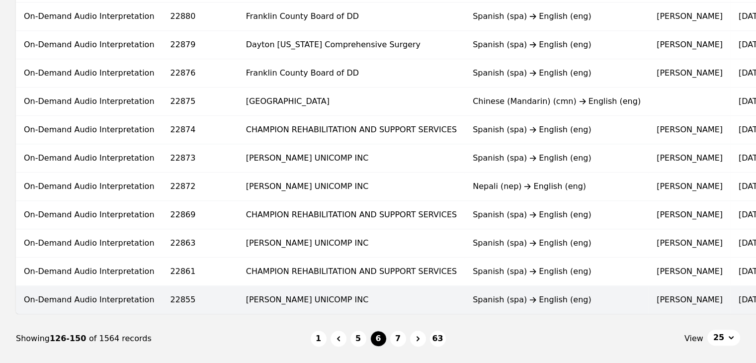
scroll to position [666, 0]
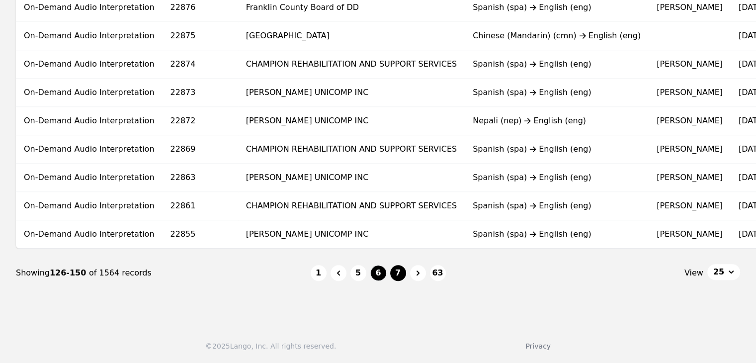
click at [400, 274] on button "7" at bounding box center [398, 273] width 16 height 16
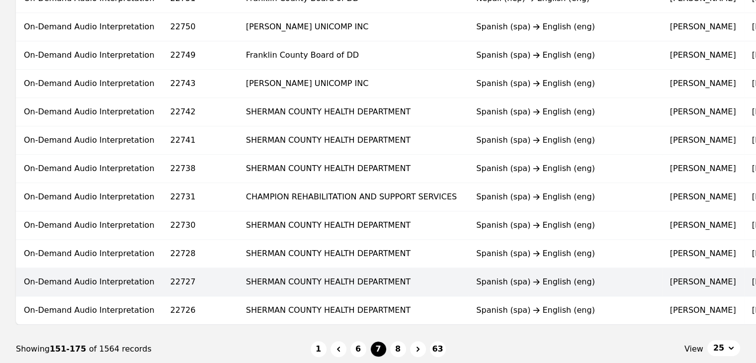
scroll to position [666, 0]
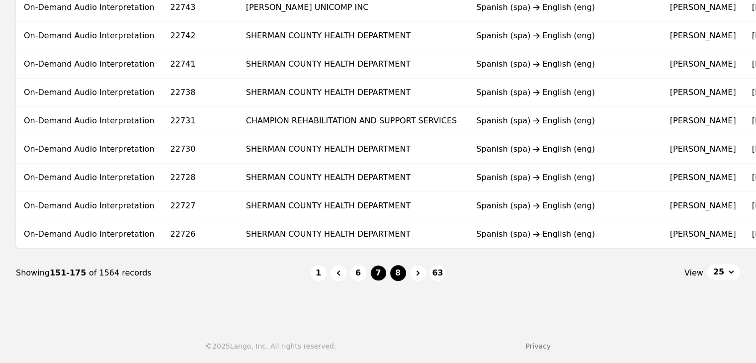
click at [392, 278] on button "8" at bounding box center [398, 273] width 16 height 16
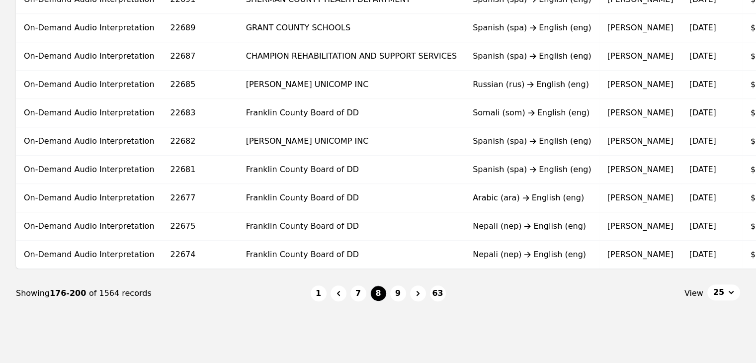
scroll to position [666, 0]
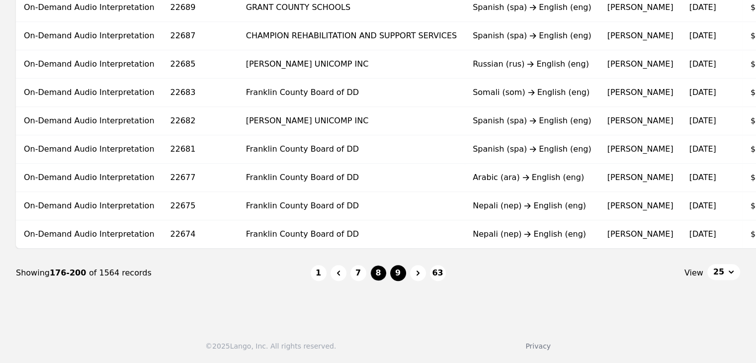
click at [398, 273] on button "9" at bounding box center [398, 273] width 16 height 16
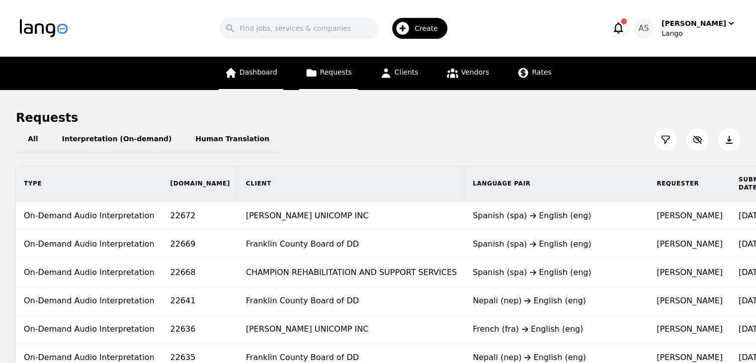
click at [272, 74] on span "Dashboard" at bounding box center [259, 72] width 38 height 8
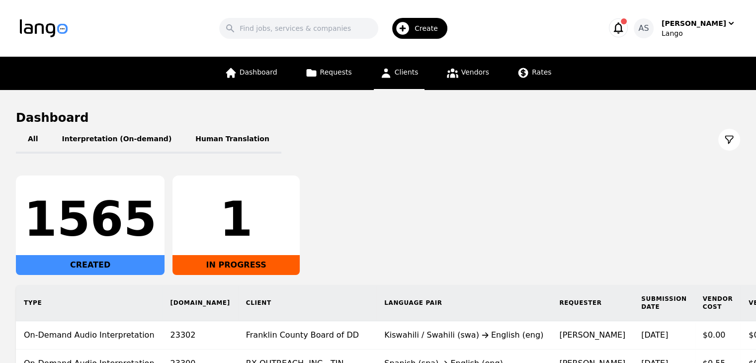
click at [408, 76] on span "Clients" at bounding box center [407, 72] width 24 height 8
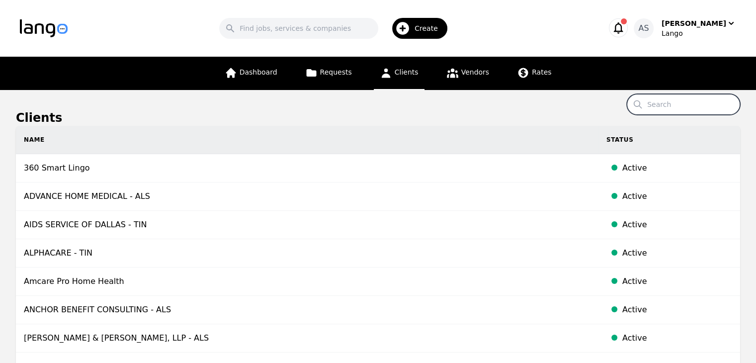
click at [666, 101] on input "Search" at bounding box center [683, 104] width 113 height 21
type input "winmed"
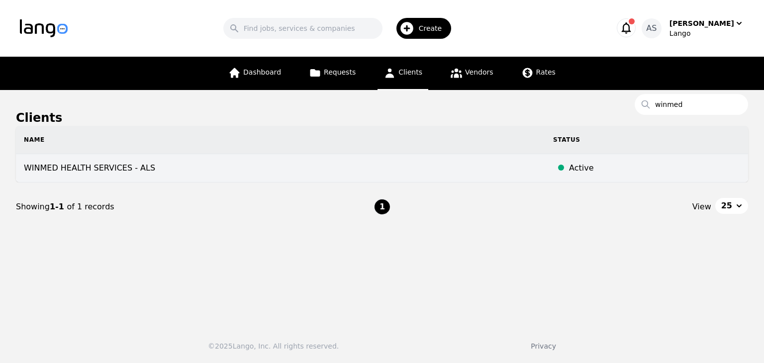
click at [183, 169] on td "WINMED HEALTH SERVICES - ALS" at bounding box center [280, 168] width 529 height 28
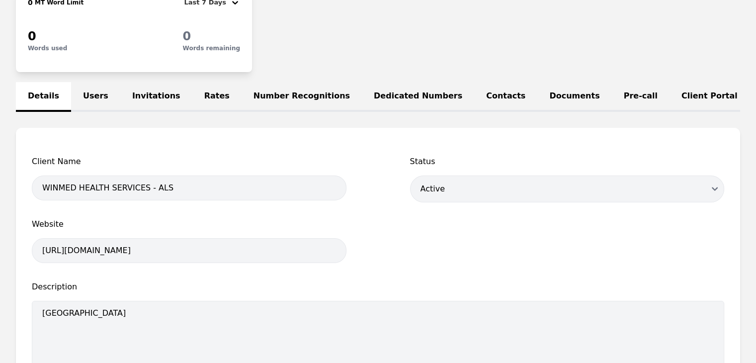
click at [84, 96] on link "Users" at bounding box center [95, 97] width 49 height 30
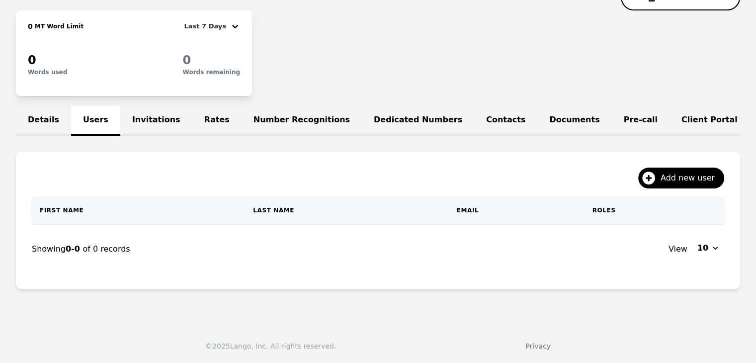
scroll to position [149, 0]
